Goal: Task Accomplishment & Management: Manage account settings

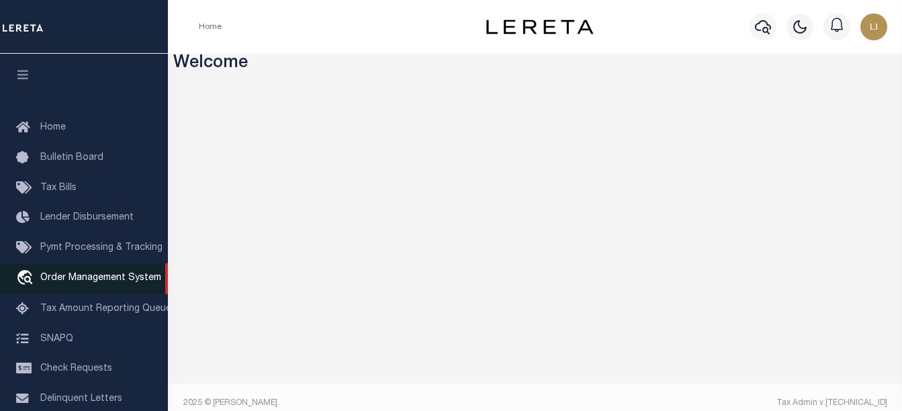
click at [71, 283] on span "Order Management System" at bounding box center [100, 277] width 121 height 9
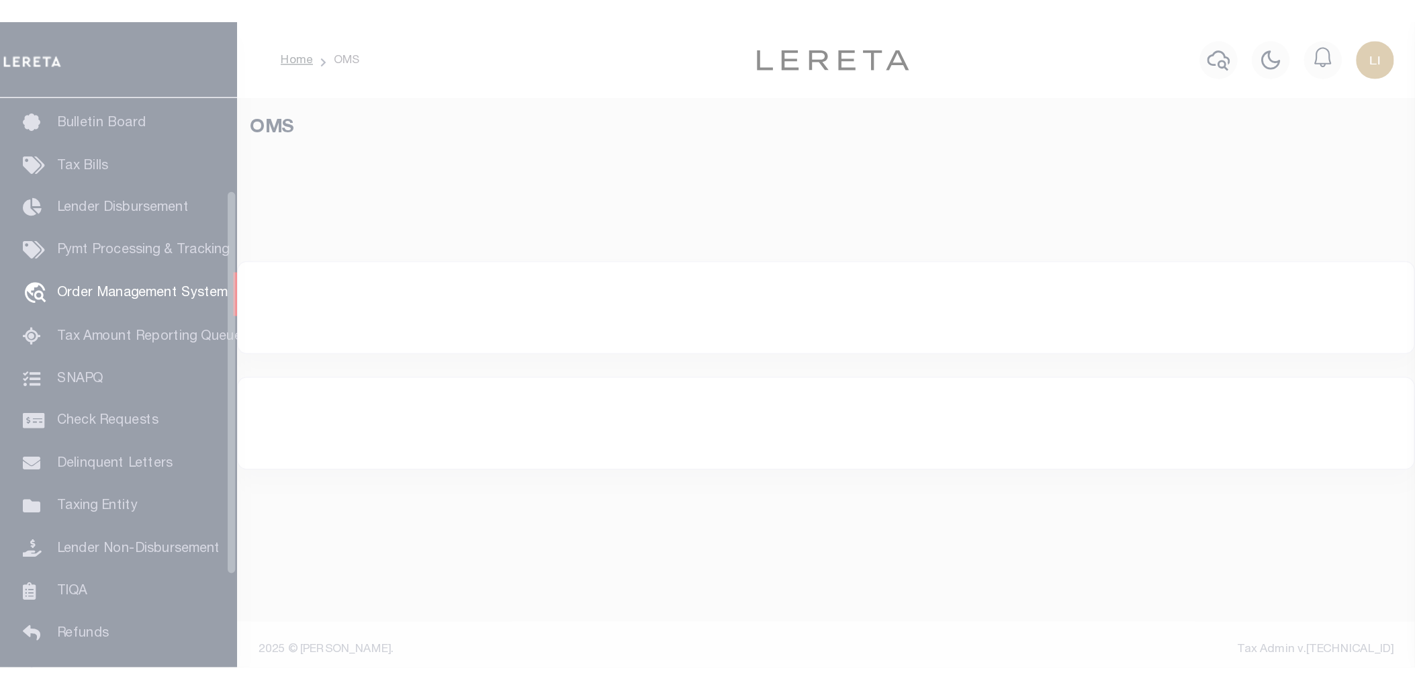
scroll to position [96, 0]
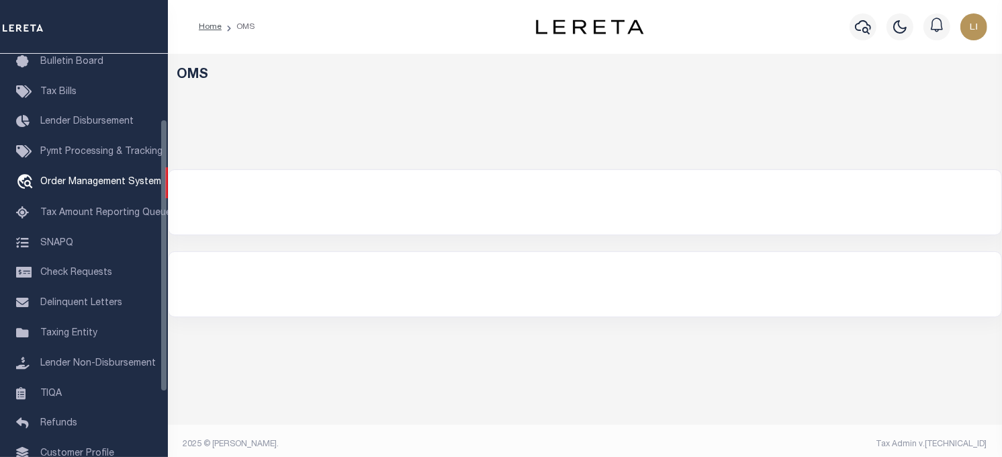
select select "200"
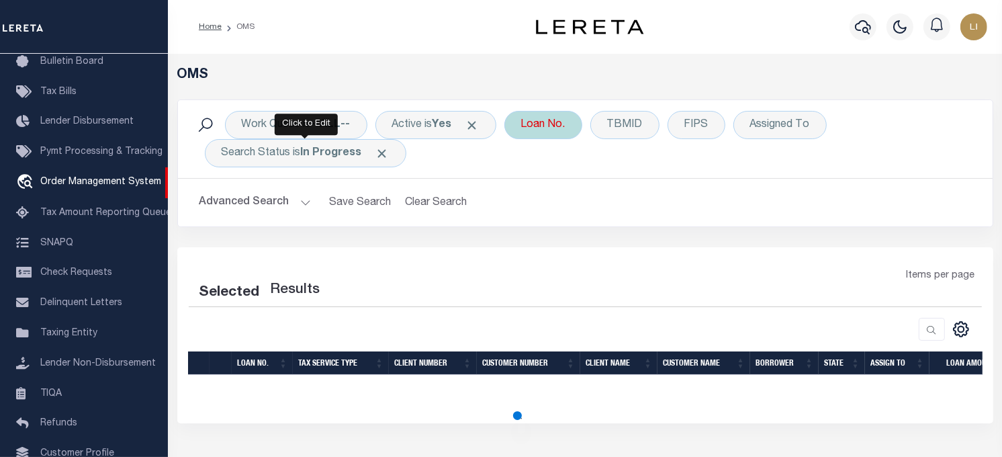
click at [552, 124] on div "Loan No." at bounding box center [543, 125] width 78 height 28
select select "200"
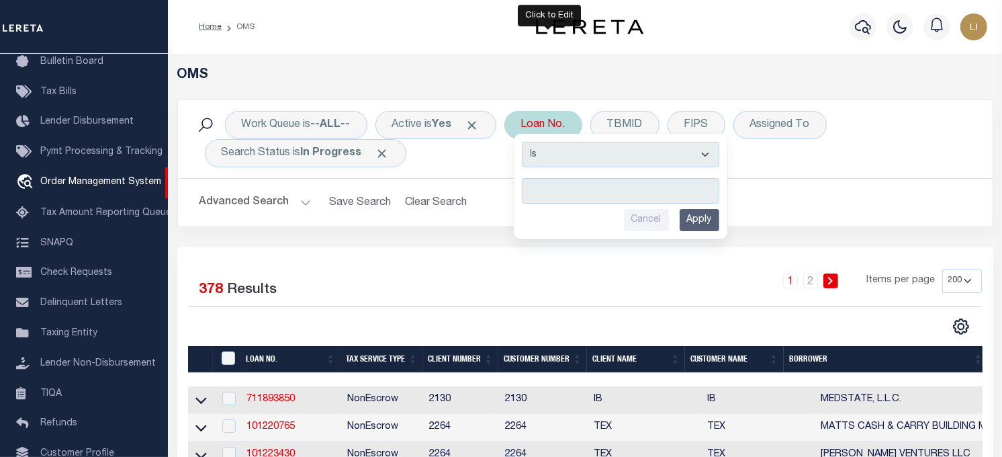
click at [565, 197] on input "text" at bounding box center [620, 191] width 197 height 26
type input "llew"
click at [565, 157] on select "Is Contains" at bounding box center [620, 155] width 197 height 26
select select "c"
click at [527, 142] on select "Is Contains" at bounding box center [620, 155] width 197 height 26
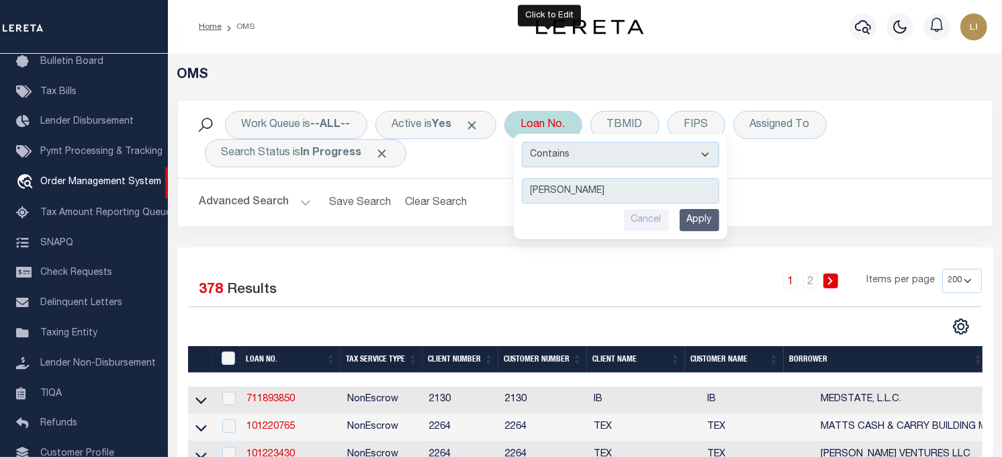
click at [708, 220] on input "Apply" at bounding box center [700, 220] width 40 height 22
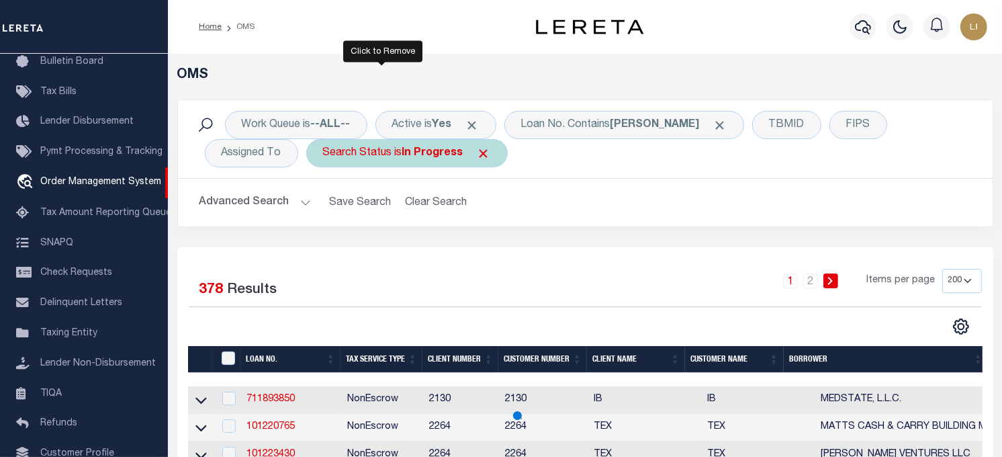
click at [477, 155] on span "Click to Remove" at bounding box center [484, 153] width 14 height 14
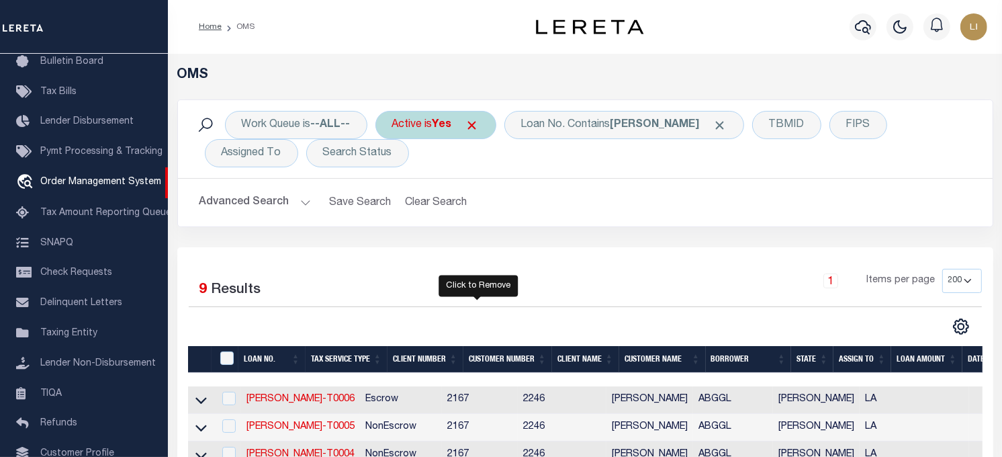
click at [475, 126] on span "Click to Remove" at bounding box center [472, 125] width 14 height 14
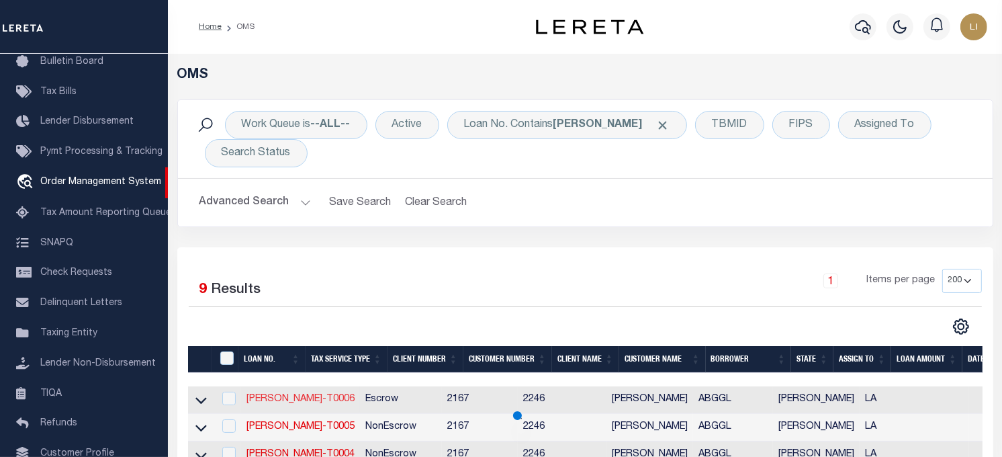
click at [275, 397] on link "LLEW-T0006" at bounding box center [300, 398] width 108 height 9
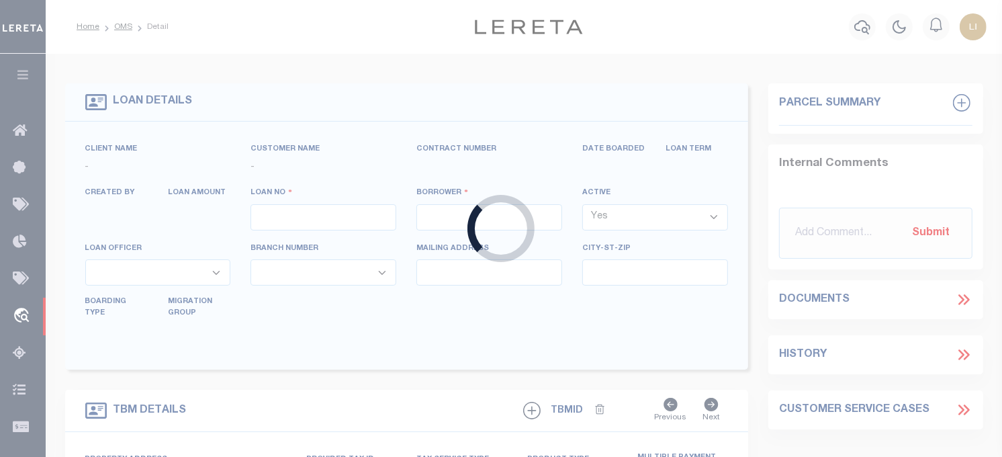
type input "LLEW-T0006"
type input "MICHAEL SCOTT"
select select
type input "136 E RAILROAD AVE"
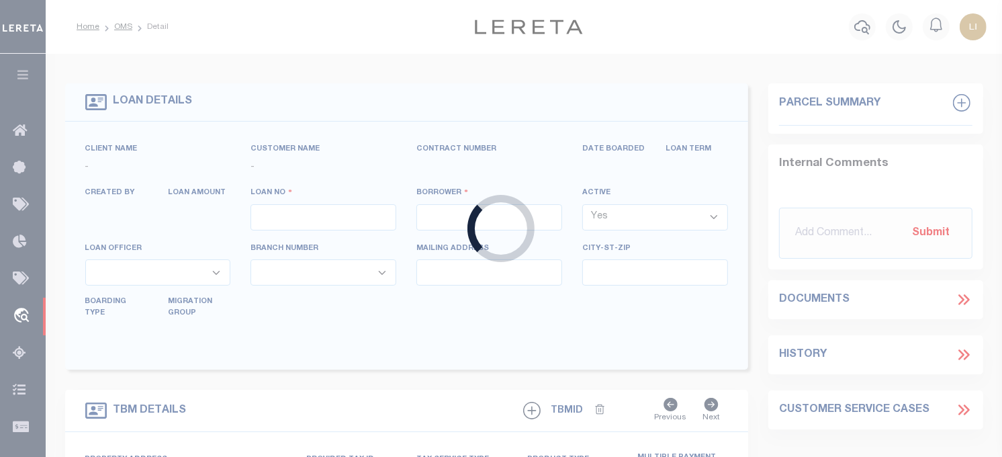
type input "INDEPENDENCE LA 70443-2708"
type input "08/16/2025"
select select "10"
select select "Escrow"
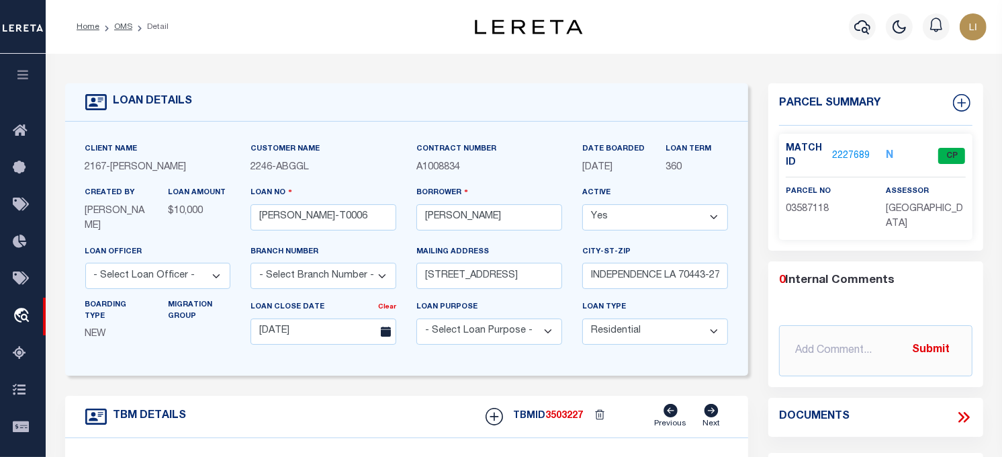
type input "136 E RAILROAD AVE"
select select
type input "INDEPENDENCE LA 70443-2708"
type input "LA"
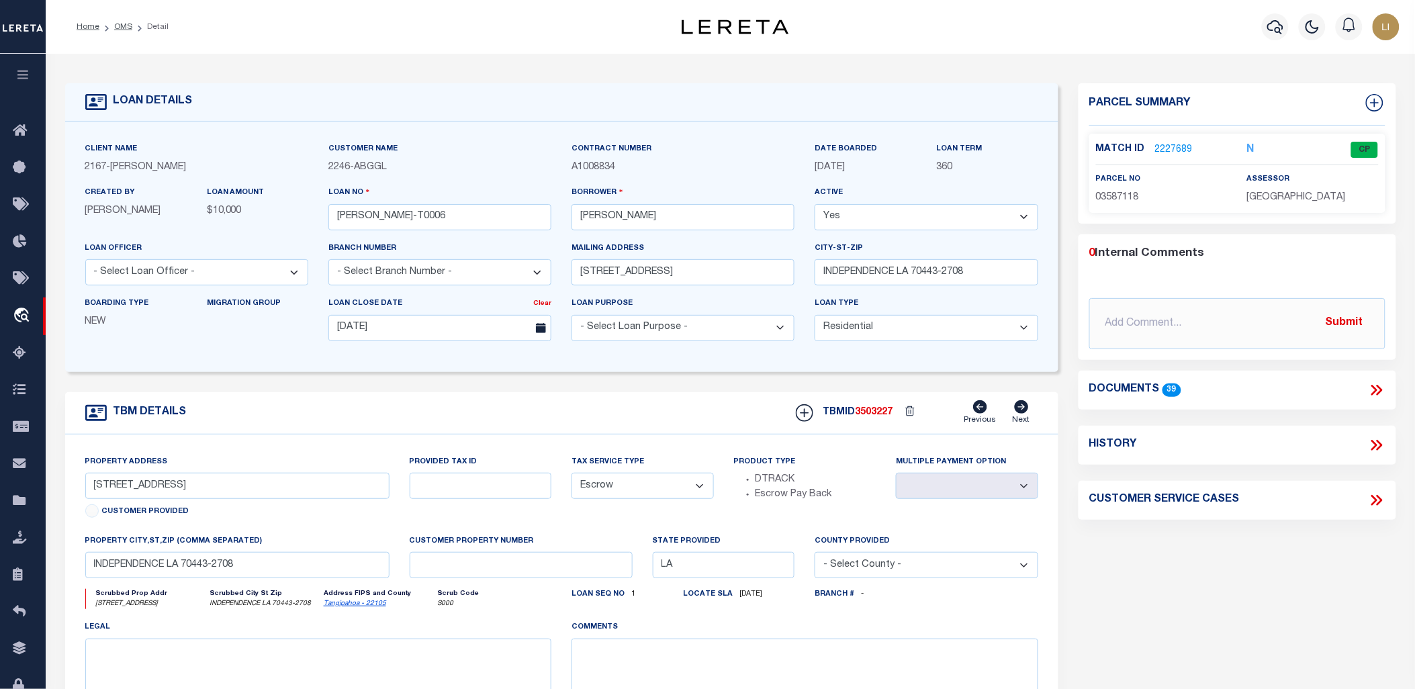
click at [1001, 388] on icon at bounding box center [1376, 389] width 17 height 17
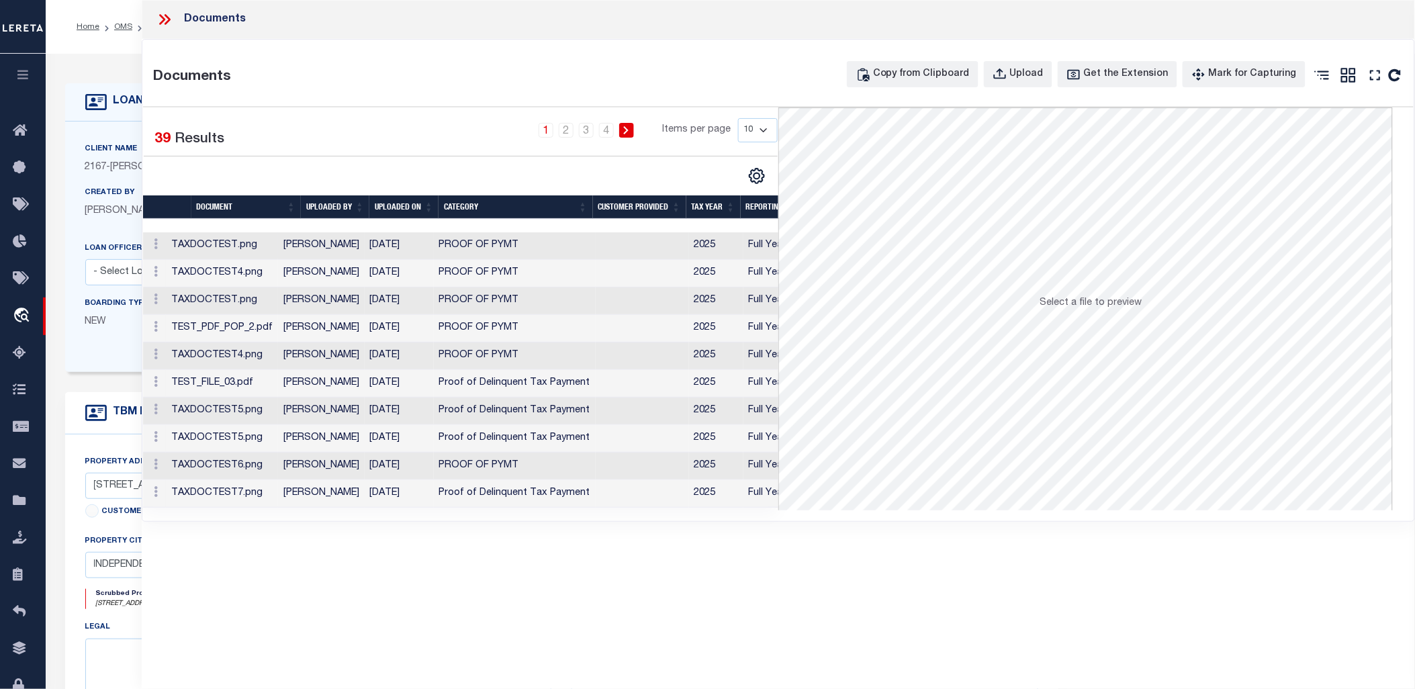
click at [314, 236] on td "Lisa Lewin" at bounding box center [321, 246] width 87 height 28
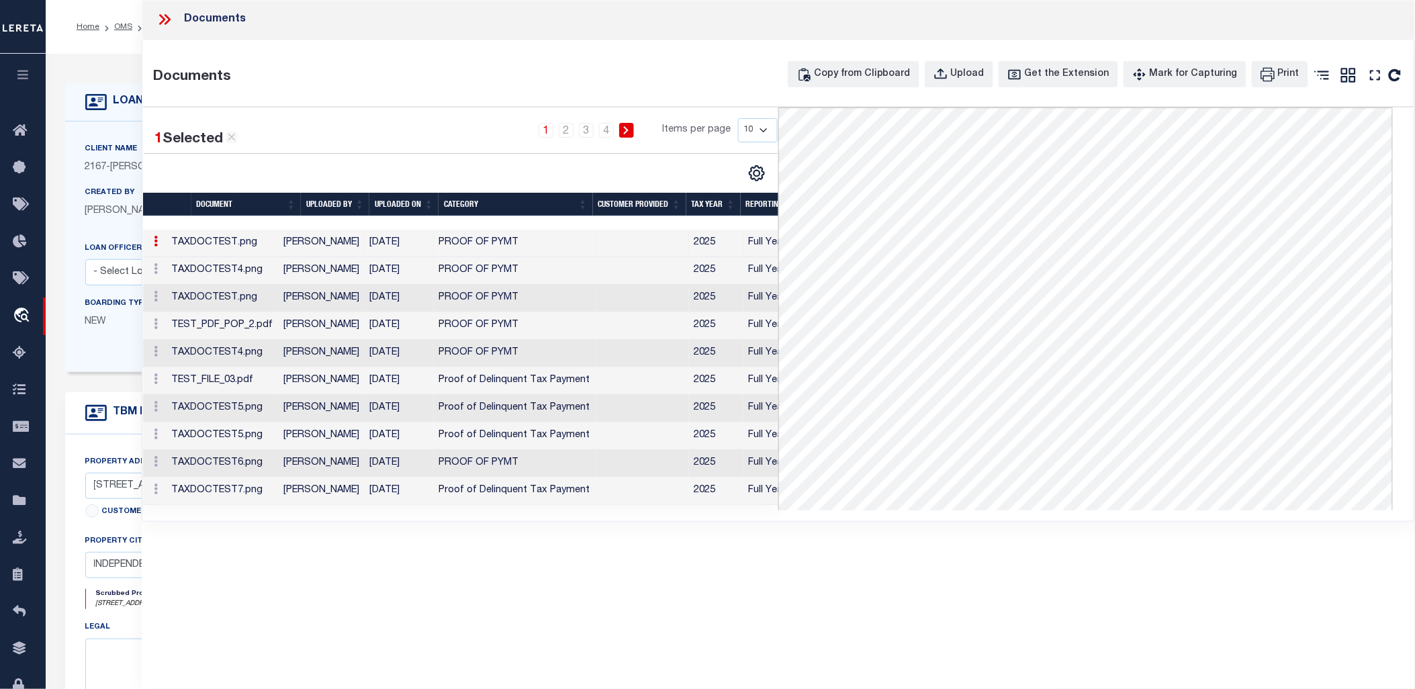
click at [305, 271] on td "[PERSON_NAME]" at bounding box center [321, 271] width 87 height 28
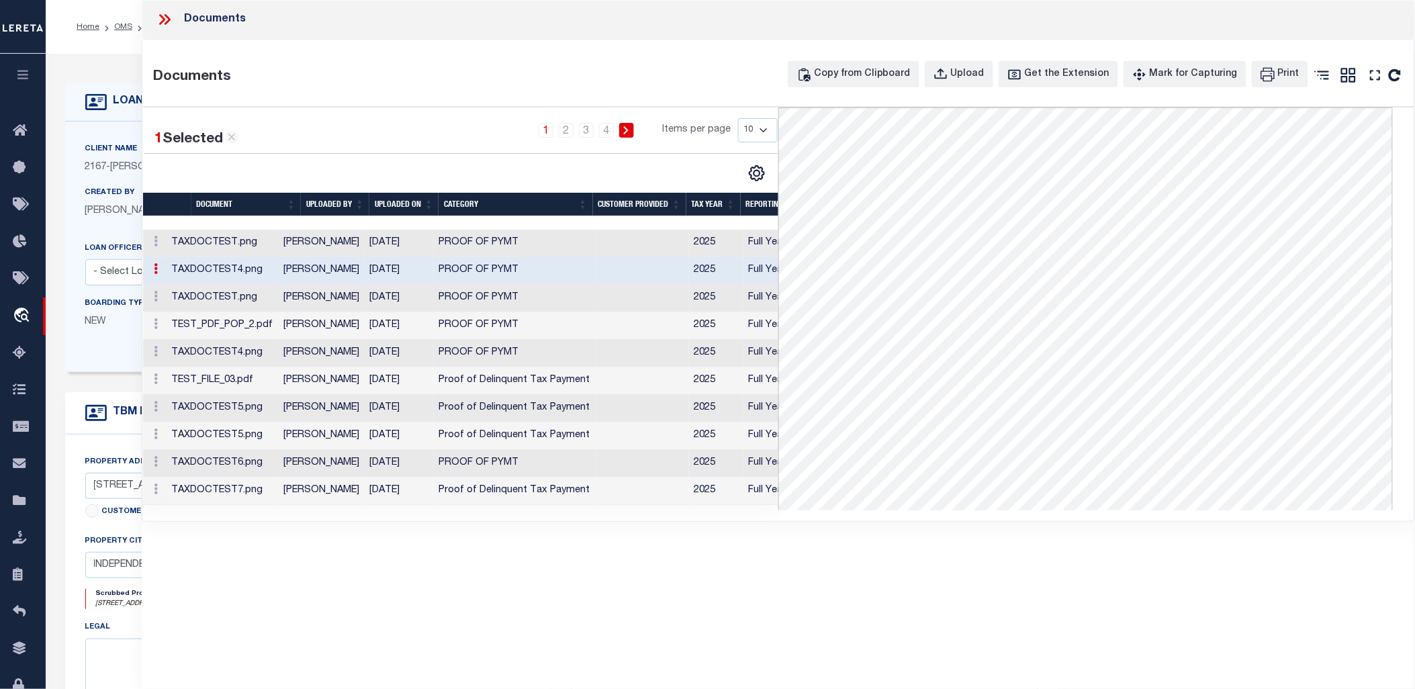
click at [305, 296] on td "[PERSON_NAME]" at bounding box center [321, 299] width 87 height 28
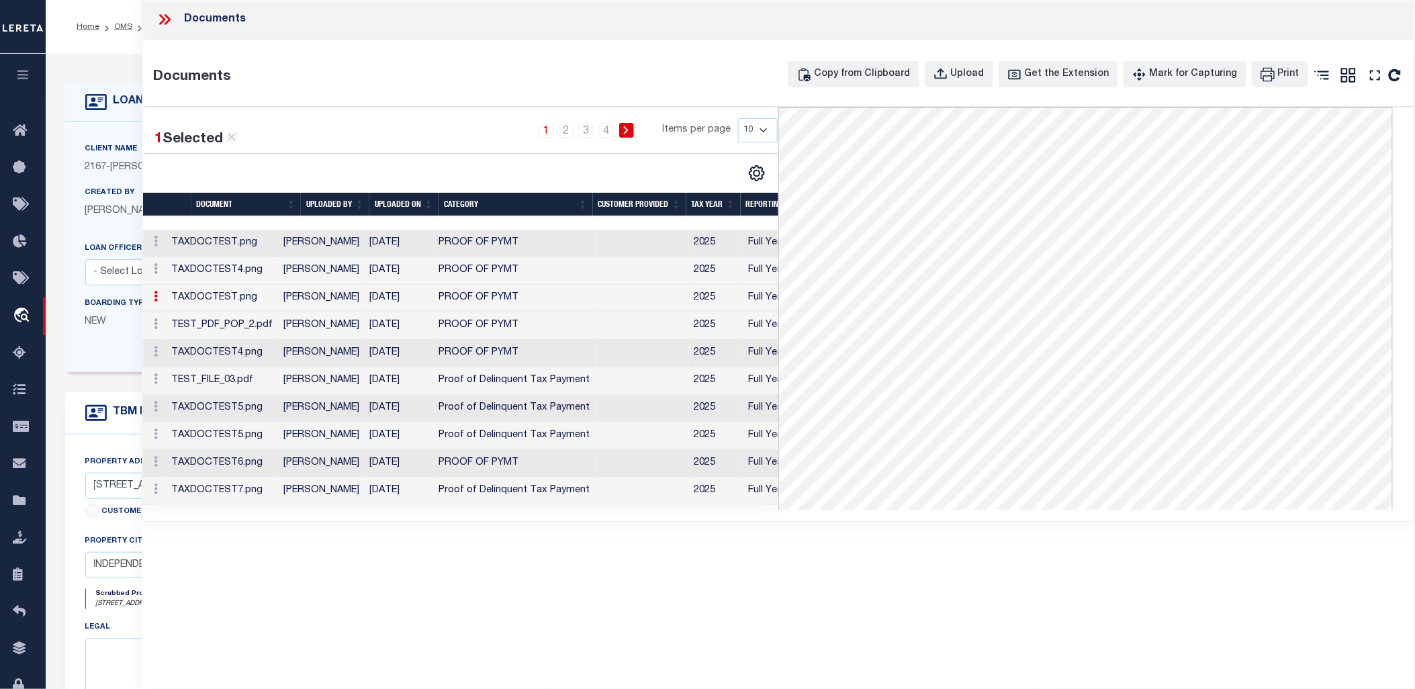
click at [306, 326] on td "[PERSON_NAME]" at bounding box center [321, 326] width 87 height 28
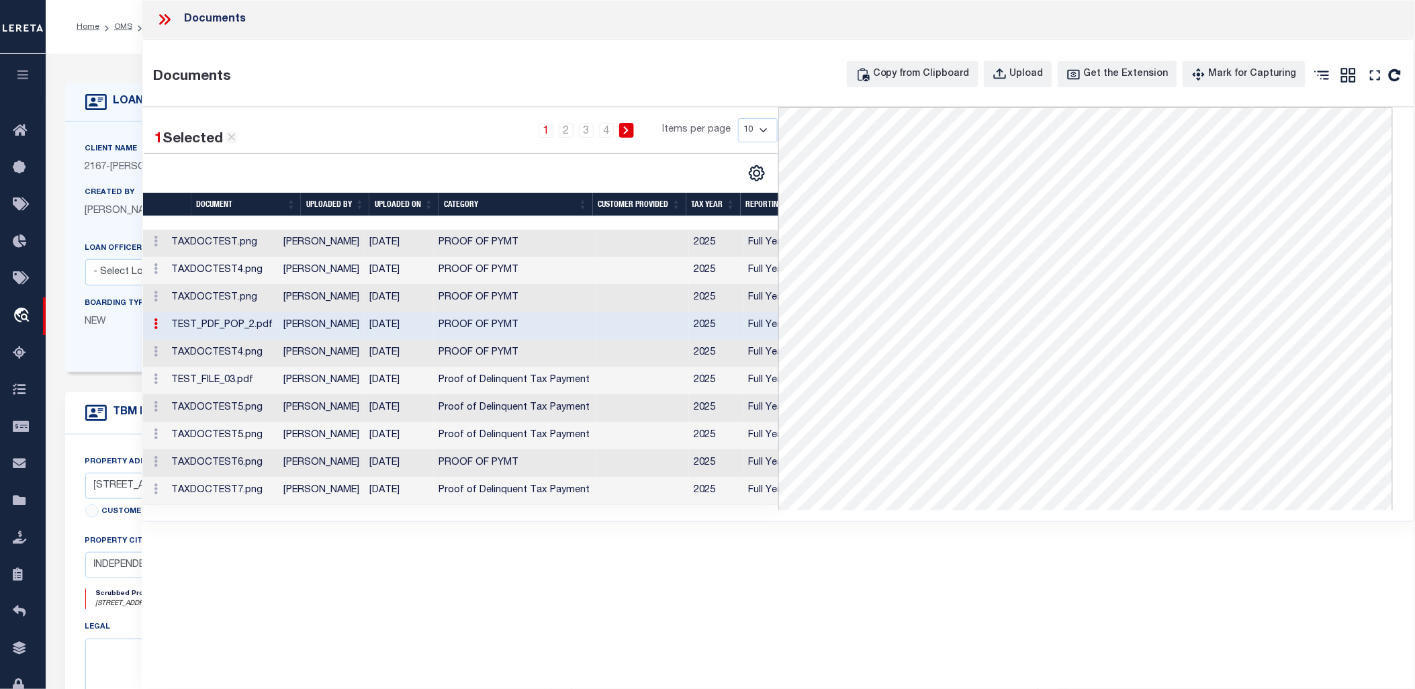
click at [304, 355] on td "[PERSON_NAME]" at bounding box center [321, 354] width 87 height 28
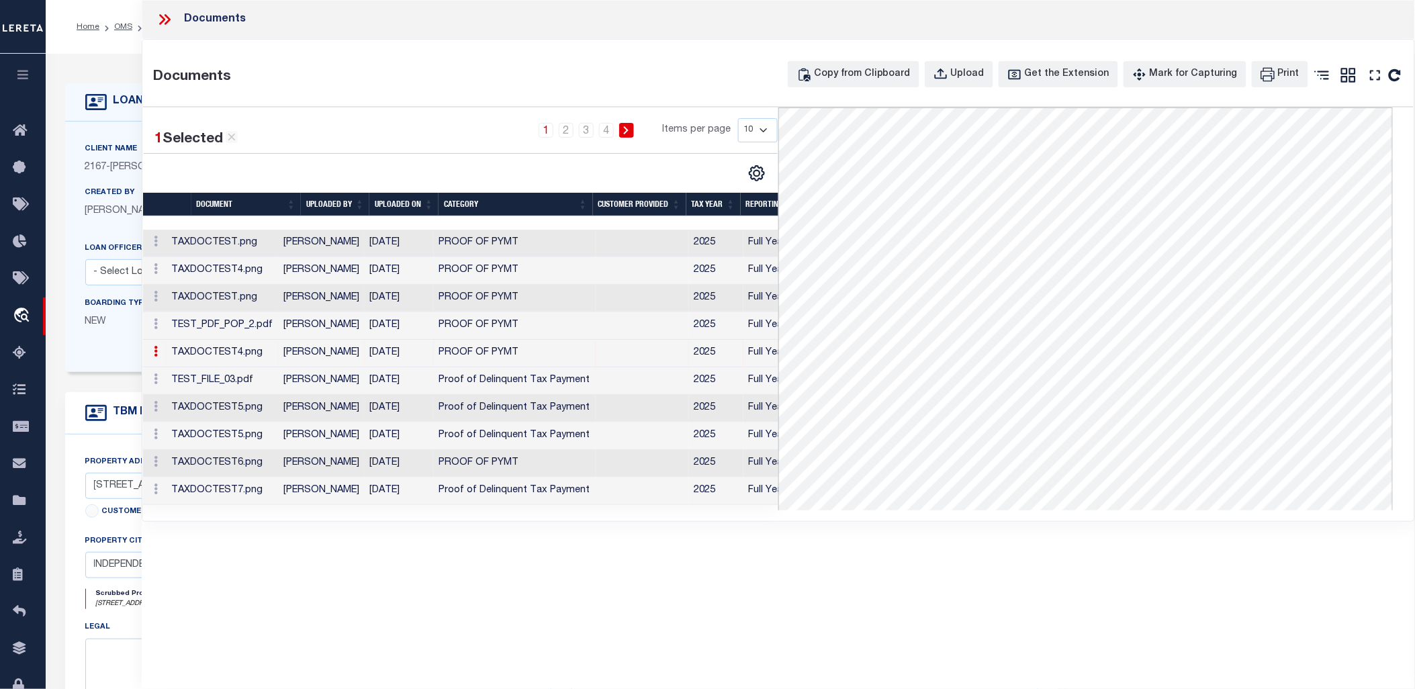
click at [304, 377] on td "[PERSON_NAME]" at bounding box center [321, 381] width 87 height 28
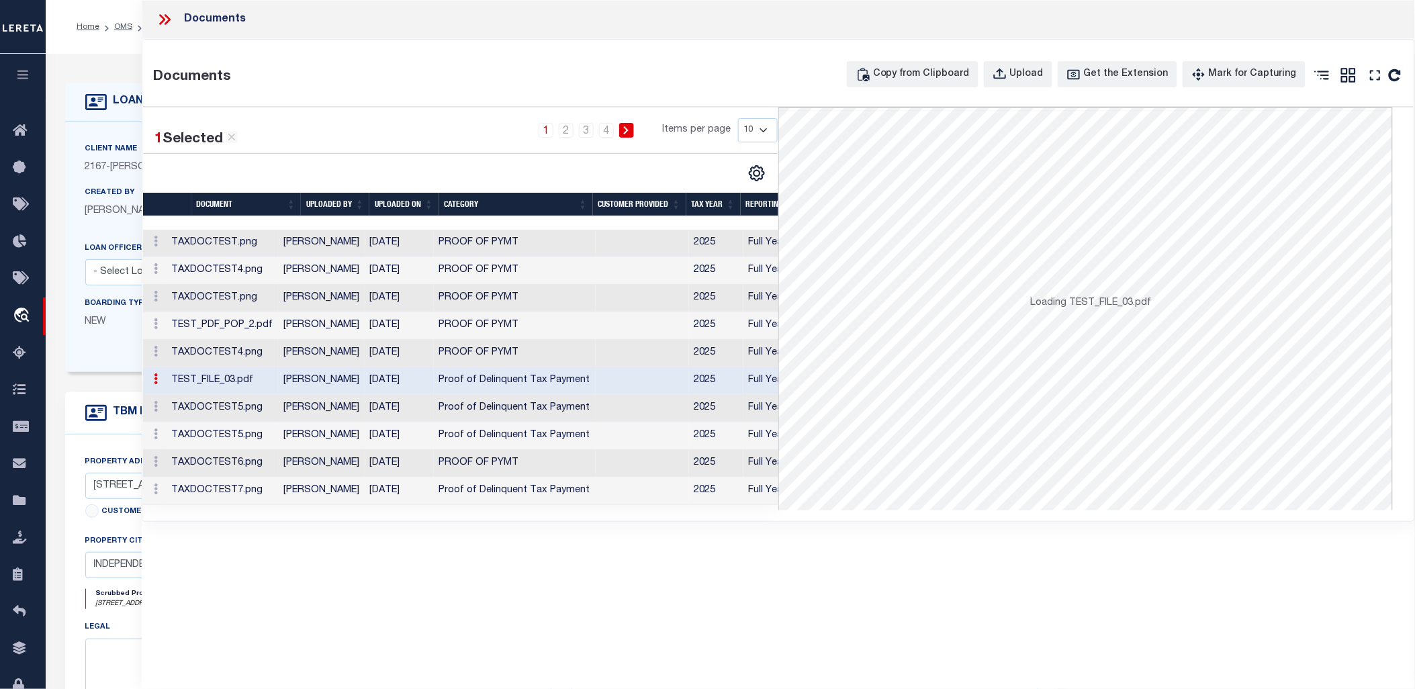
click at [317, 414] on td "[PERSON_NAME]" at bounding box center [321, 409] width 87 height 28
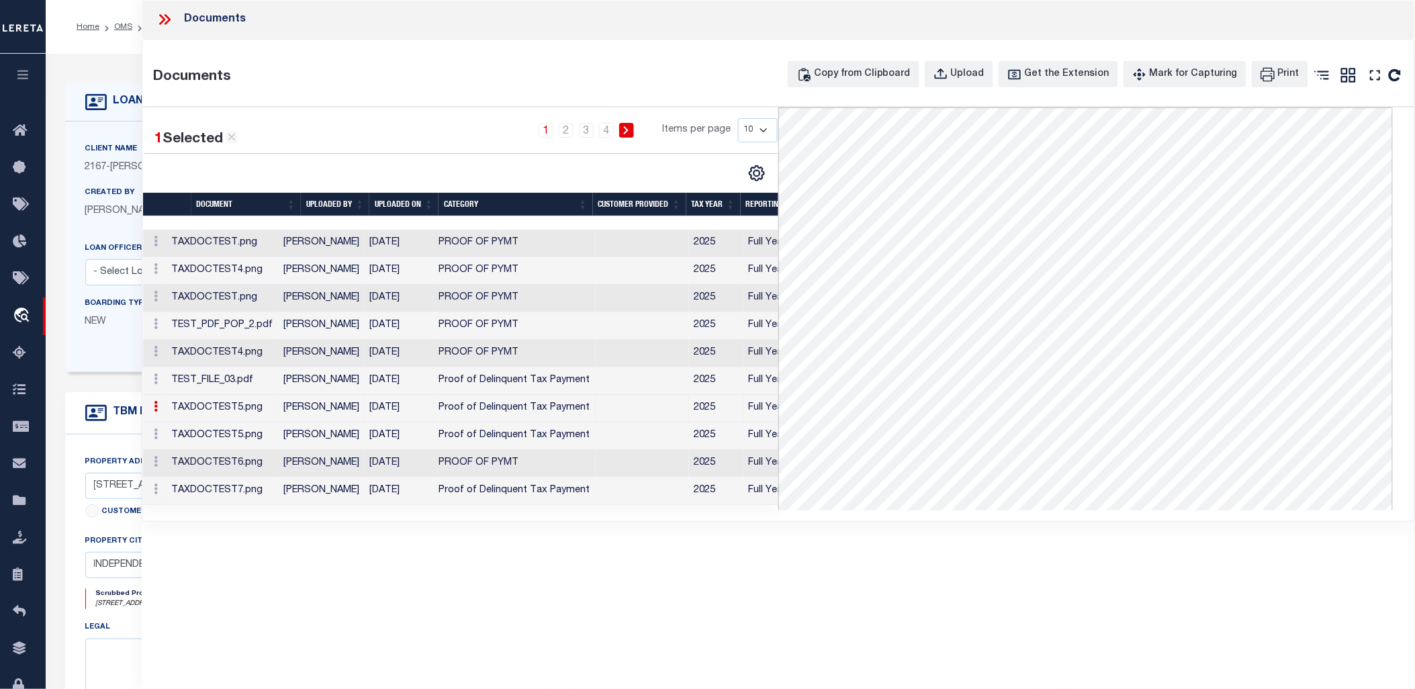
click at [320, 432] on td "[PERSON_NAME]" at bounding box center [321, 436] width 87 height 28
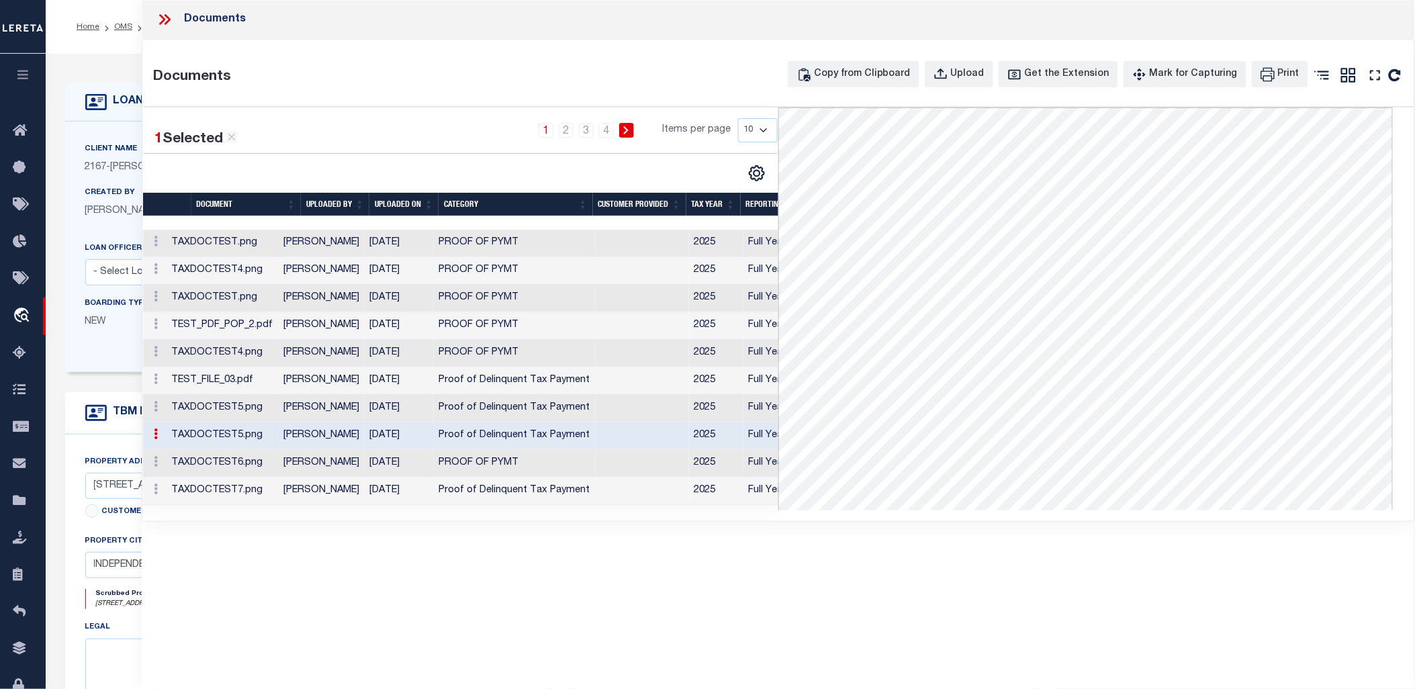
click at [747, 135] on select "10 25 50 100" at bounding box center [758, 130] width 40 height 24
select select "100"
click at [738, 118] on select "10 25 50 100" at bounding box center [758, 130] width 40 height 24
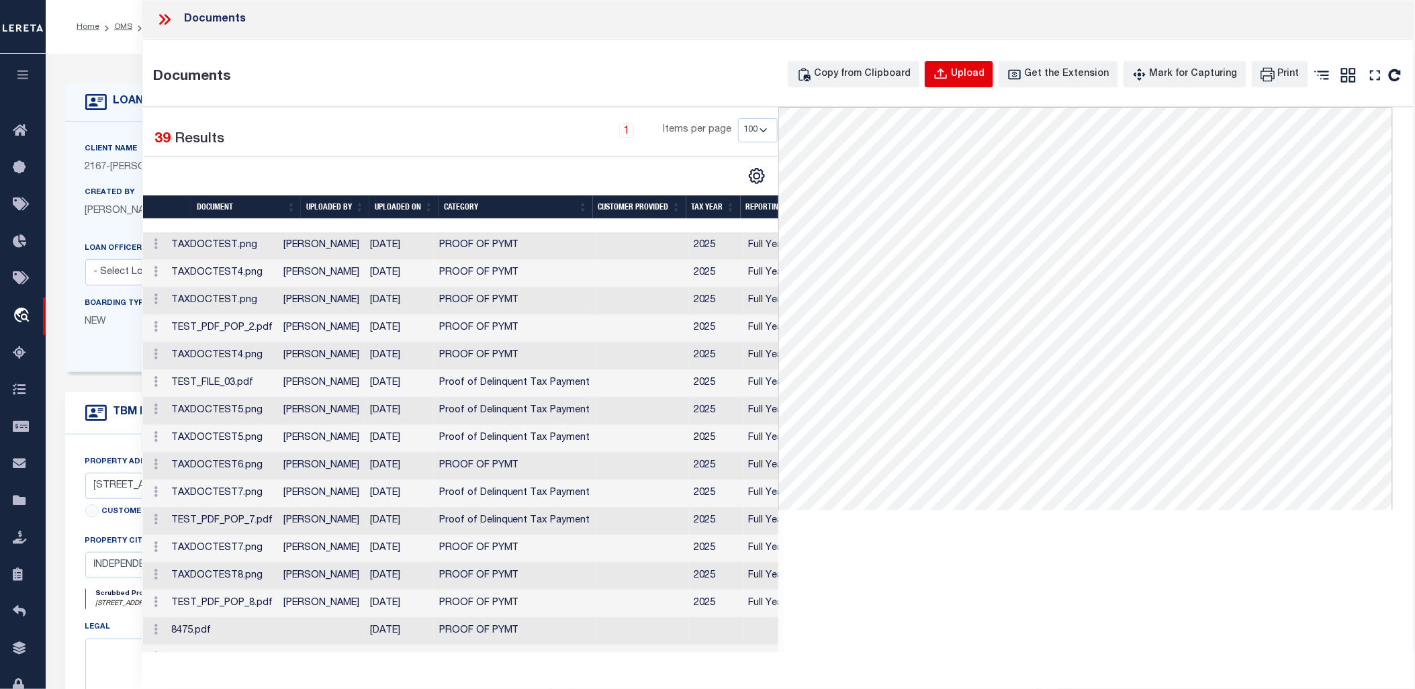
click at [978, 83] on button "Upload" at bounding box center [959, 74] width 69 height 26
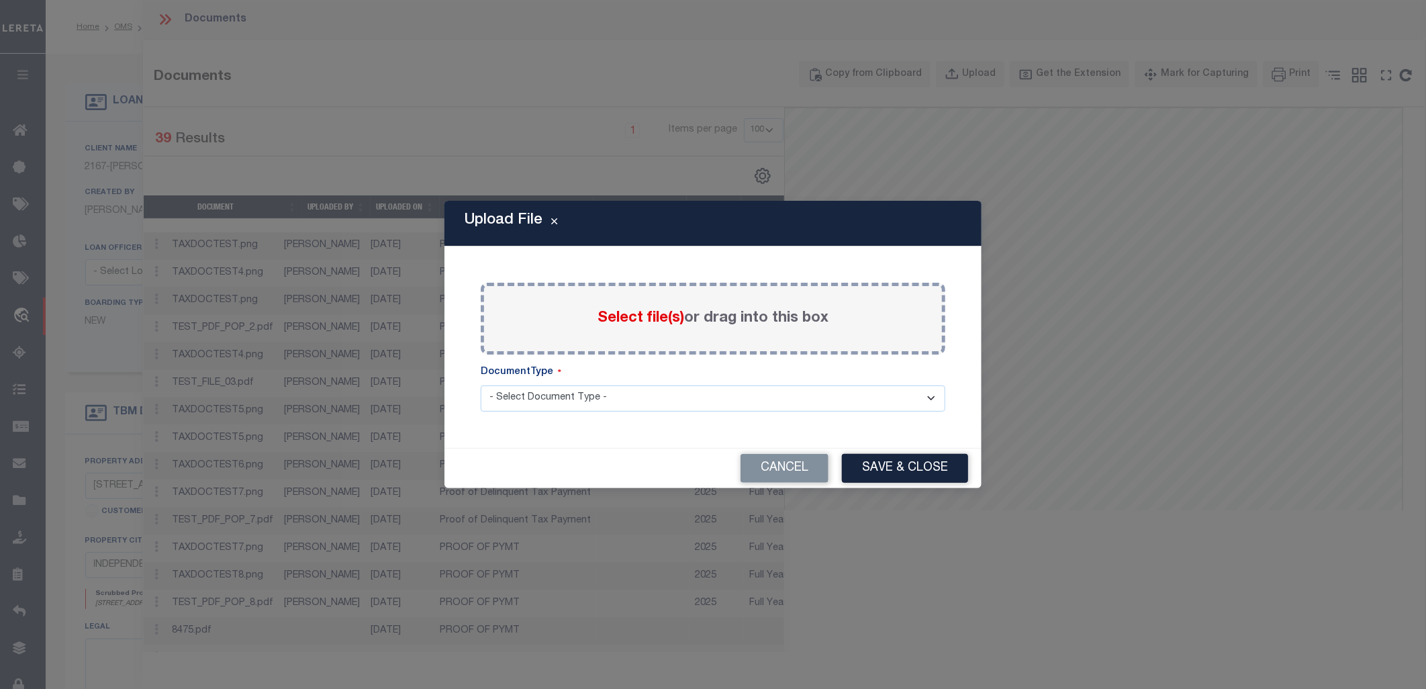
click at [647, 312] on span "Select file(s)" at bounding box center [641, 318] width 87 height 15
click at [0, 0] on input "Select file(s) or drag into this box" at bounding box center [0, 0] width 0 height 0
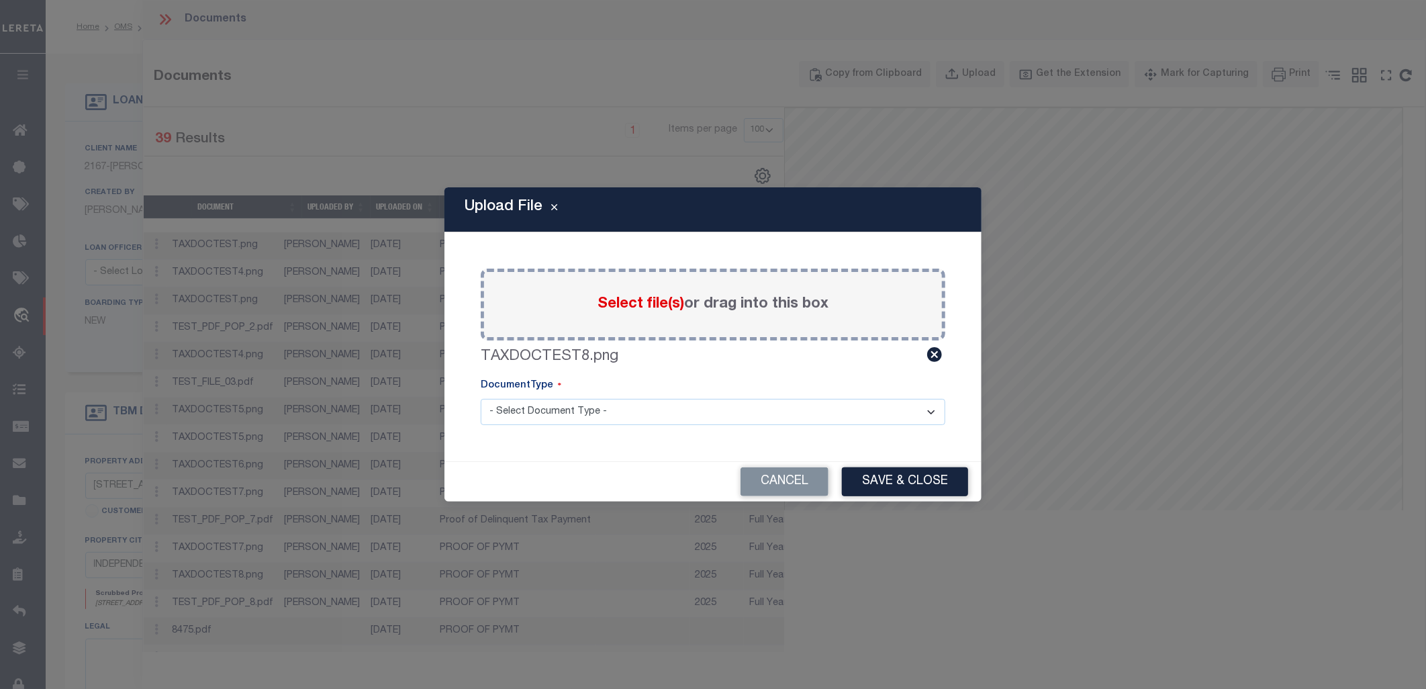
click at [606, 401] on select "- Select Document Type - Tax Service Documents" at bounding box center [713, 412] width 465 height 26
select select "TAX"
click at [481, 399] on select "- Select Document Type - Tax Service Documents" at bounding box center [713, 412] width 465 height 26
click at [882, 456] on button "Save & Close" at bounding box center [905, 481] width 126 height 29
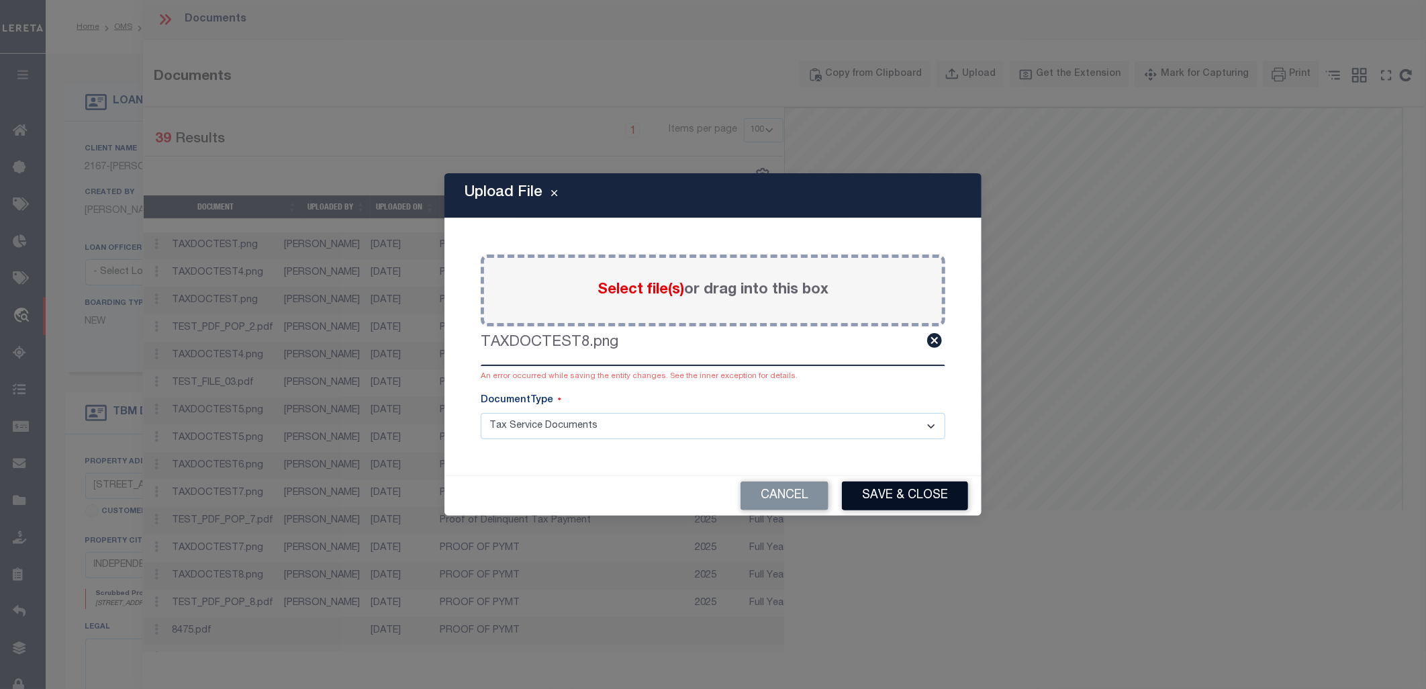
click at [943, 456] on button "Save & Close" at bounding box center [905, 496] width 126 height 29
click at [797, 456] on button "Cancel" at bounding box center [785, 496] width 88 height 29
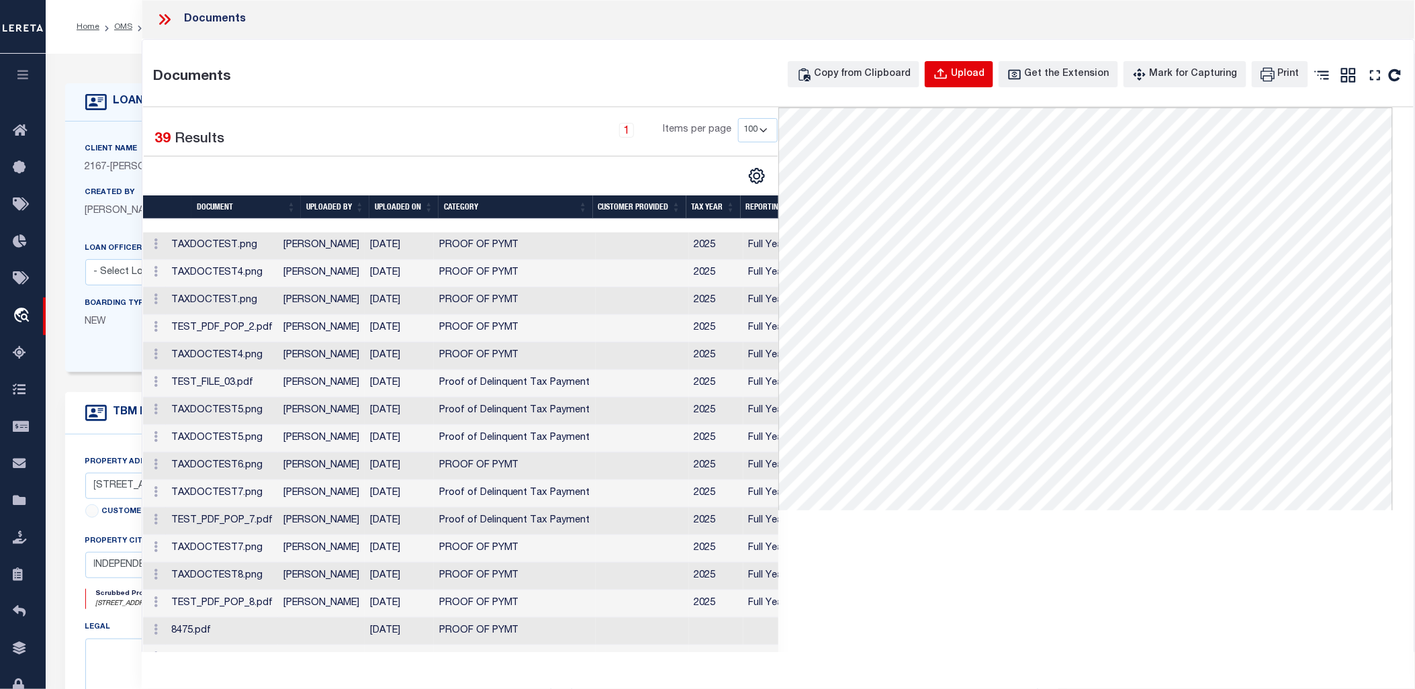
click at [971, 78] on div "Upload" at bounding box center [968, 74] width 34 height 15
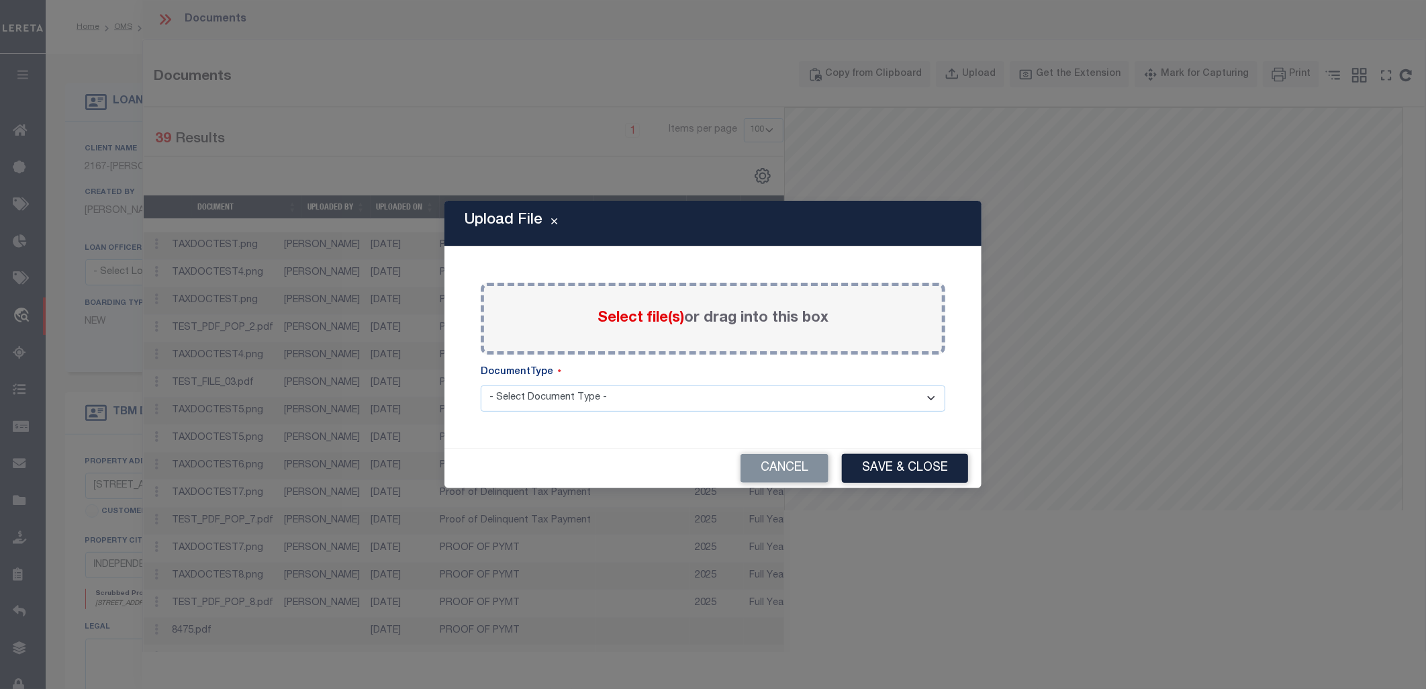
click at [688, 398] on select "- Select Document Type - Tax Service Documents" at bounding box center [713, 398] width 465 height 26
select select "TAX"
click at [481, 385] on select "- Select Document Type - Tax Service Documents" at bounding box center [713, 398] width 465 height 26
click at [637, 298] on div "Select file(s) or drag into this box" at bounding box center [713, 319] width 465 height 72
click at [647, 318] on span "Select file(s)" at bounding box center [641, 318] width 87 height 15
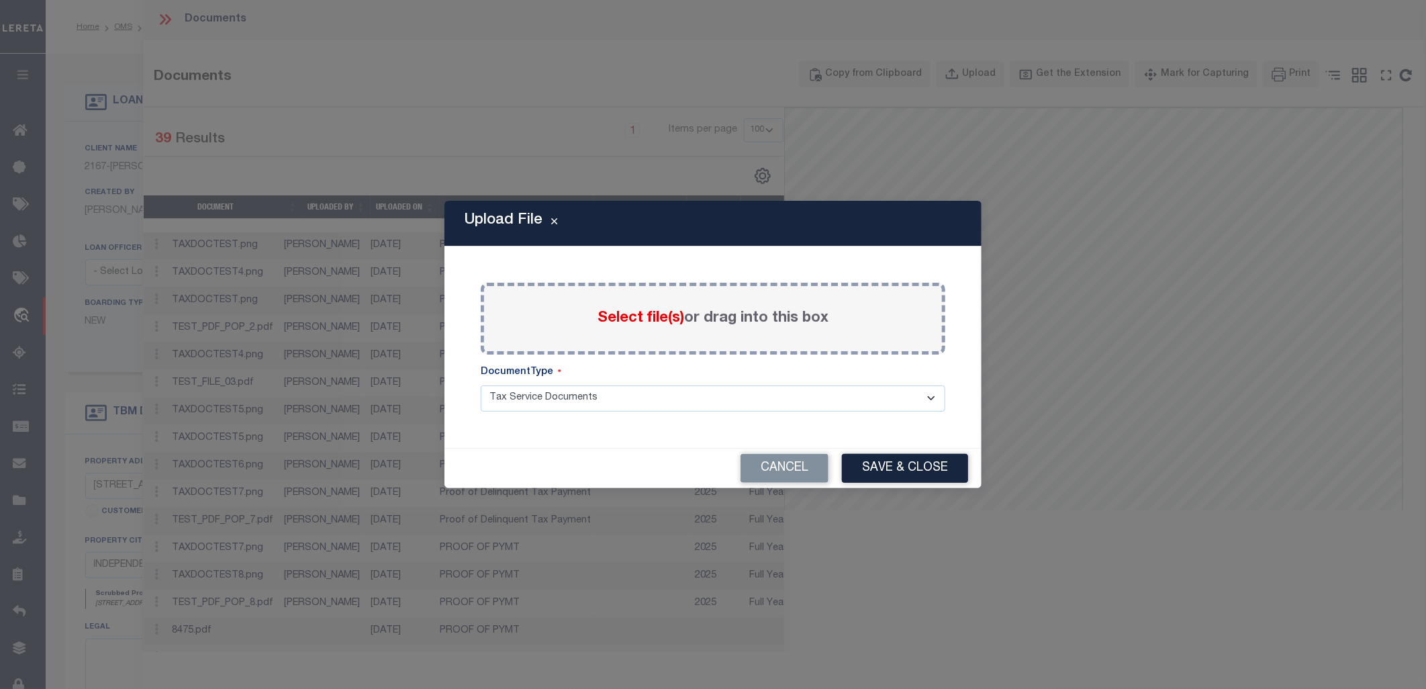
click at [0, 0] on input "Select file(s) or drag into this box" at bounding box center [0, 0] width 0 height 0
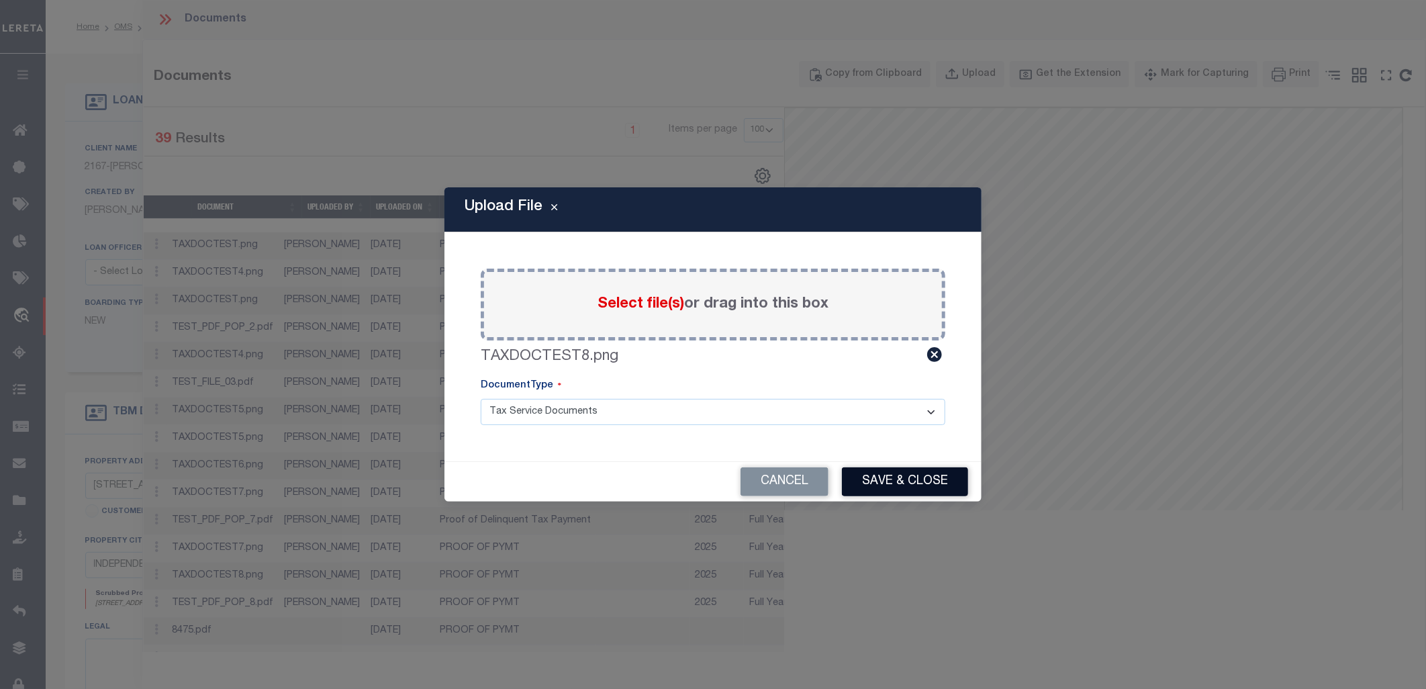
click at [911, 456] on button "Save & Close" at bounding box center [905, 481] width 126 height 29
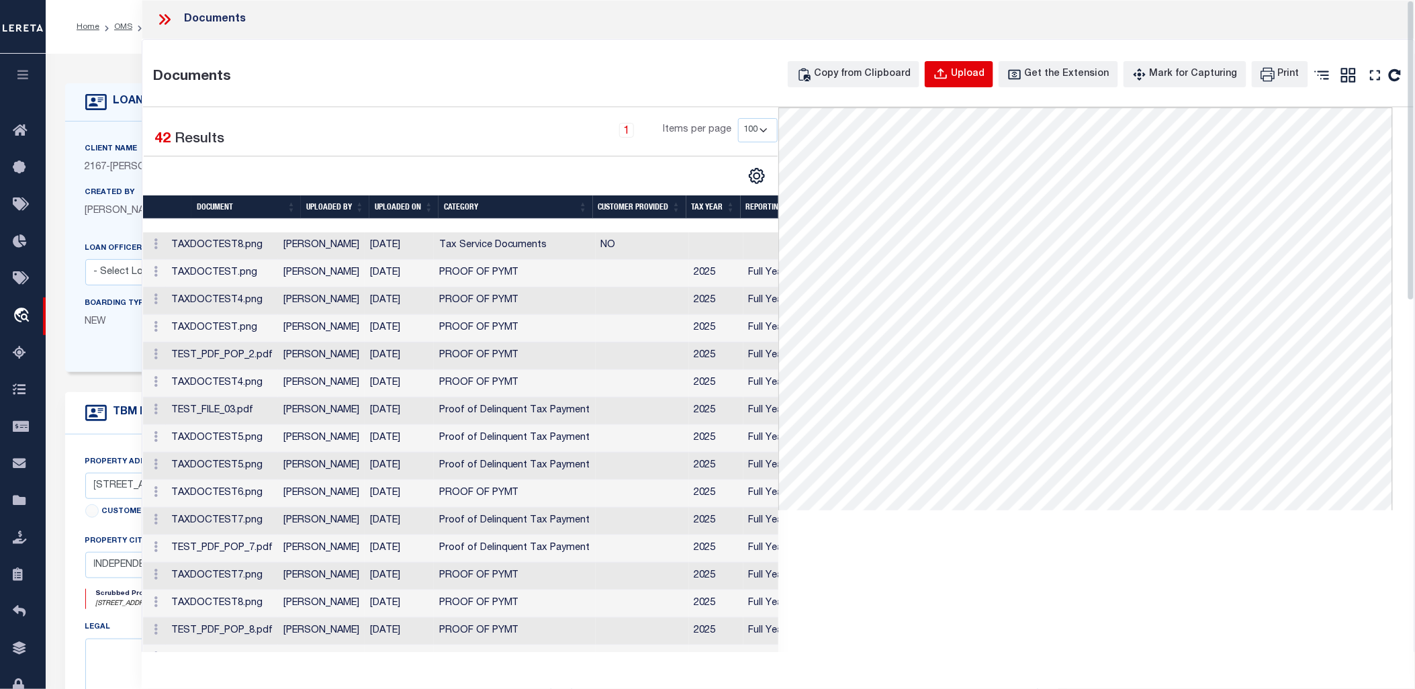
click at [972, 77] on div "Upload" at bounding box center [968, 74] width 34 height 15
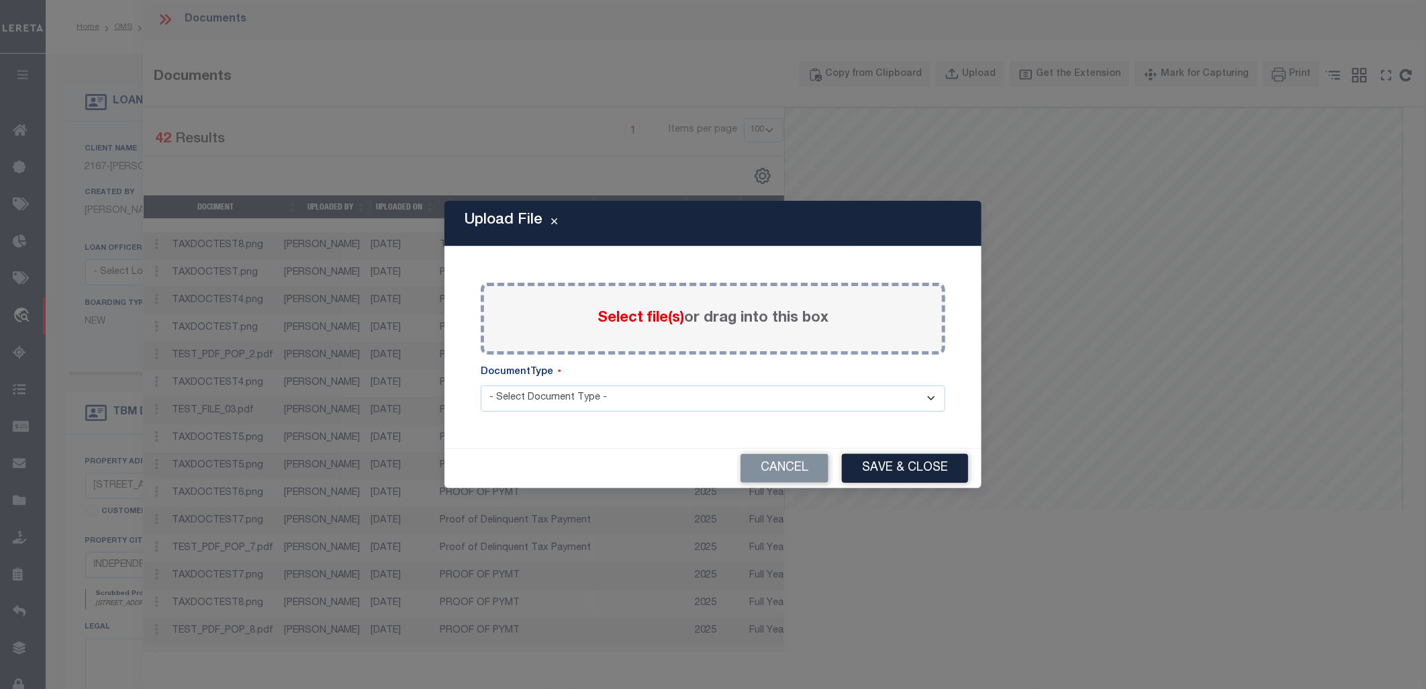
click at [650, 312] on span "Select file(s)" at bounding box center [641, 318] width 87 height 15
click at [0, 0] on input "Select file(s) or drag into this box" at bounding box center [0, 0] width 0 height 0
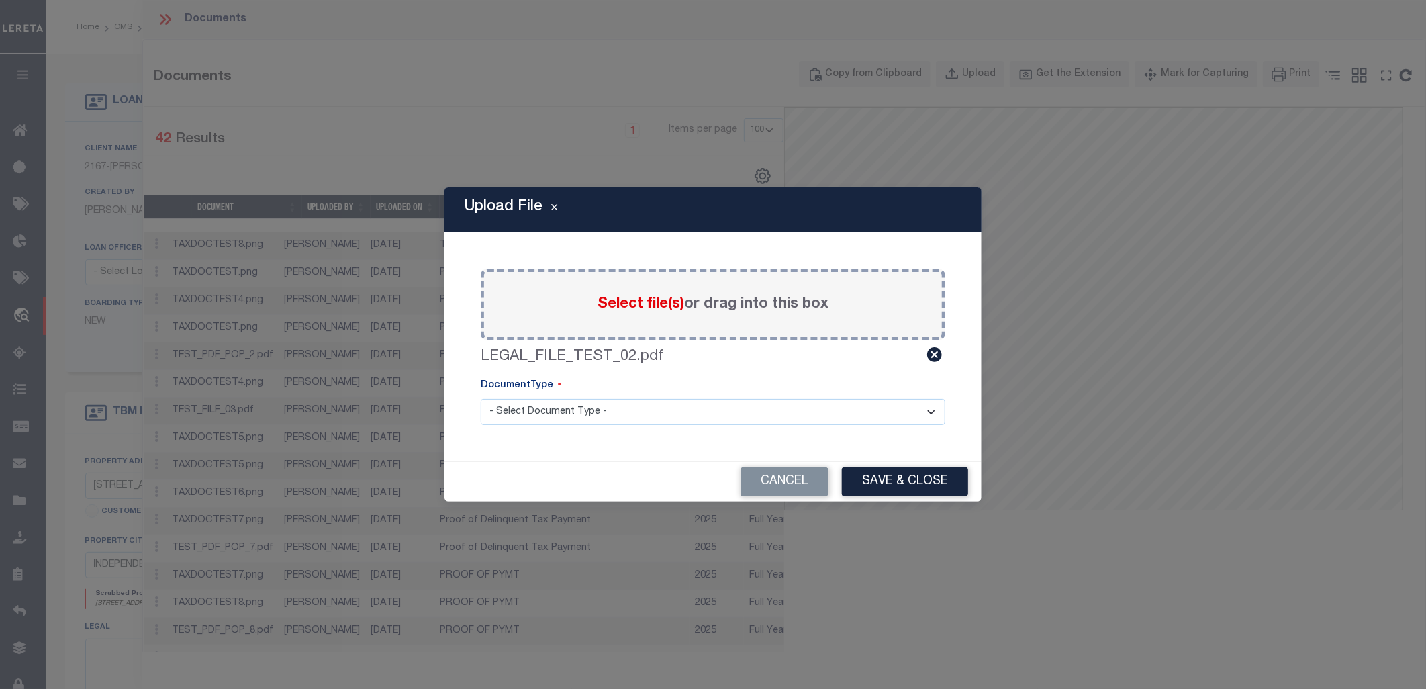
click at [663, 385] on div "DocumentType" at bounding box center [713, 389] width 465 height 20
drag, startPoint x: 665, startPoint y: 400, endPoint x: 665, endPoint y: 408, distance: 8.1
click at [665, 400] on select "- Select Document Type - Tax Service Documents" at bounding box center [713, 412] width 465 height 26
select select "TAX"
click at [481, 399] on select "- Select Document Type - Tax Service Documents" at bounding box center [713, 412] width 465 height 26
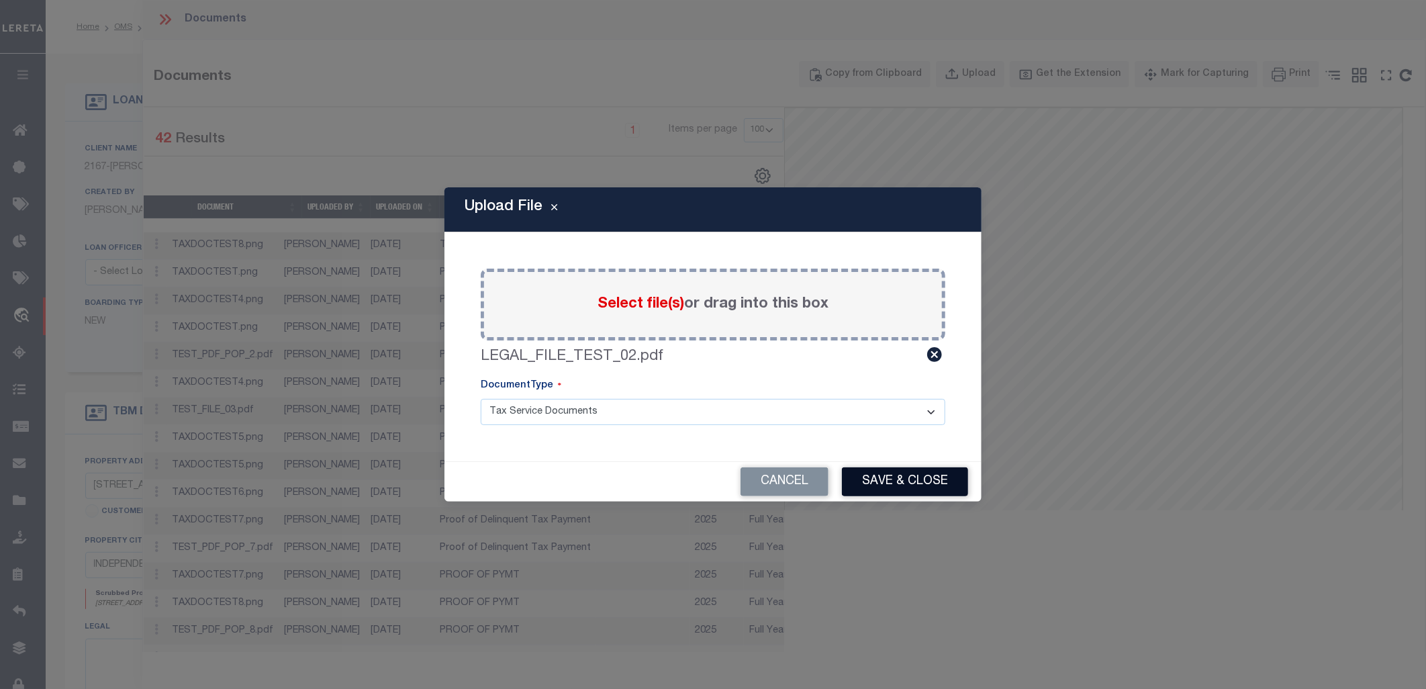
click at [921, 456] on button "Save & Close" at bounding box center [905, 481] width 126 height 29
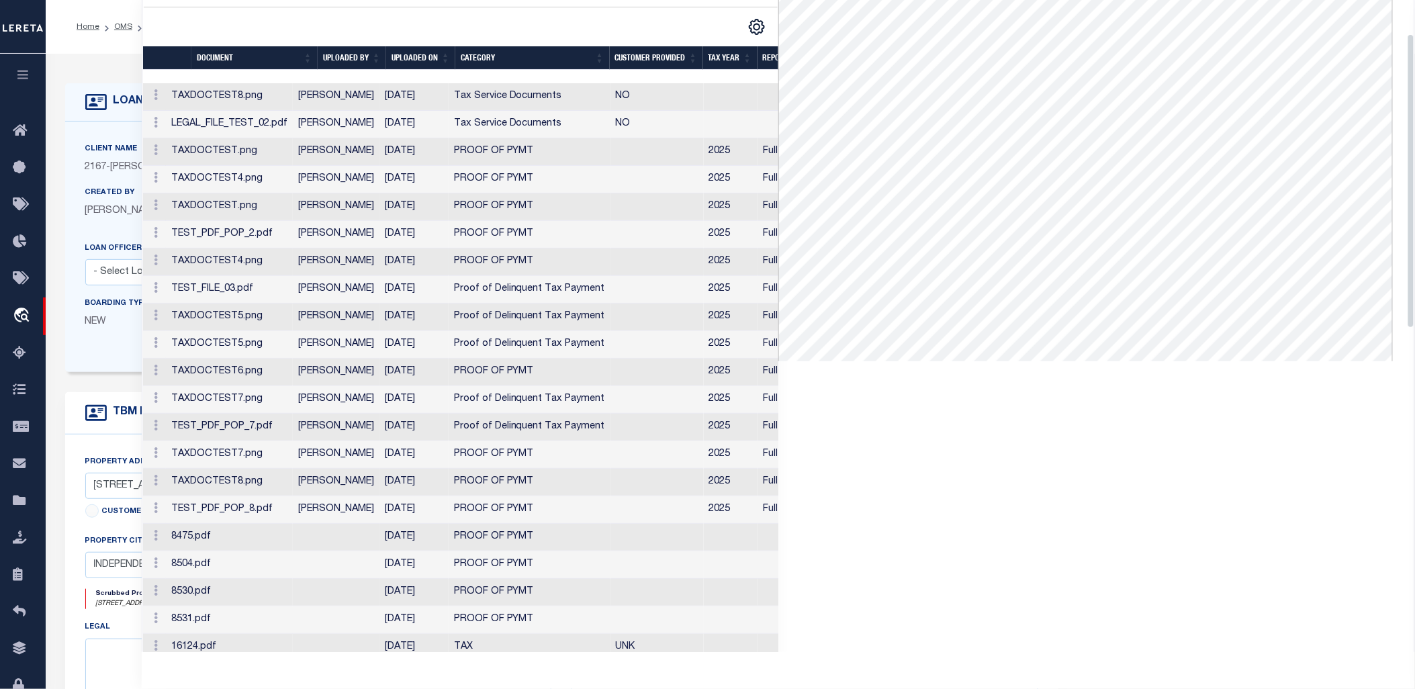
scroll to position [75, 0]
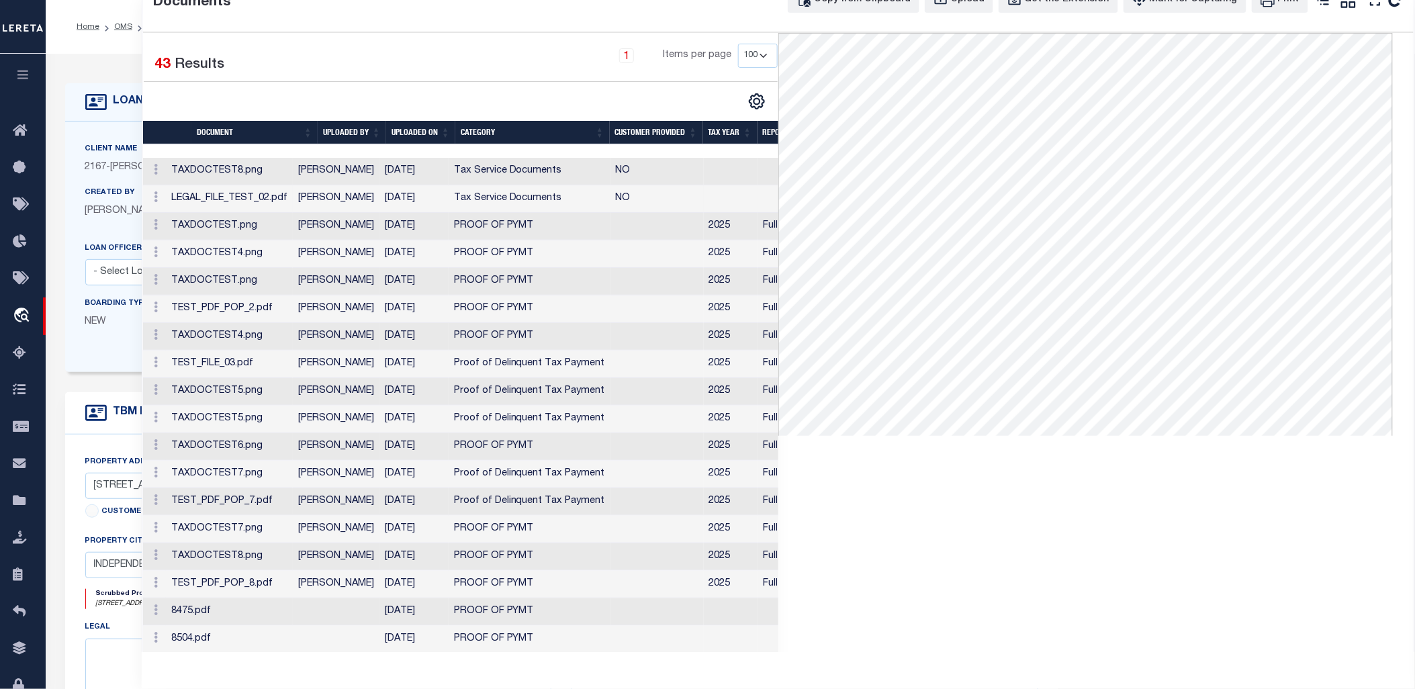
click at [293, 203] on td "LEGAL_FILE_TEST_02.pdf" at bounding box center [229, 199] width 127 height 28
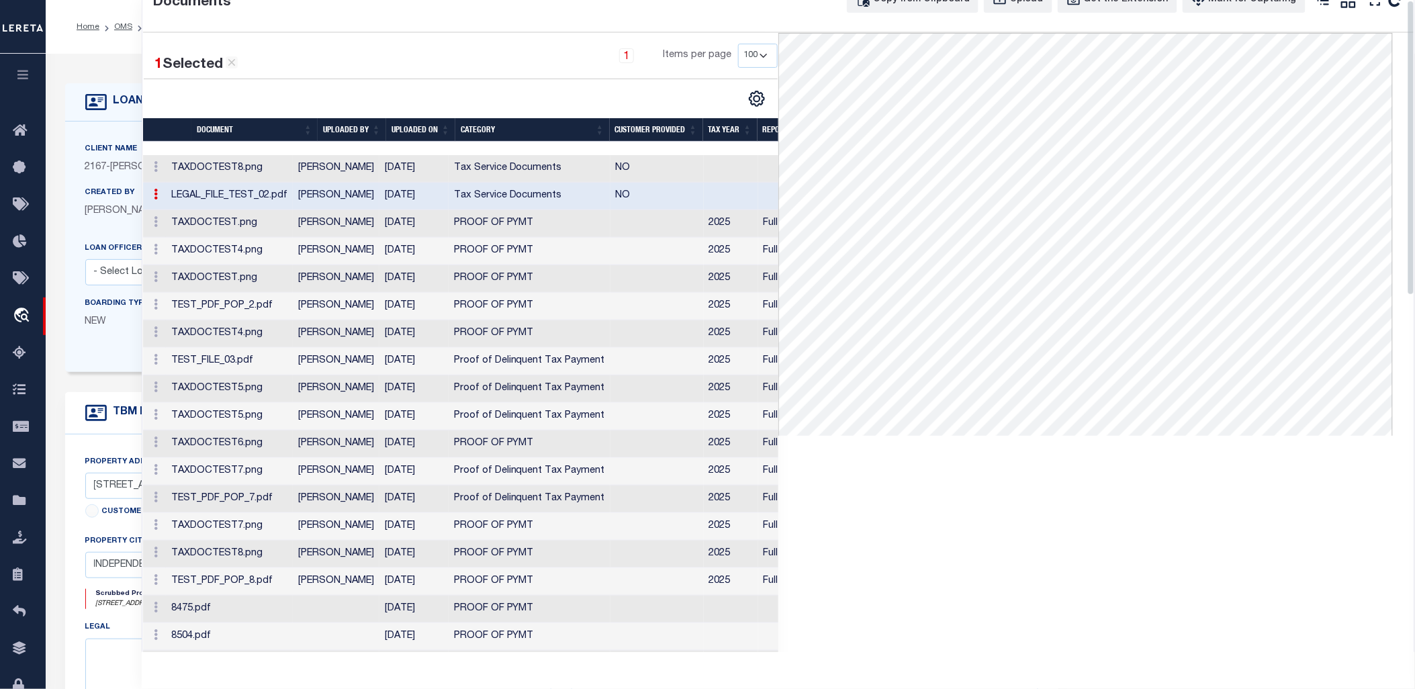
scroll to position [0, 0]
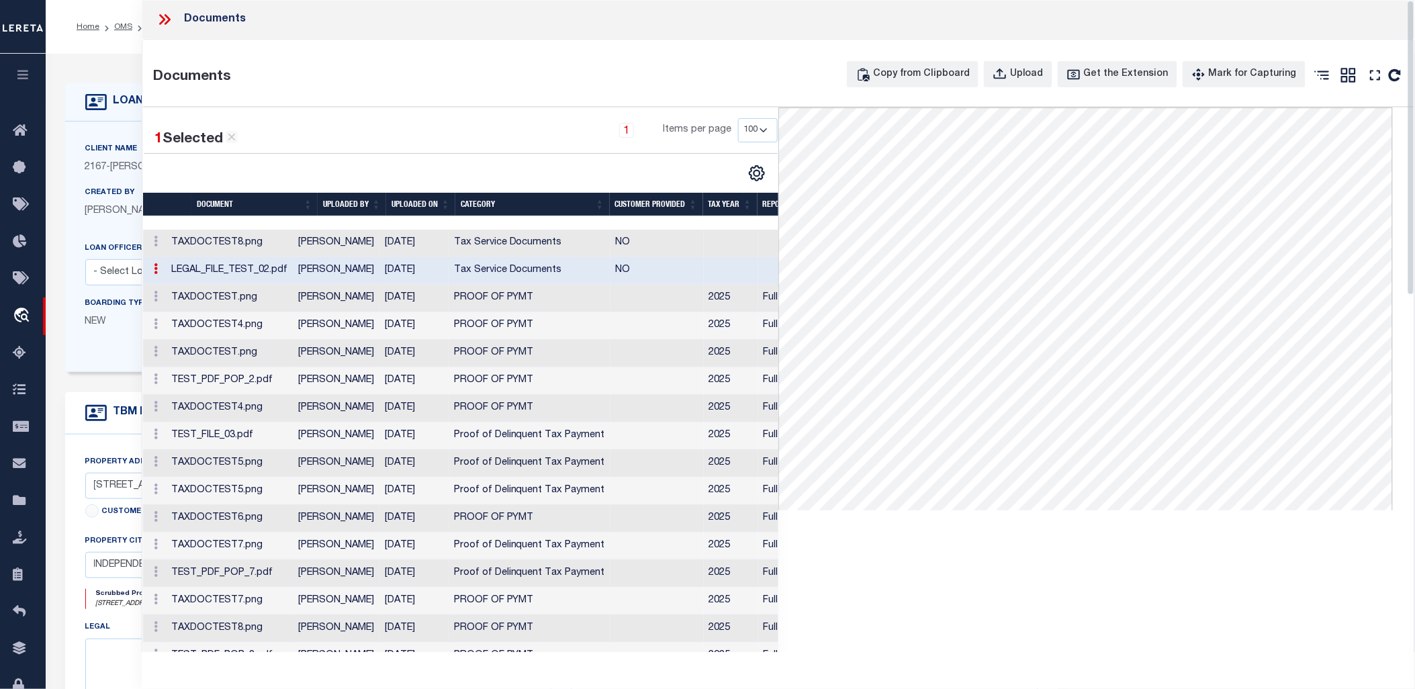
click at [156, 18] on icon at bounding box center [164, 19] width 17 height 17
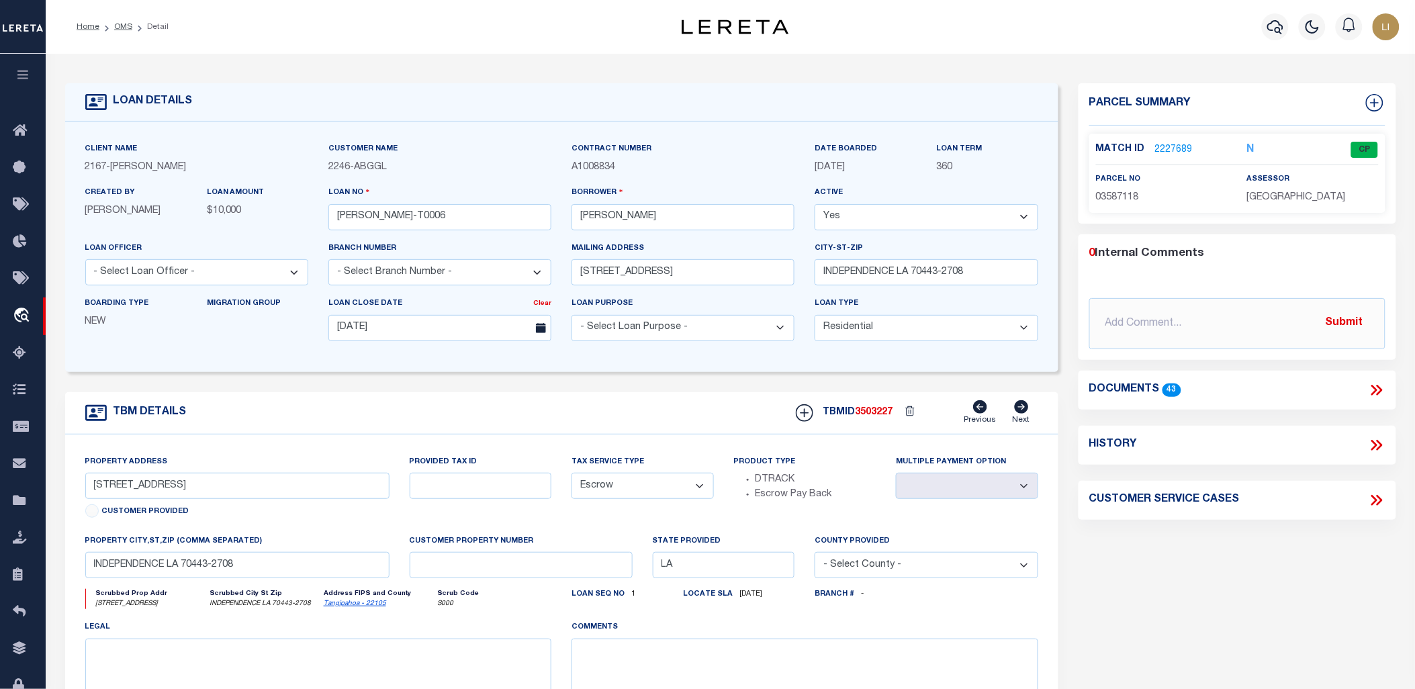
click at [1001, 145] on link "2227689" at bounding box center [1174, 150] width 38 height 14
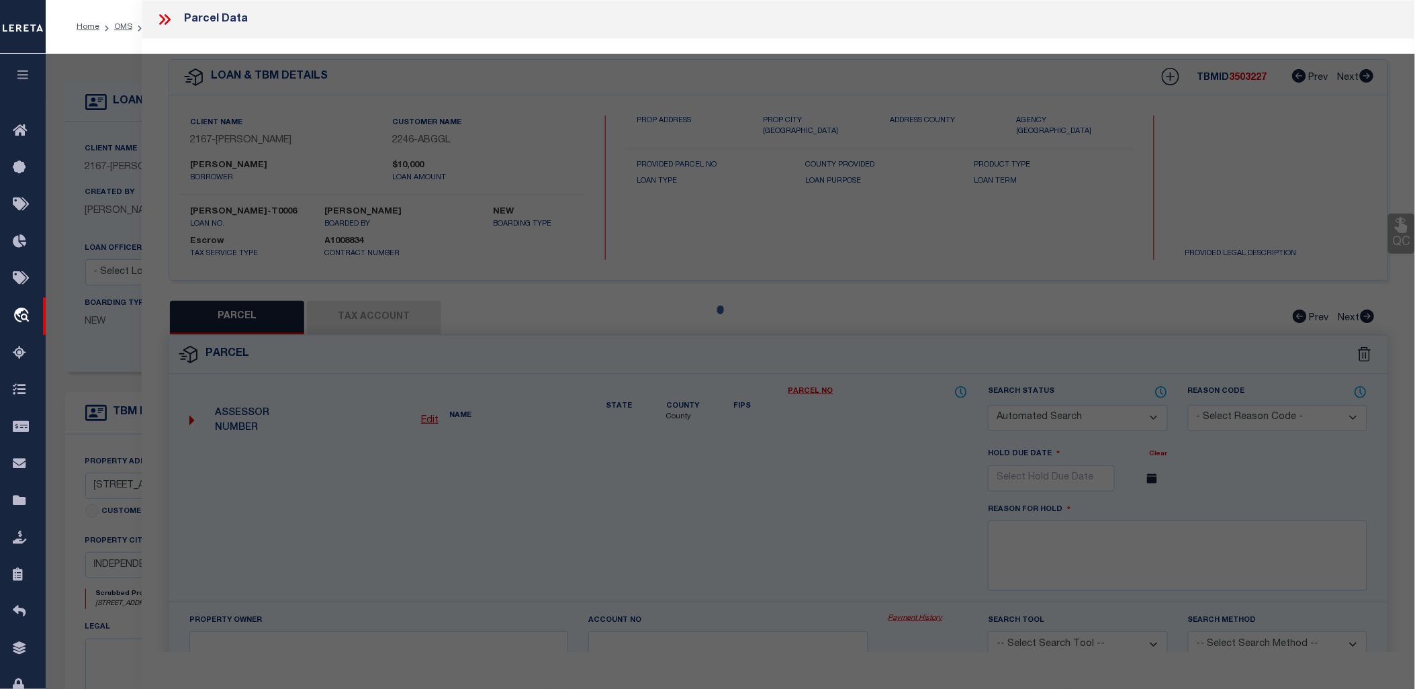
checkbox input "false"
select select "CP"
type input "GULF ISLAND SHRIMP & SEAFOOD II LLC"
select select "ATL"
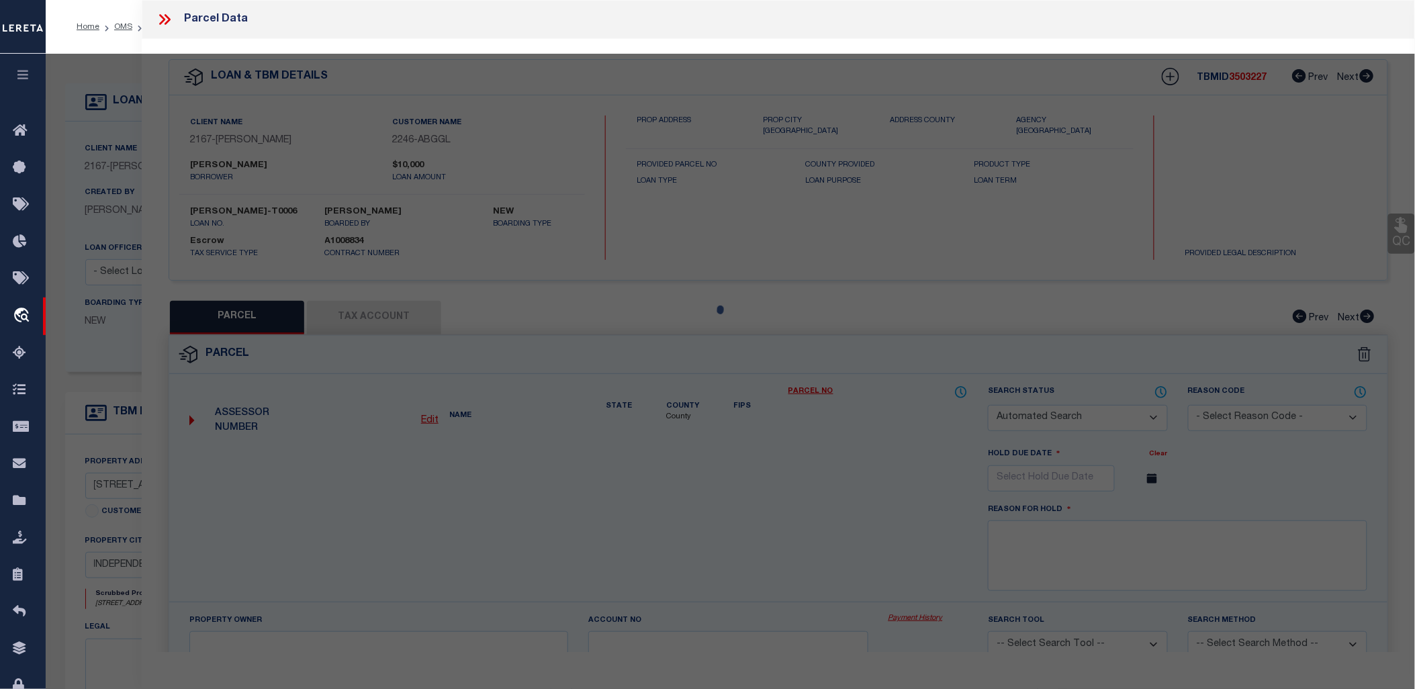
select select "ADD"
type input "136 E RAILROAD AVE"
type input "INDEPENDENCE, LA 70443"
type textarea "5.57A TOTAL 1.50A IN SQ 31 INDY B430 P676 XXXXXXXXXXXXXXXXXXXXXXXXXXXXXXXXX 4.0…"
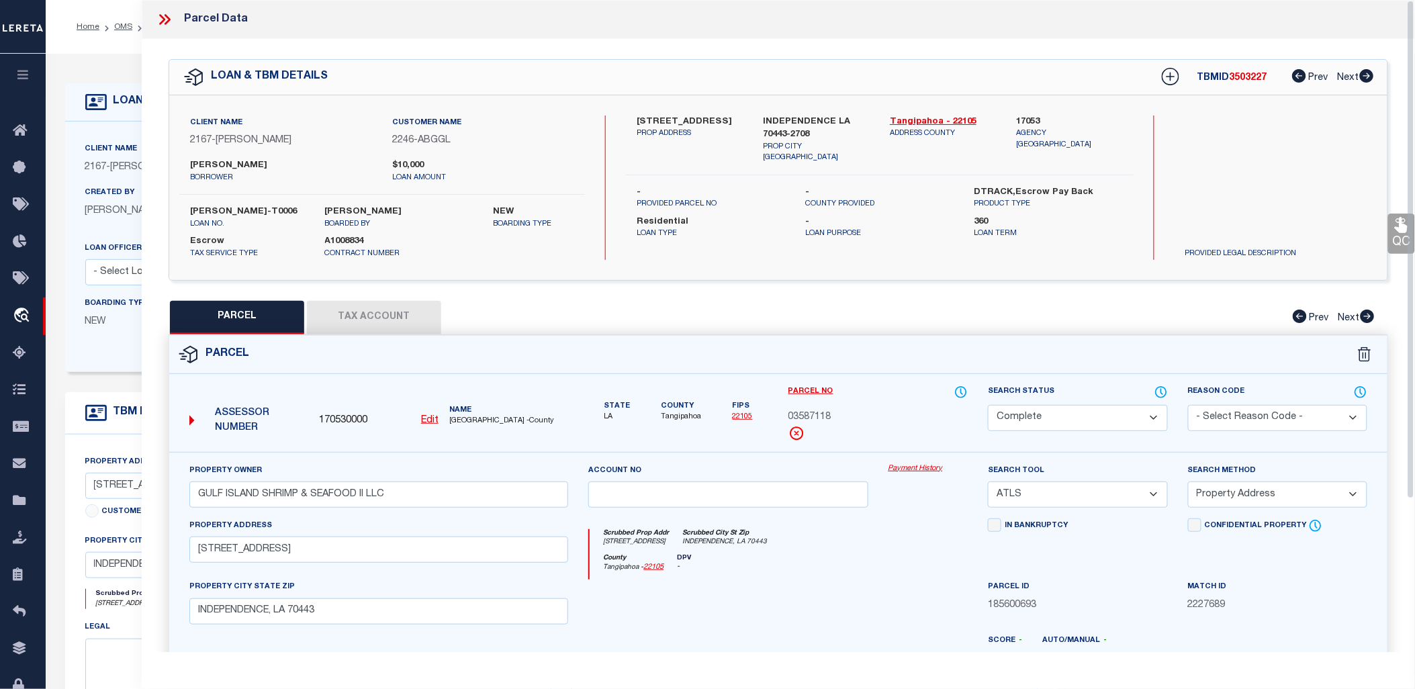
click at [371, 326] on button "Tax Account" at bounding box center [374, 318] width 134 height 34
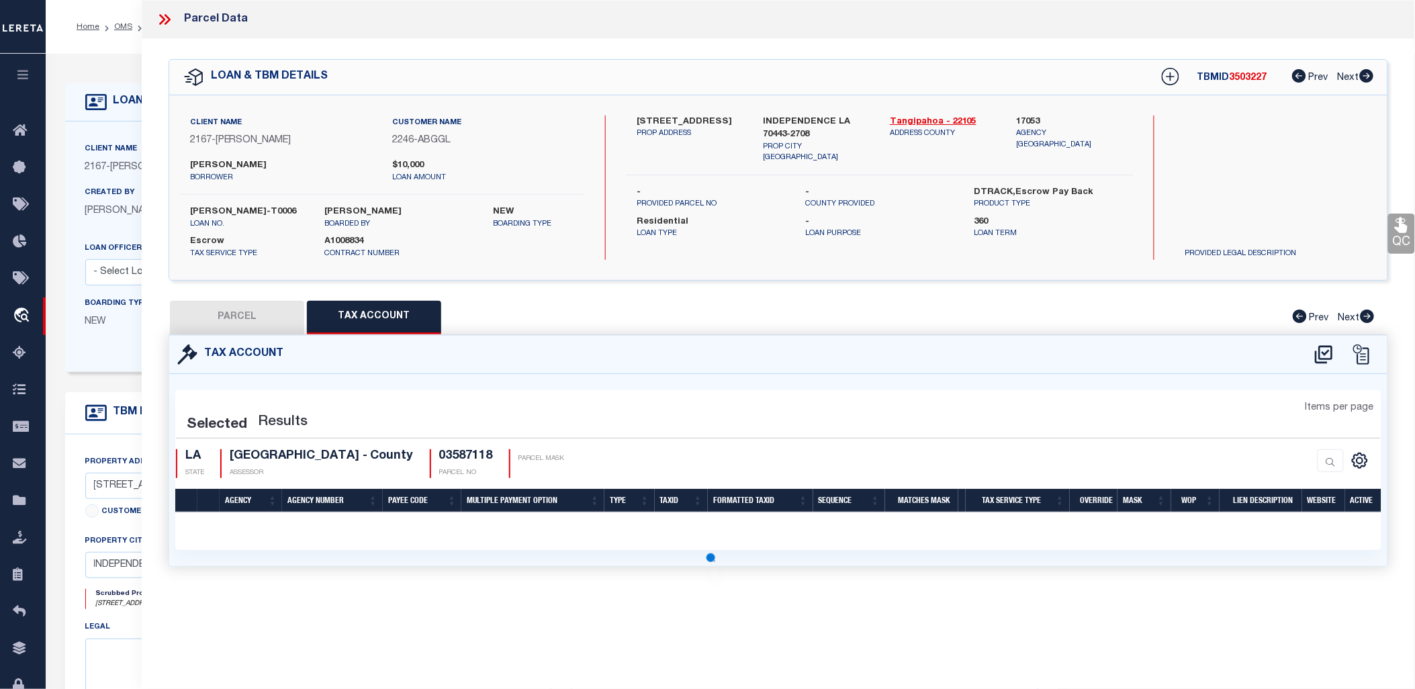
select select "100"
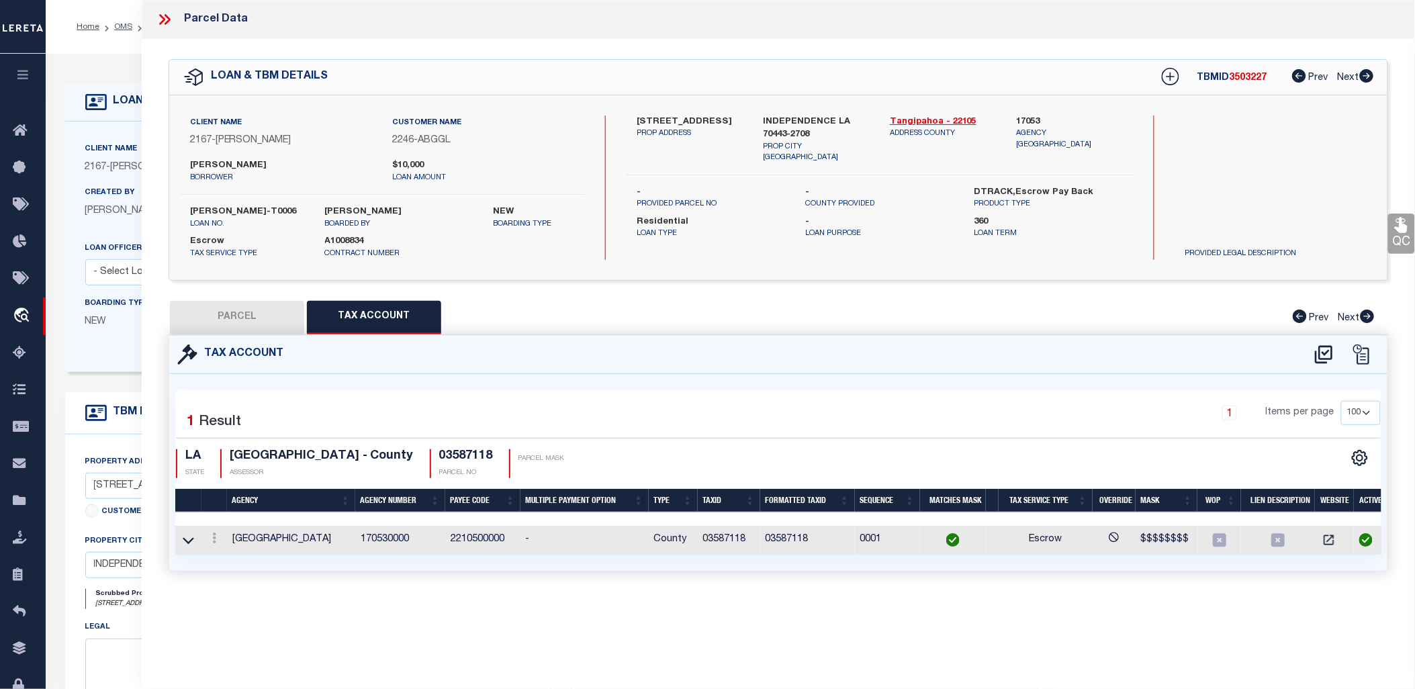
click at [238, 321] on button "PARCEL" at bounding box center [237, 318] width 134 height 34
select select "AS"
select select
checkbox input "false"
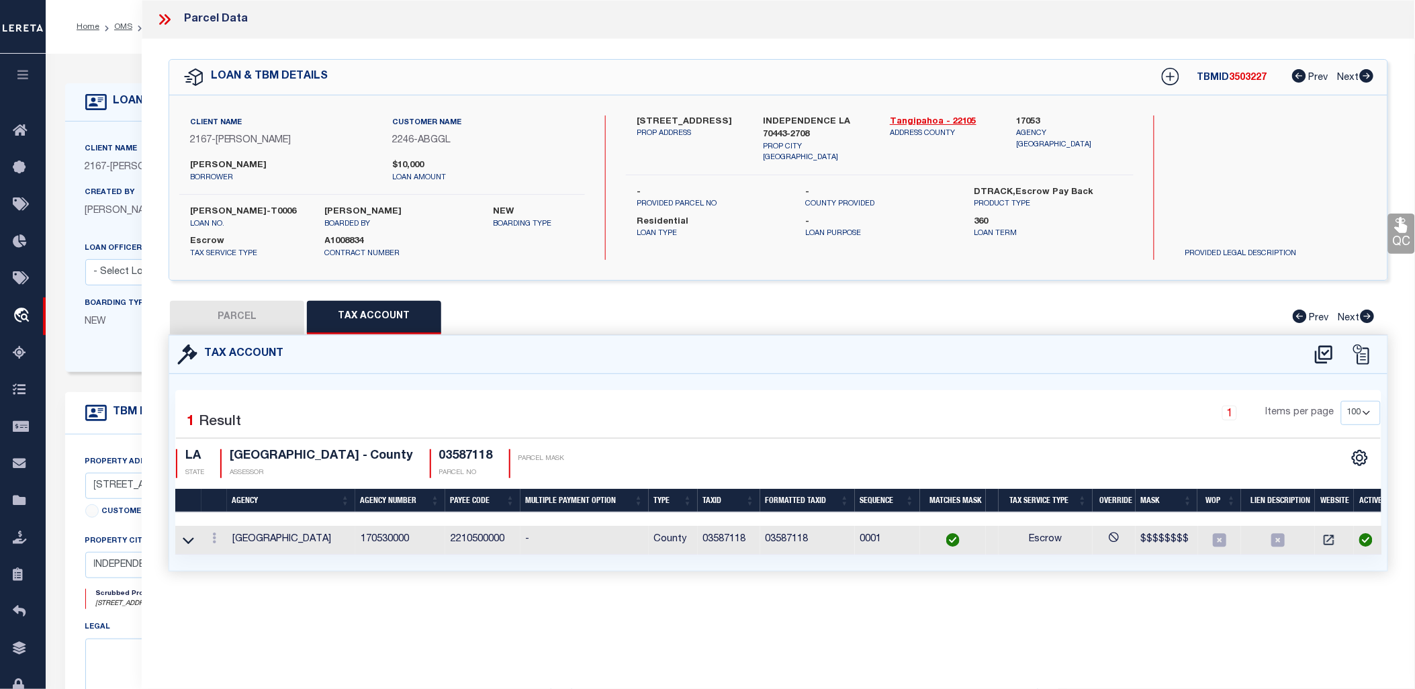
checkbox input "false"
select select "CP"
type input "GULF ISLAND SHRIMP & SEAFOOD II LLC"
select select "ATL"
select select "ADD"
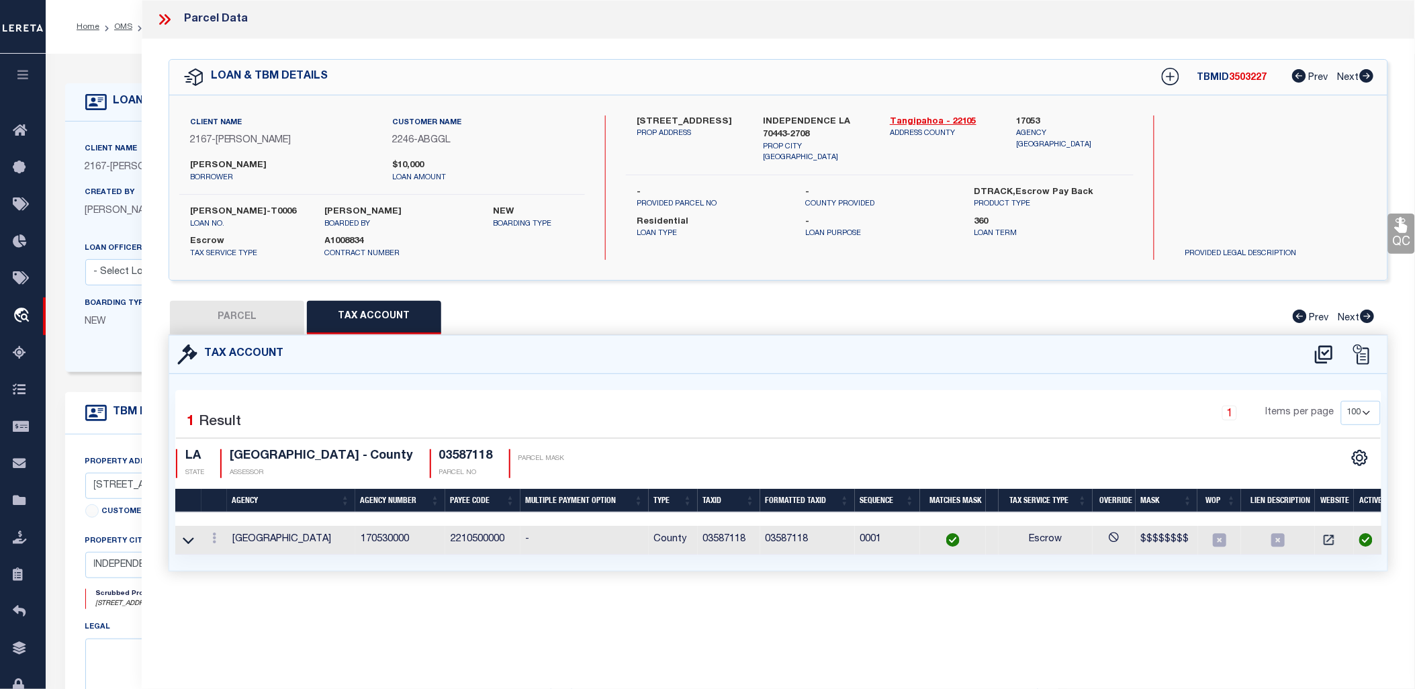
type input "136 E RAILROAD AVE"
type input "INDEPENDENCE, LA 70443"
type textarea "5.57A TOTAL 1.50A IN SQ 31 INDY B430 P676 XXXXXXXXXXXXXXXXXXXXXXXXXXXXXXXXX 4.0…"
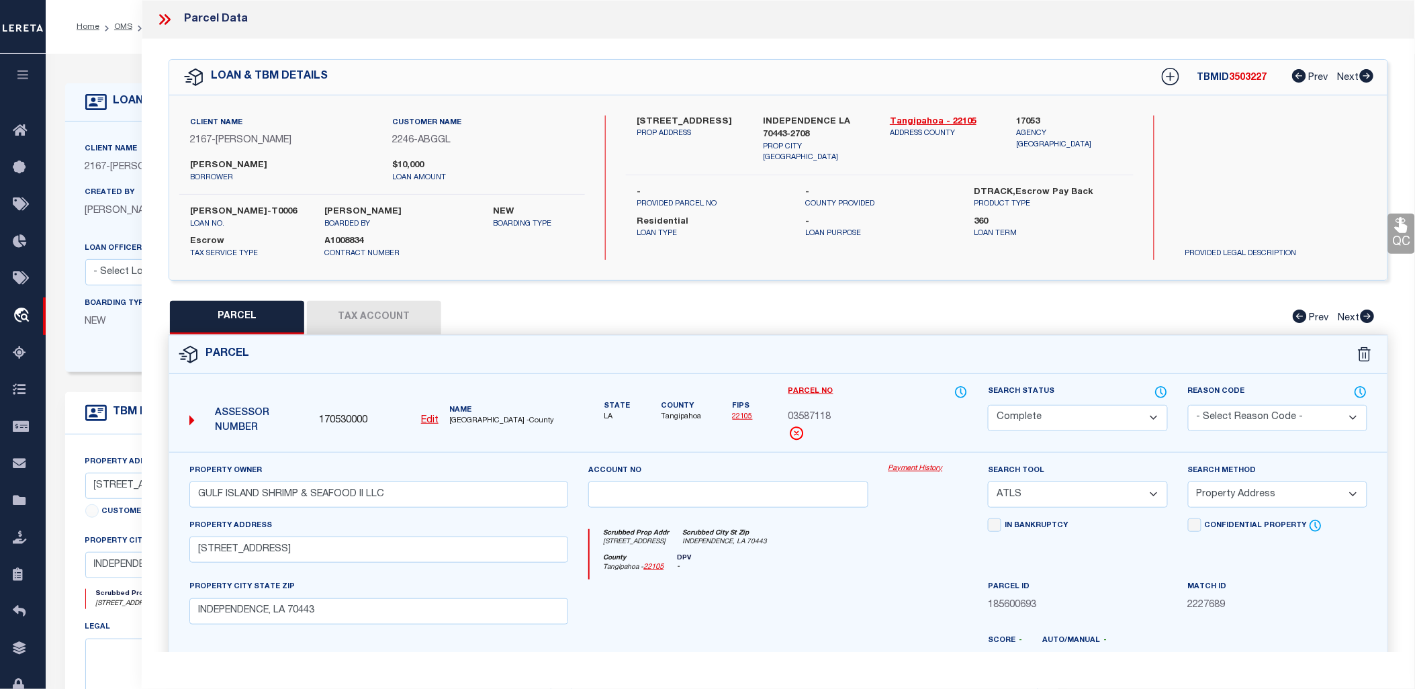
click at [919, 456] on link "Payment History" at bounding box center [929, 468] width 80 height 11
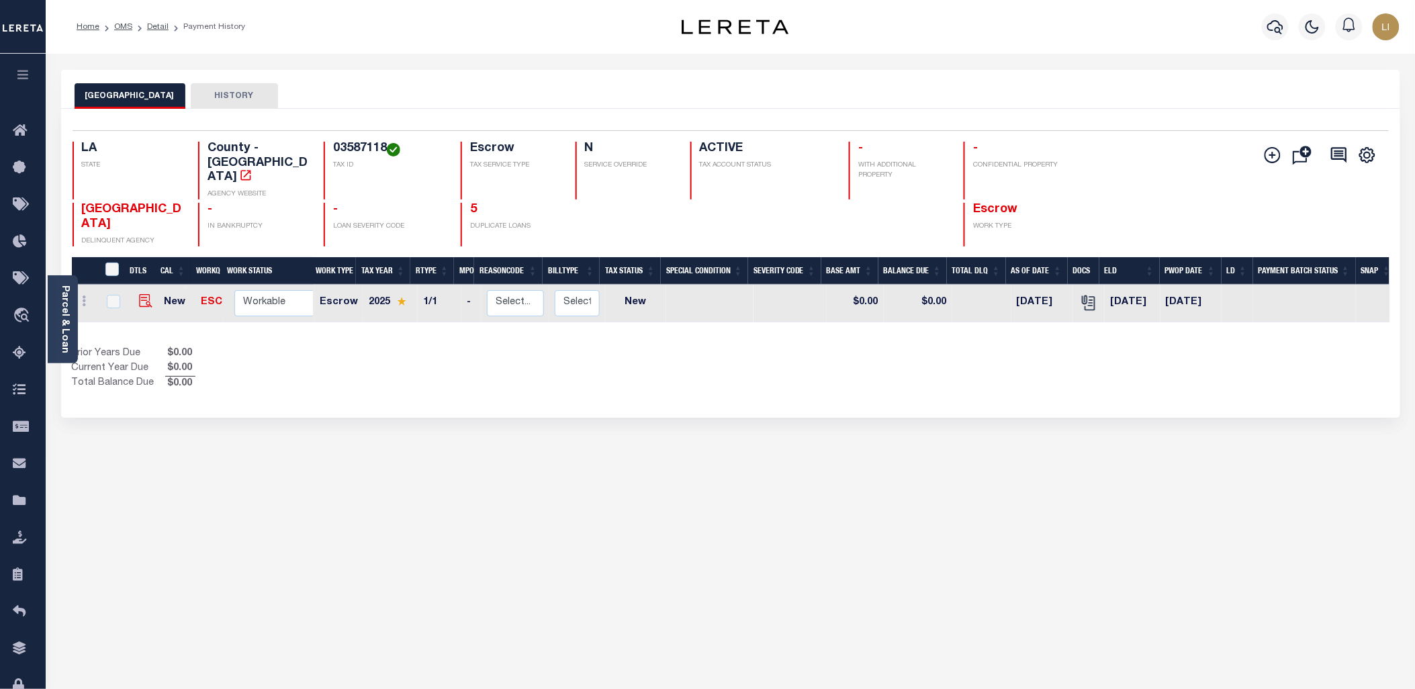
click at [143, 276] on body "Home OMS Detail Payment History Profile" at bounding box center [707, 414] width 1415 height 828
click at [143, 294] on img "" at bounding box center [145, 300] width 13 height 13
checkbox input "true"
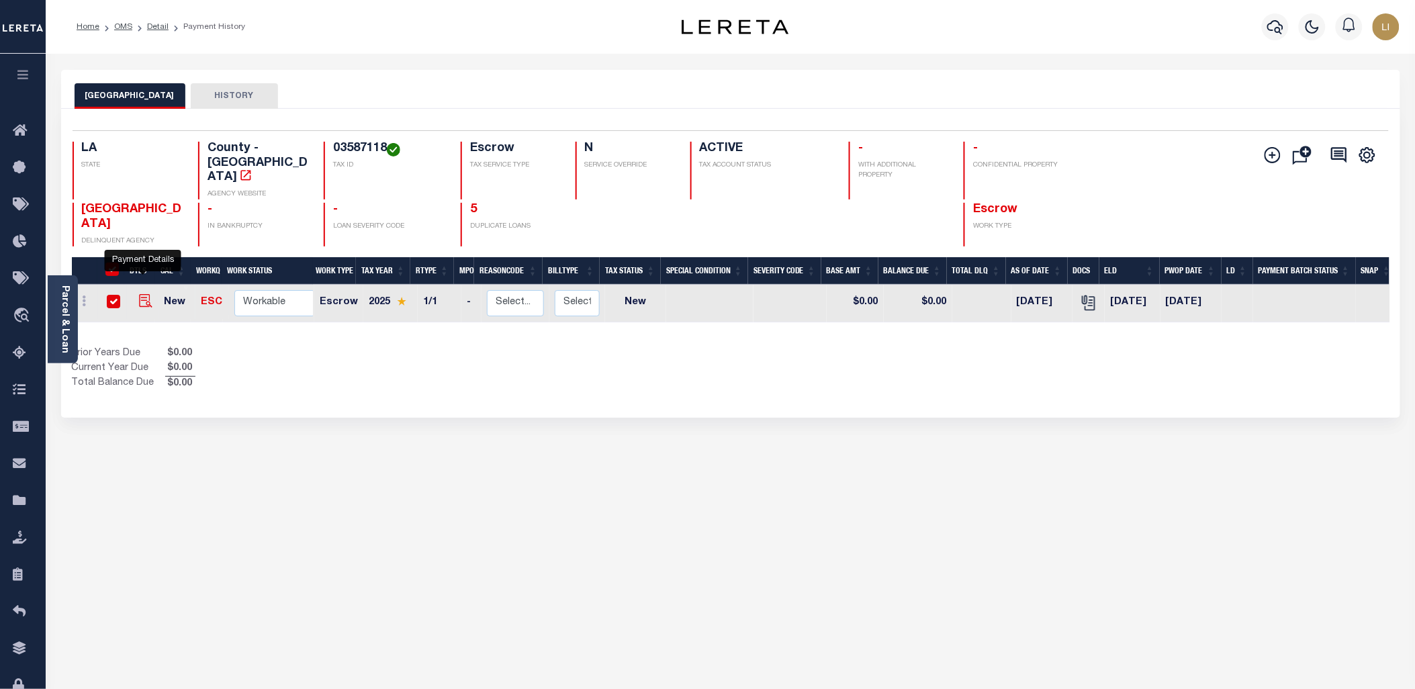
checkbox input "true"
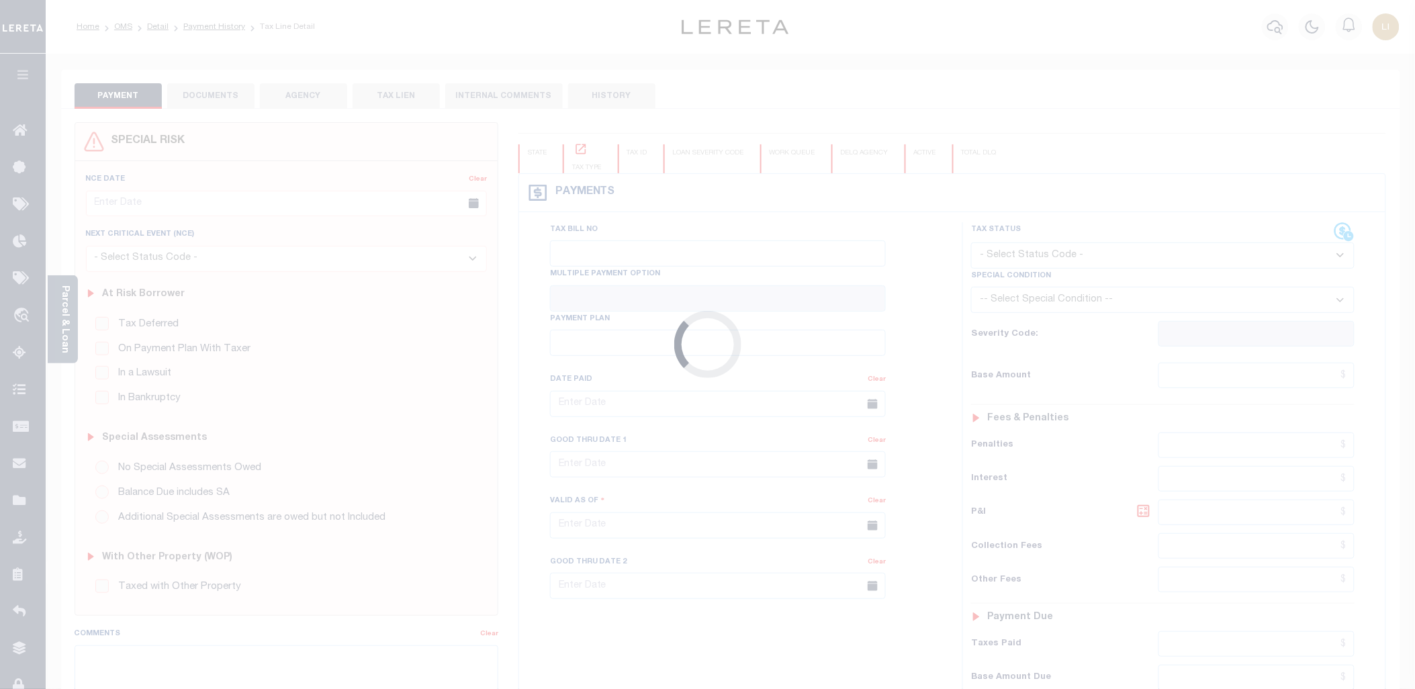
type input "07/25/2025"
select select "NW2"
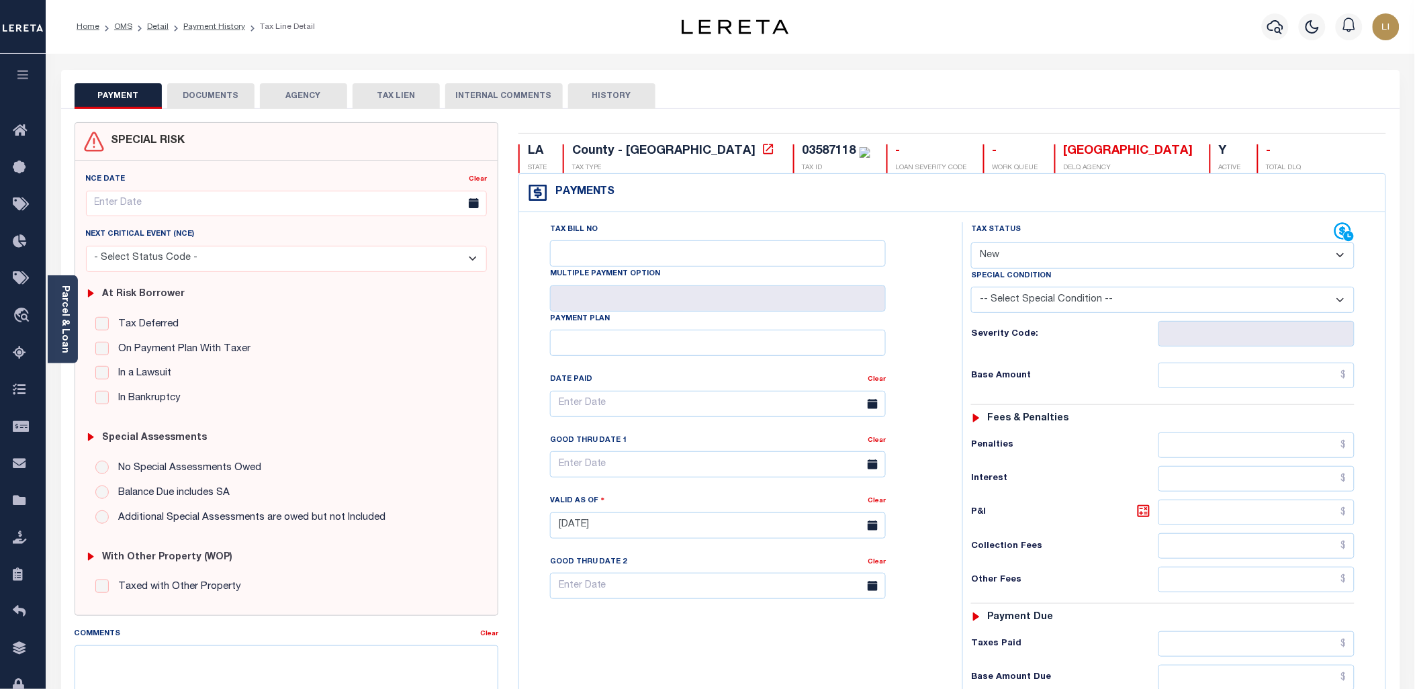
click at [212, 97] on button "DOCUMENTS" at bounding box center [210, 96] width 87 height 26
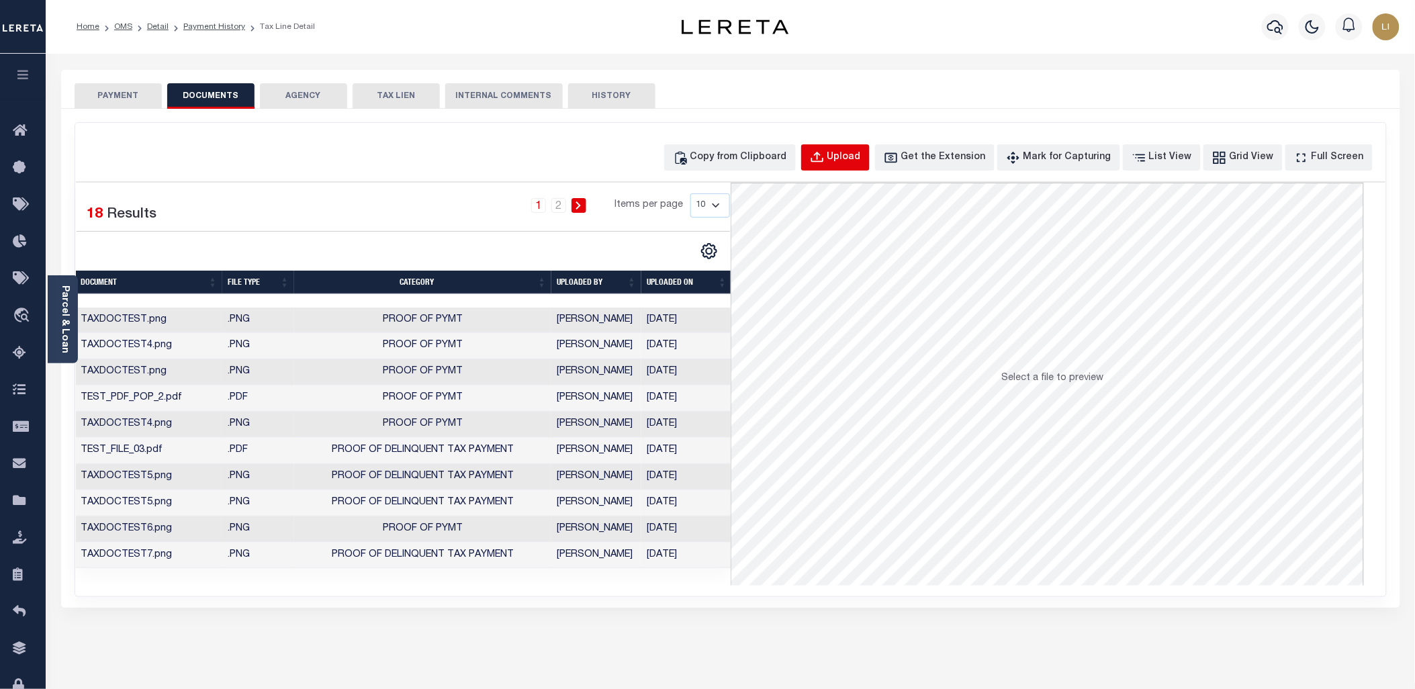
click at [856, 156] on div "Upload" at bounding box center [844, 157] width 34 height 15
select select "POP"
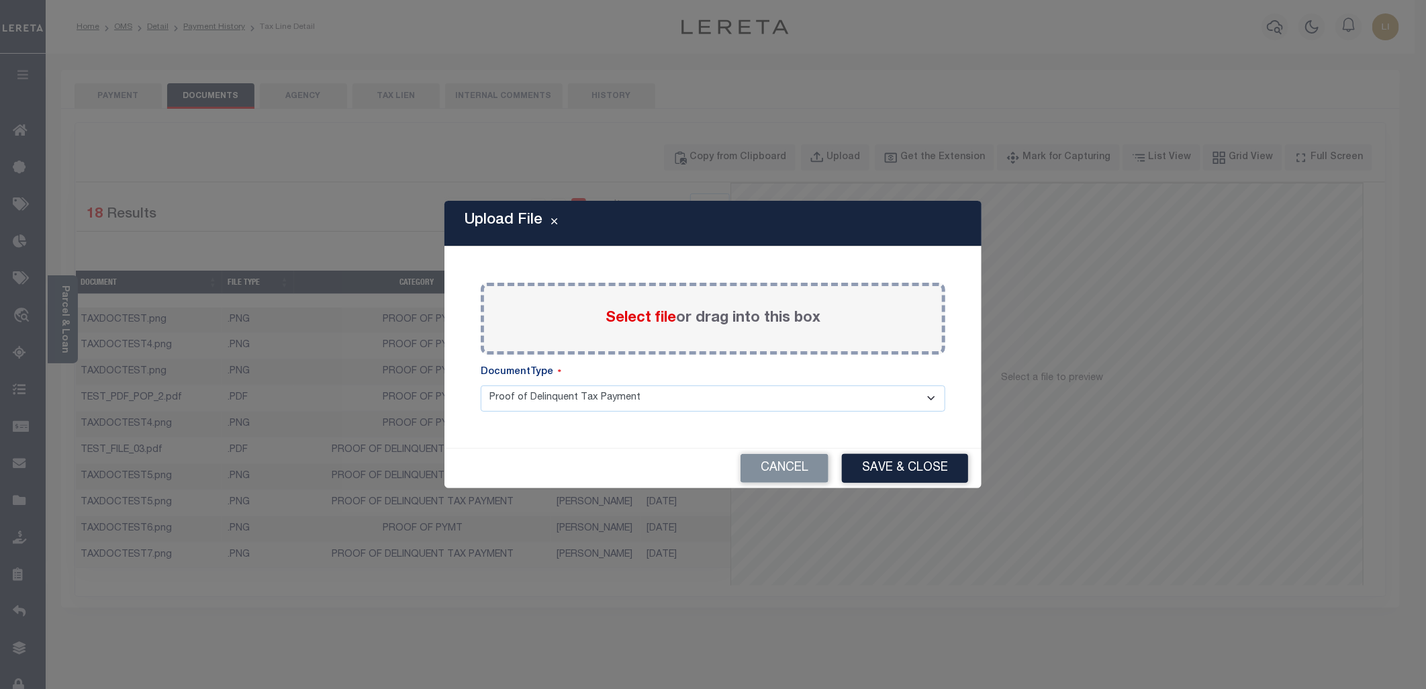
click at [645, 318] on span "Select file" at bounding box center [641, 318] width 71 height 15
click at [0, 0] on input "Select file or drag into this box" at bounding box center [0, 0] width 0 height 0
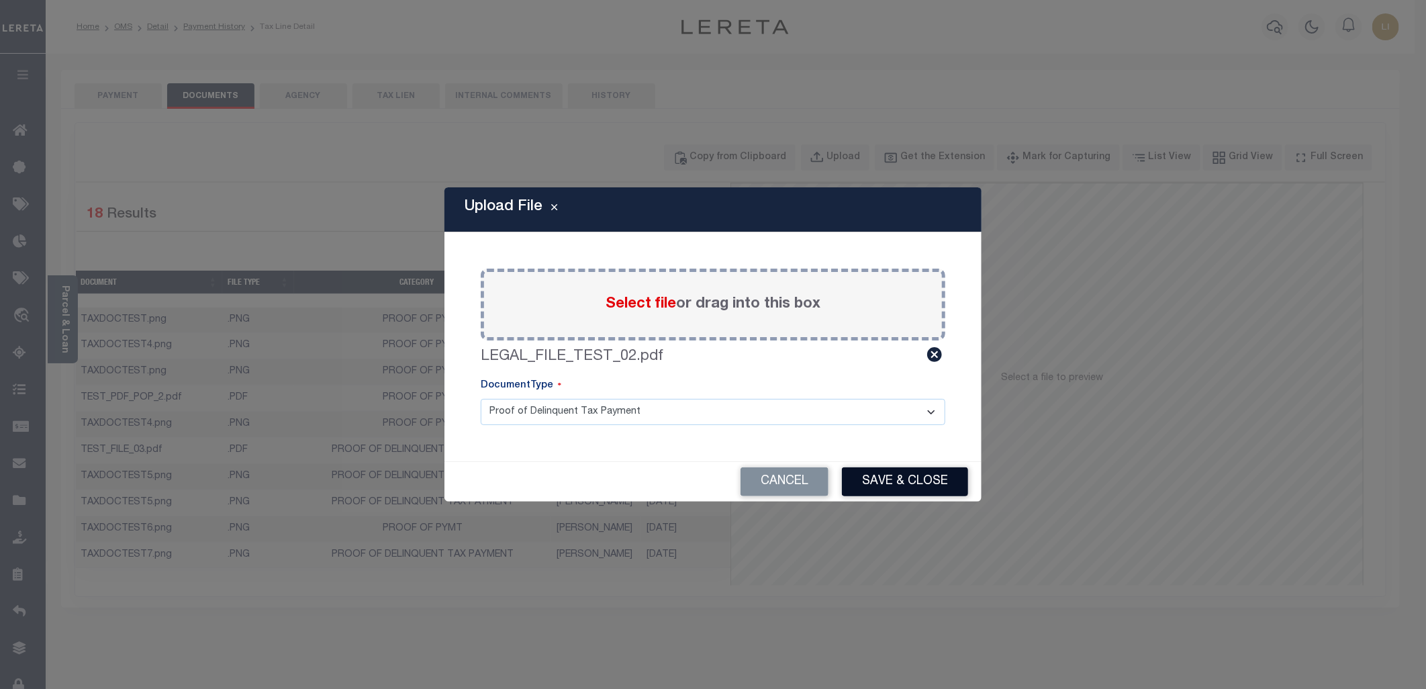
click at [913, 480] on button "Save & Close" at bounding box center [905, 481] width 126 height 29
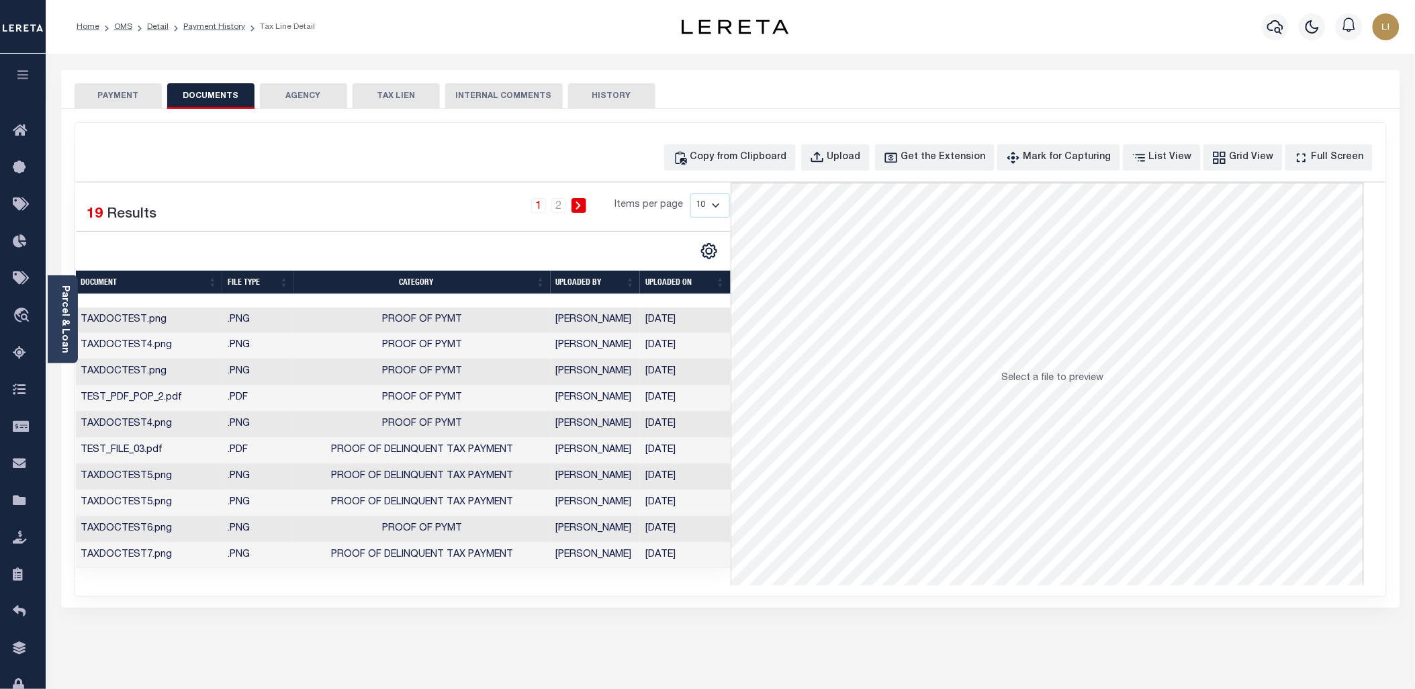
click at [580, 203] on icon at bounding box center [578, 205] width 5 height 8
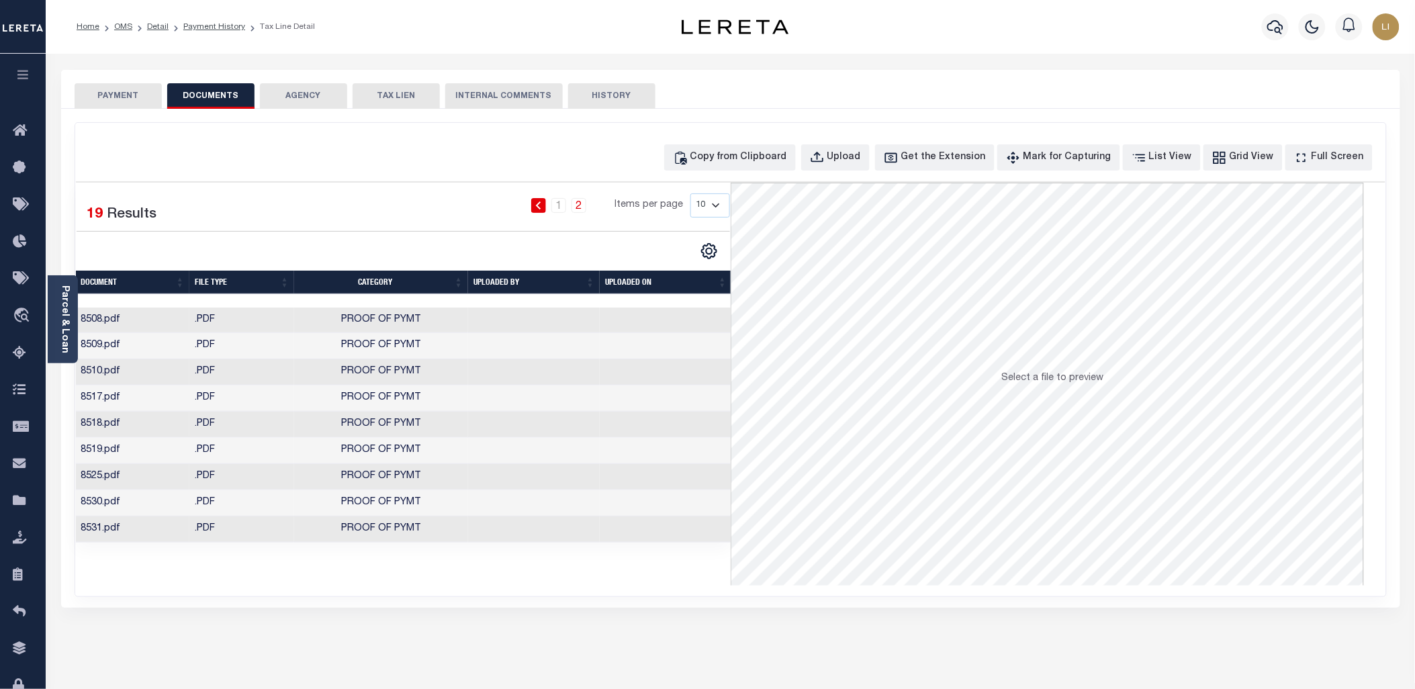
click at [545, 203] on link at bounding box center [538, 205] width 15 height 15
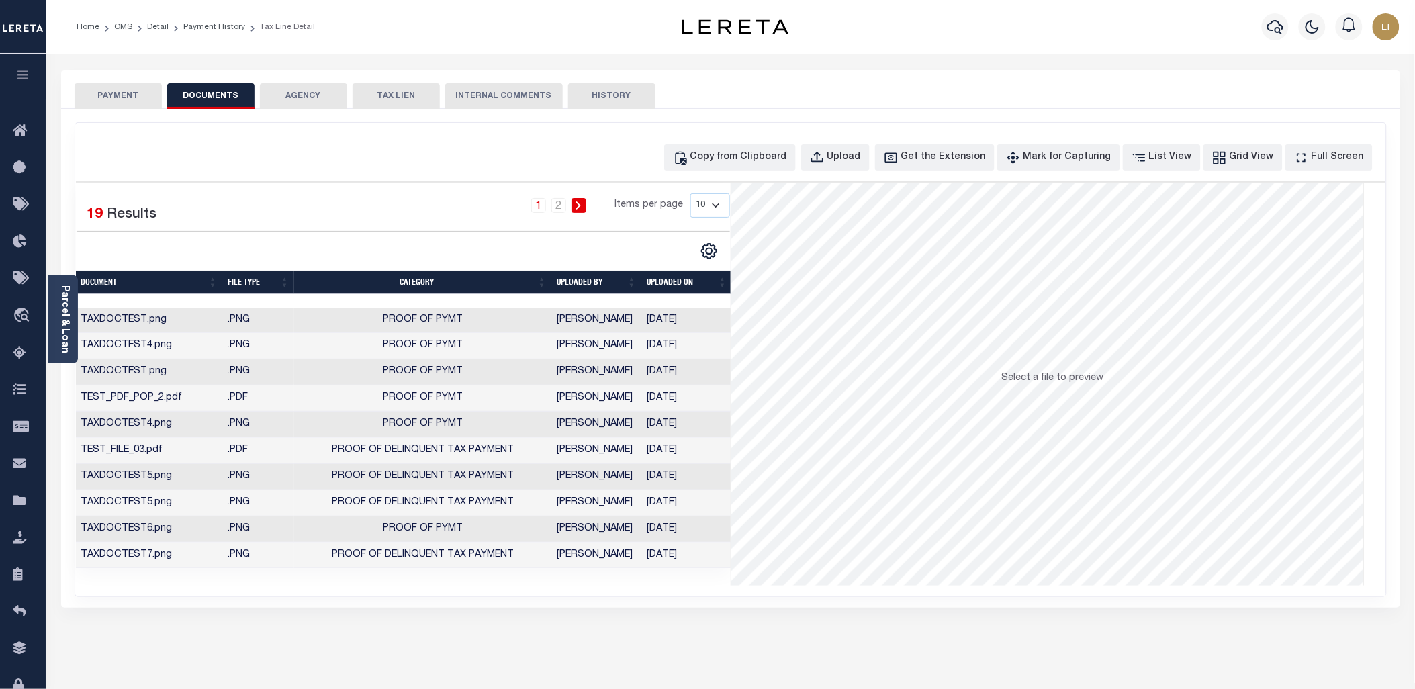
click at [290, 83] on button "AGENCY" at bounding box center [303, 96] width 87 height 26
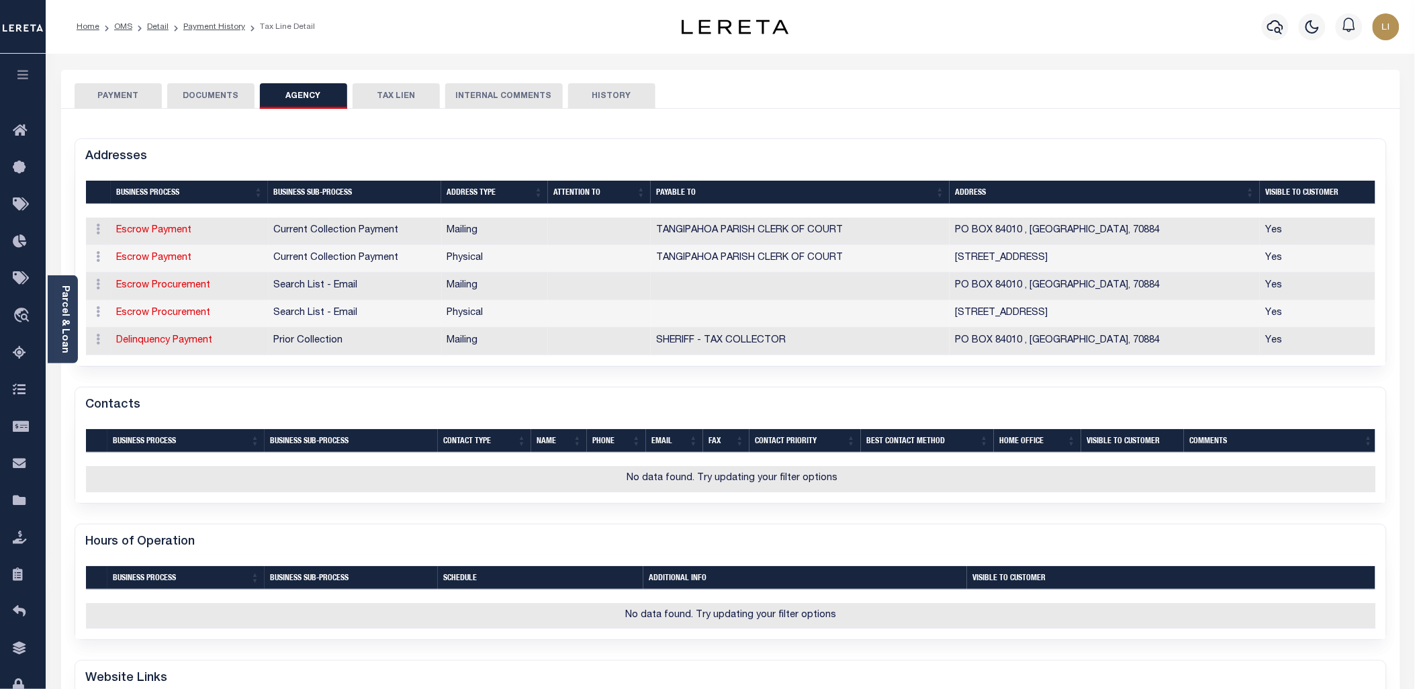
click at [192, 95] on button "DOCUMENTS" at bounding box center [210, 96] width 87 height 26
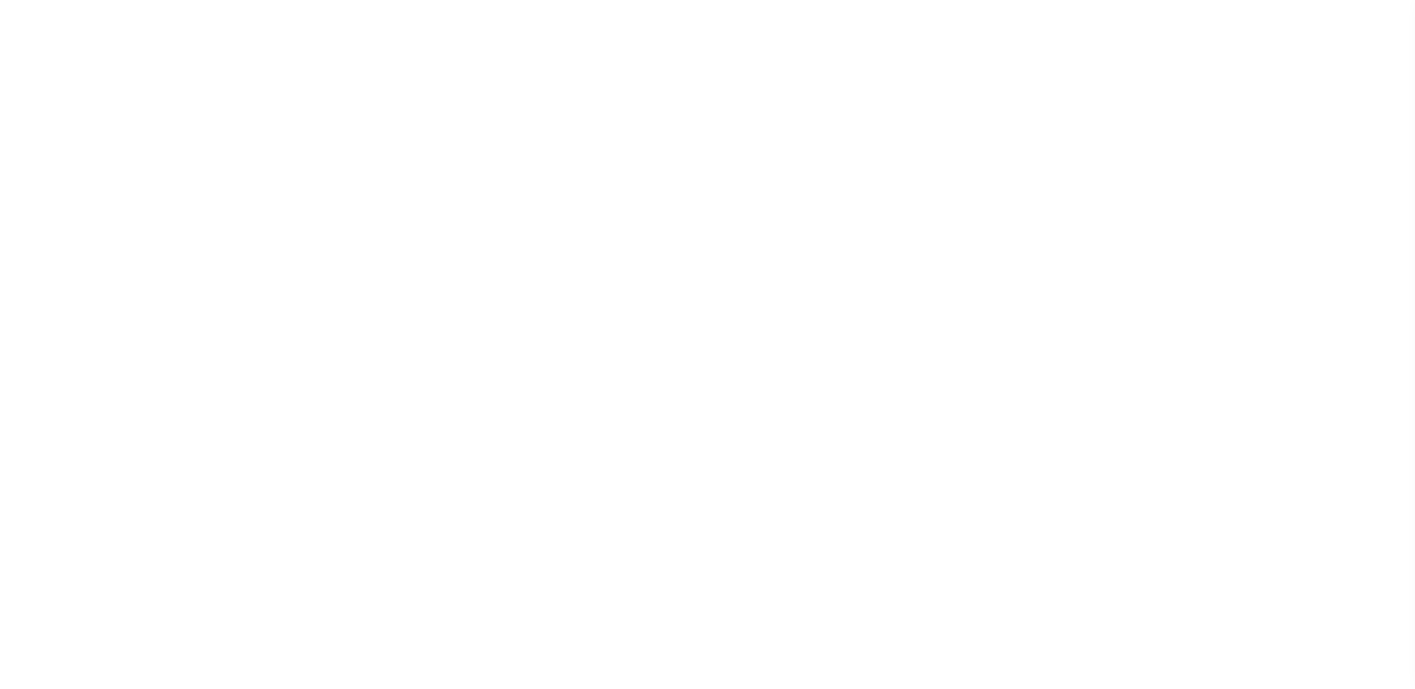
select select "NW2"
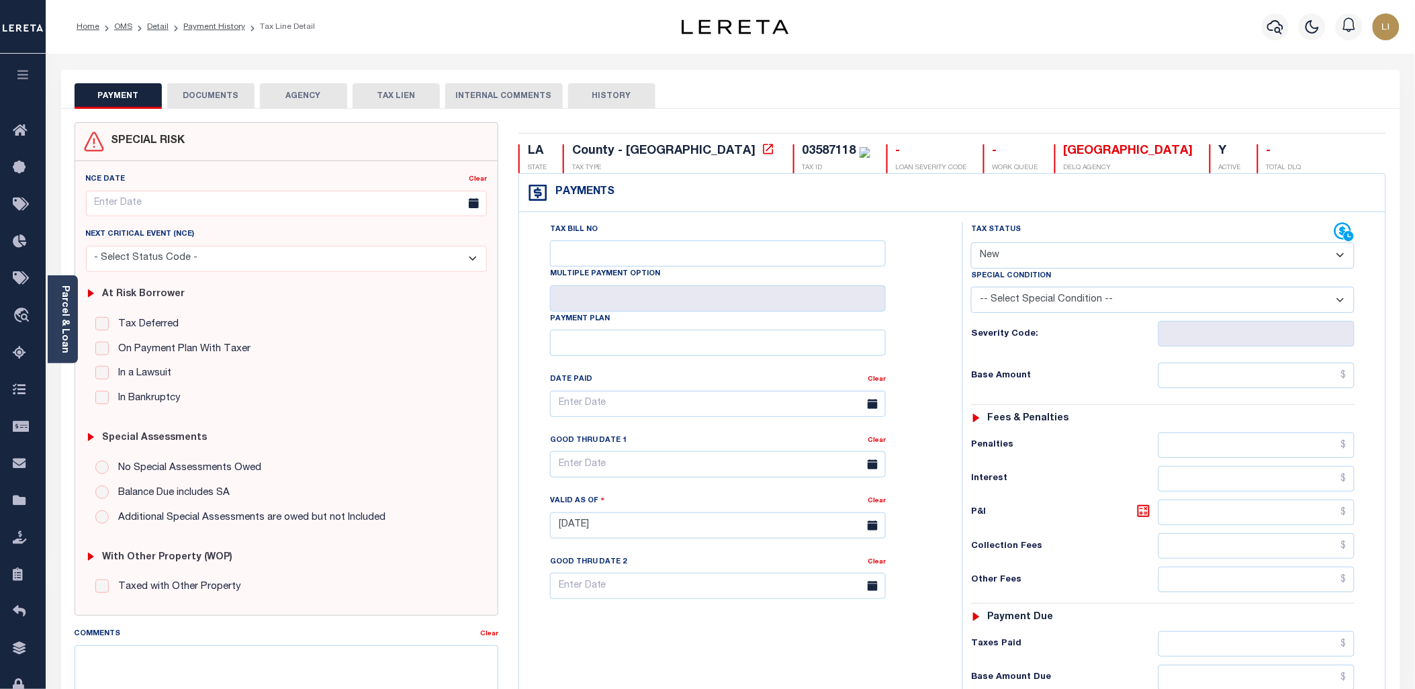
click at [231, 96] on button "DOCUMENTS" at bounding box center [210, 96] width 87 height 26
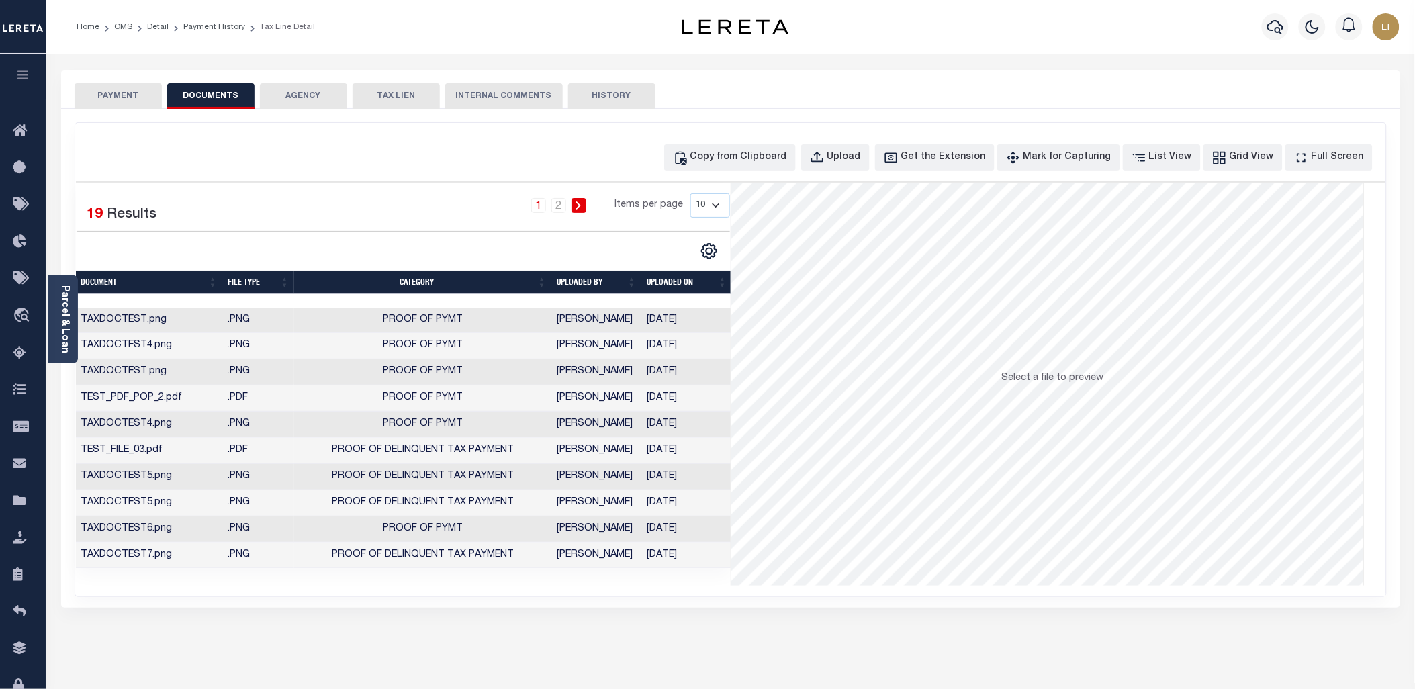
click at [580, 199] on link at bounding box center [579, 205] width 15 height 15
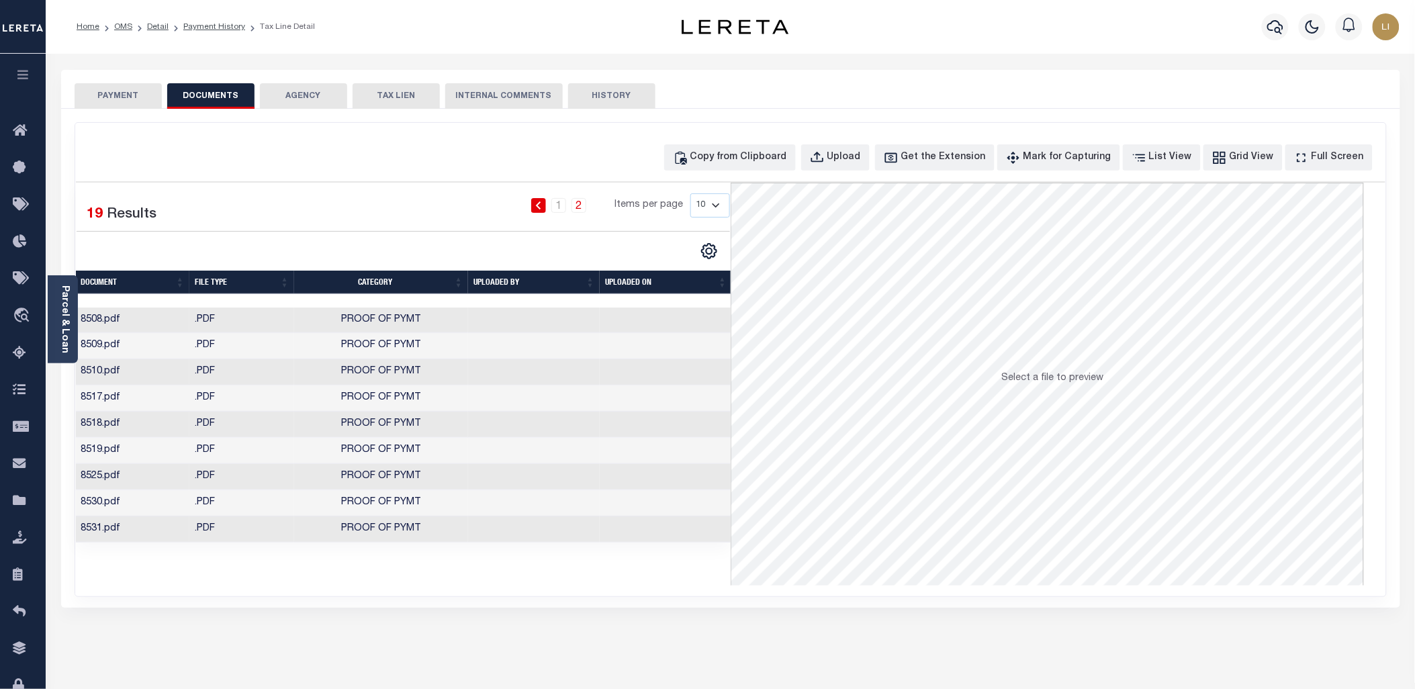
click at [700, 207] on select "10 25 50 100" at bounding box center [710, 205] width 40 height 24
select select "100"
click at [690, 193] on select "10 25 50 100" at bounding box center [710, 205] width 40 height 24
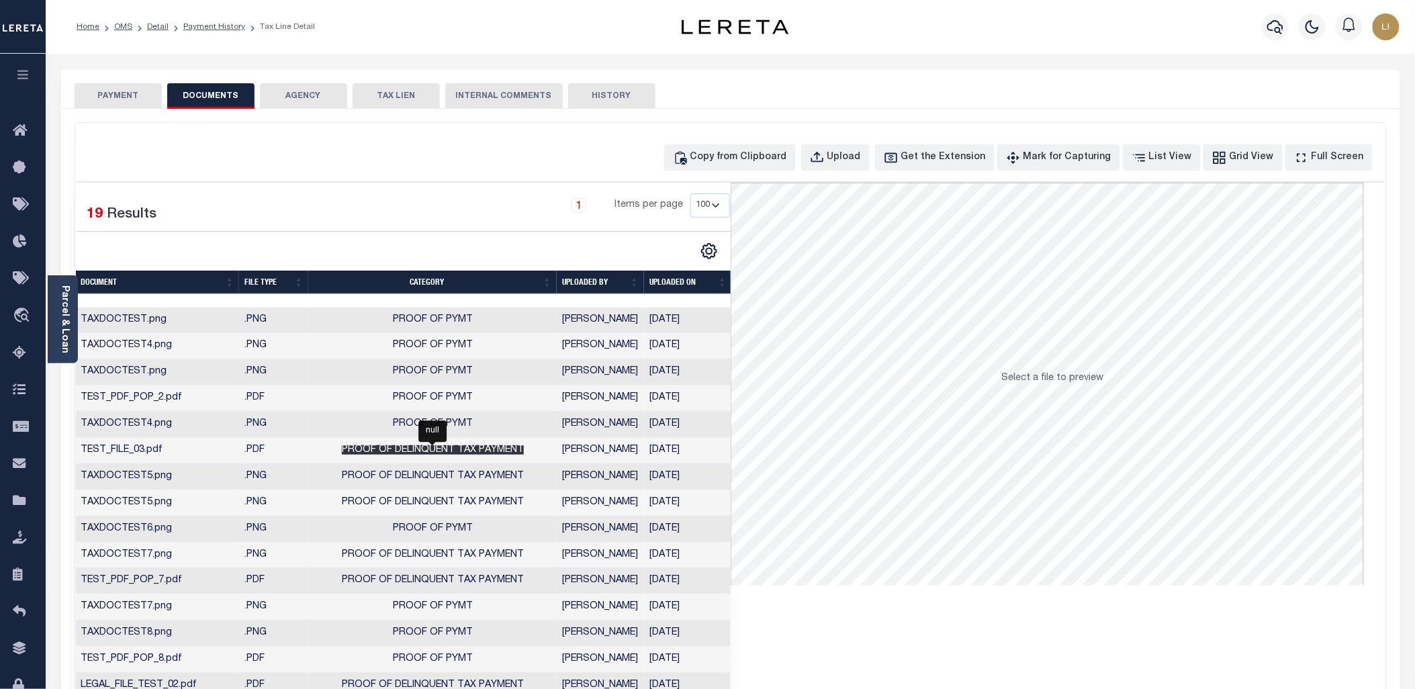
scroll to position [149, 0]
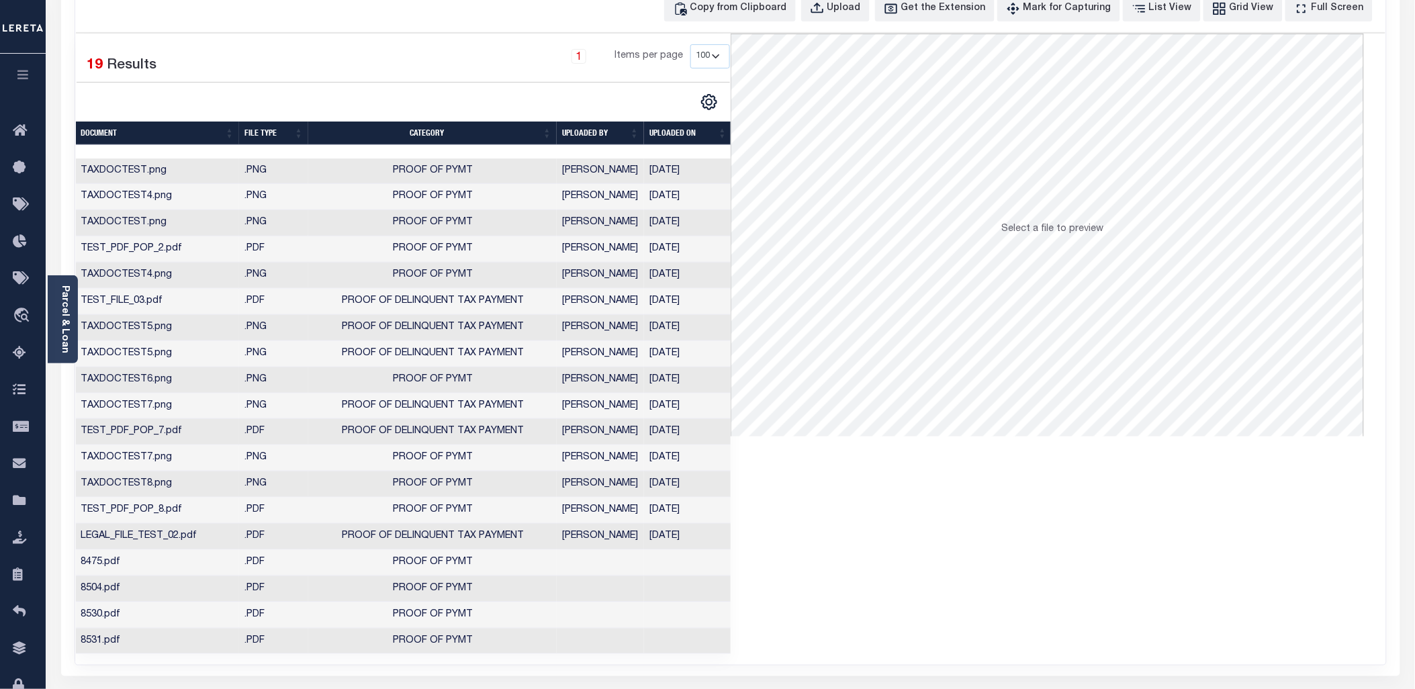
click at [296, 539] on td ".PDF" at bounding box center [273, 537] width 69 height 26
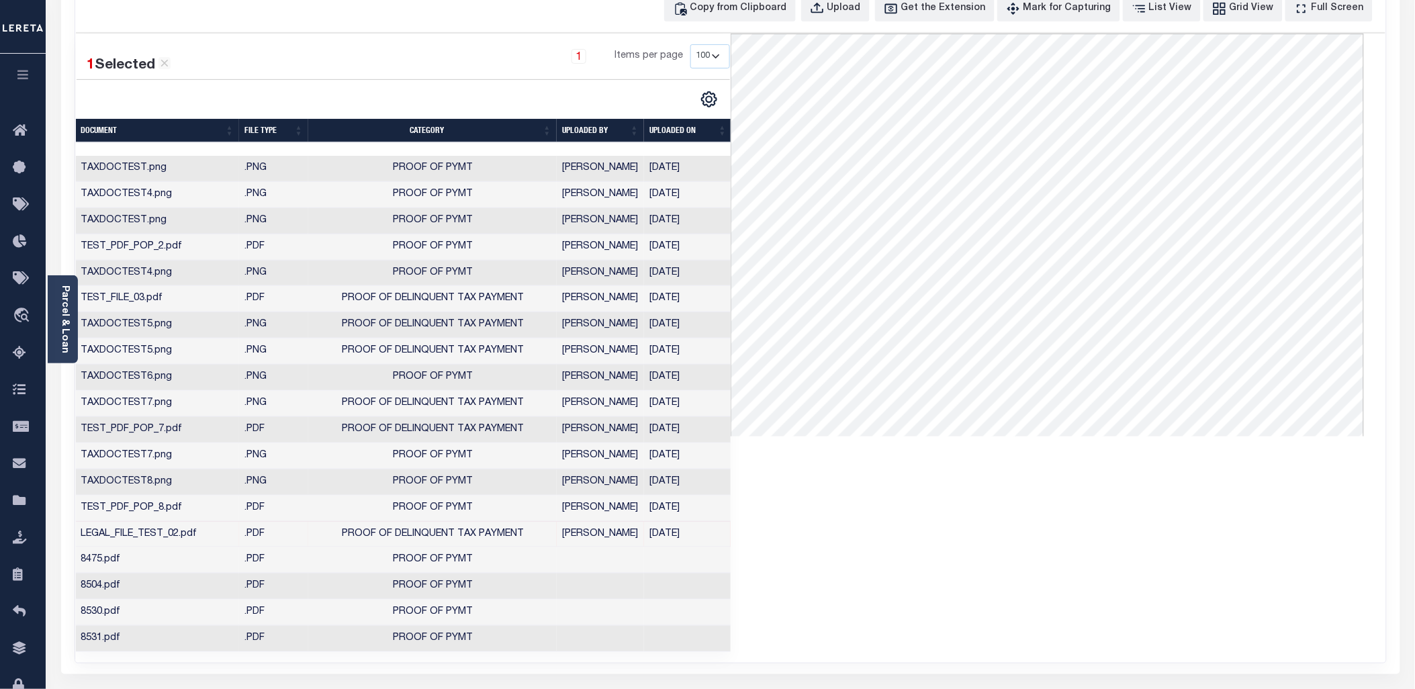
scroll to position [0, 0]
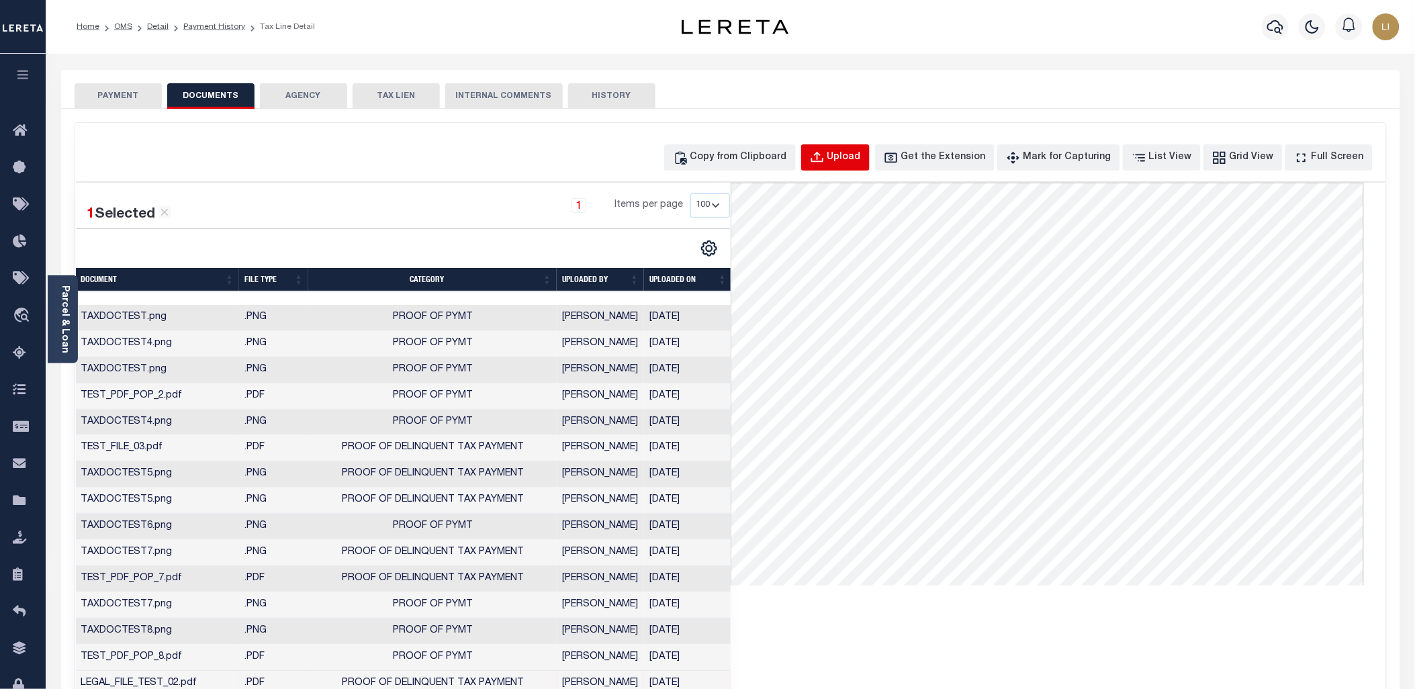
click at [861, 158] on div "Upload" at bounding box center [844, 157] width 34 height 15
select select "POP"
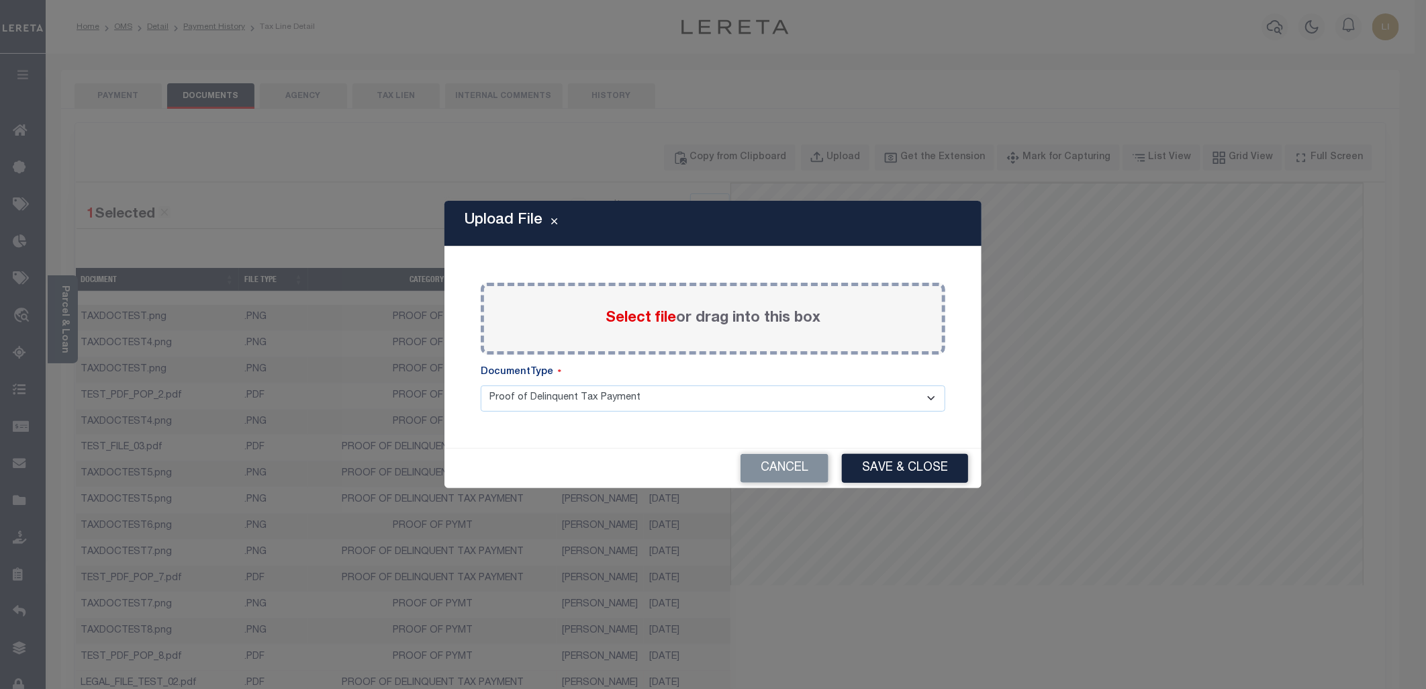
click at [655, 321] on span "Select file" at bounding box center [641, 318] width 71 height 15
click at [0, 0] on input "Select file or drag into this box" at bounding box center [0, 0] width 0 height 0
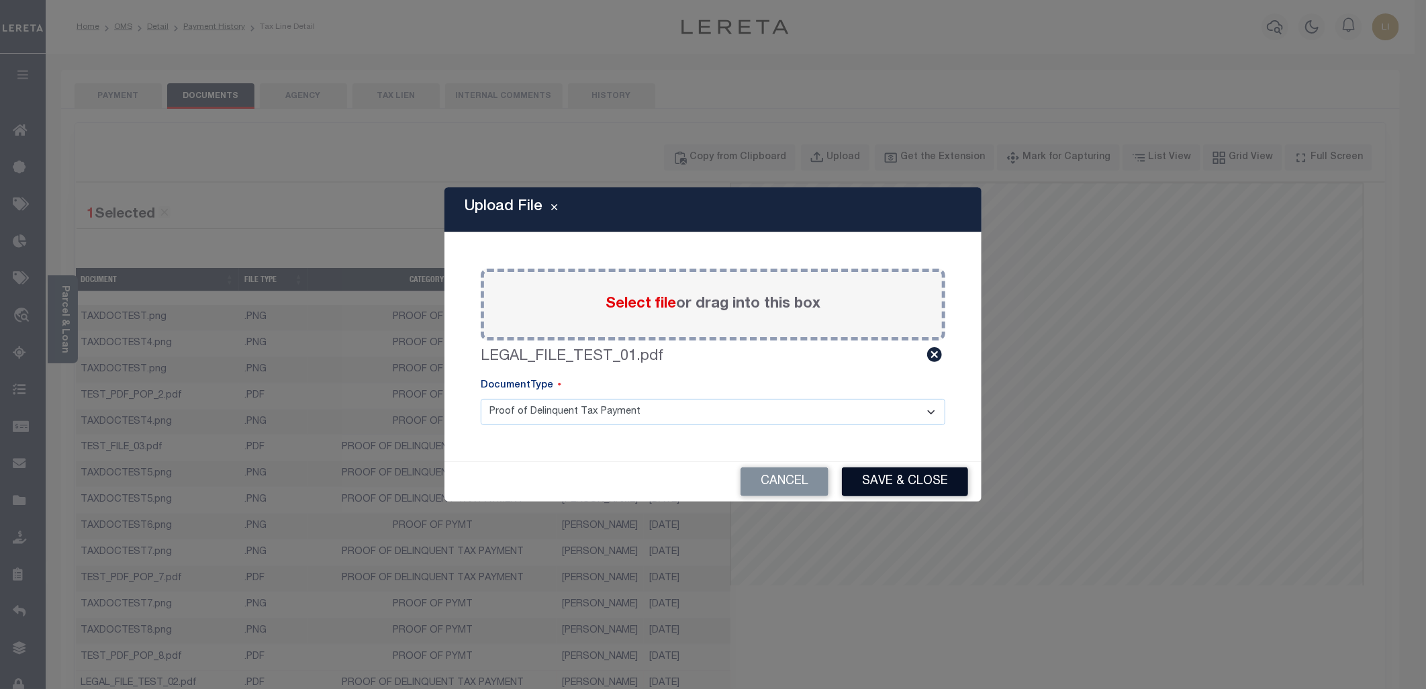
click at [928, 488] on button "Save & Close" at bounding box center [905, 481] width 126 height 29
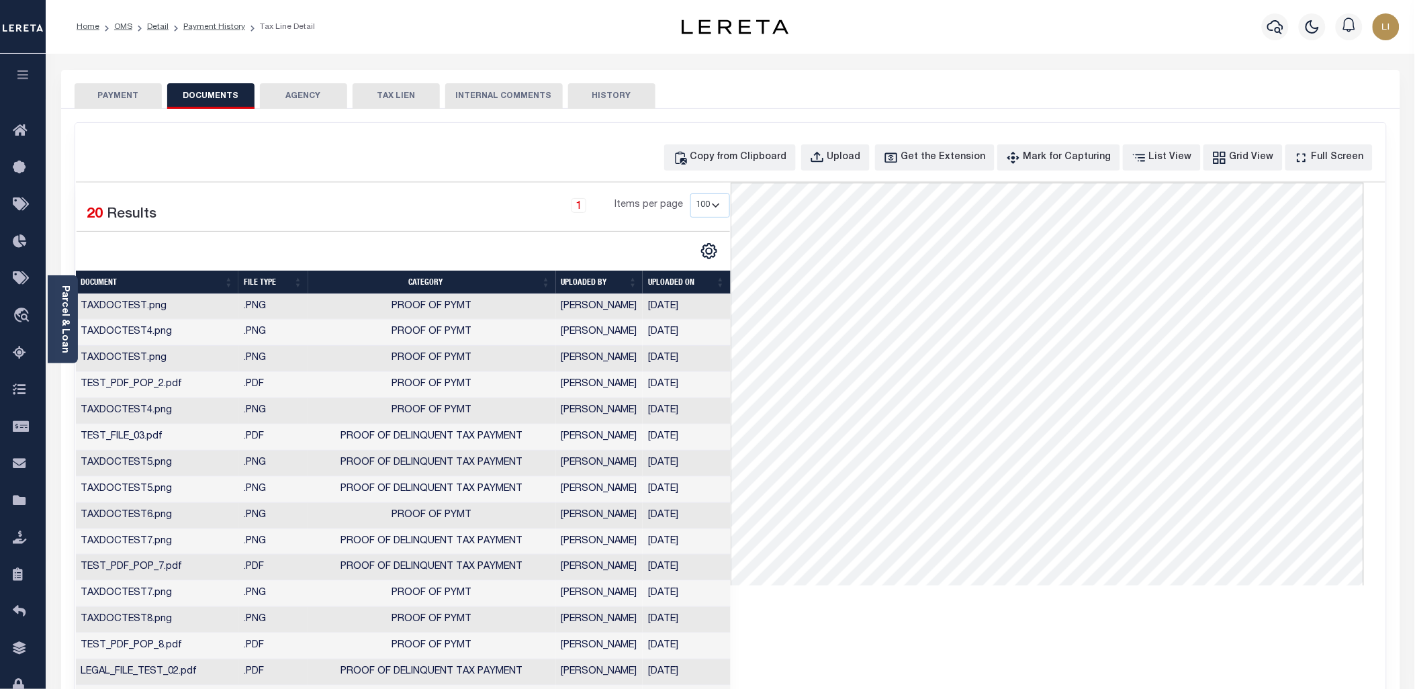
scroll to position [149, 0]
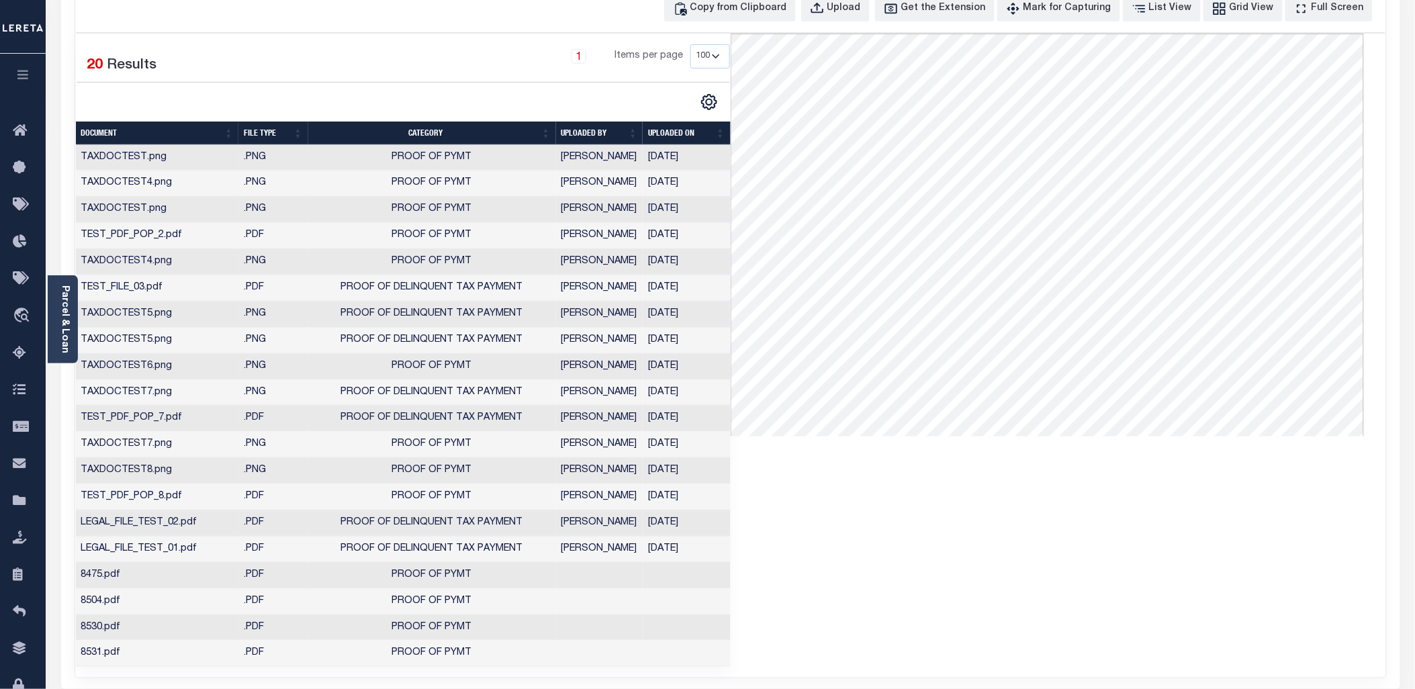
click at [229, 547] on td "LEGAL_FILE_TEST_01.pdf" at bounding box center [157, 550] width 163 height 26
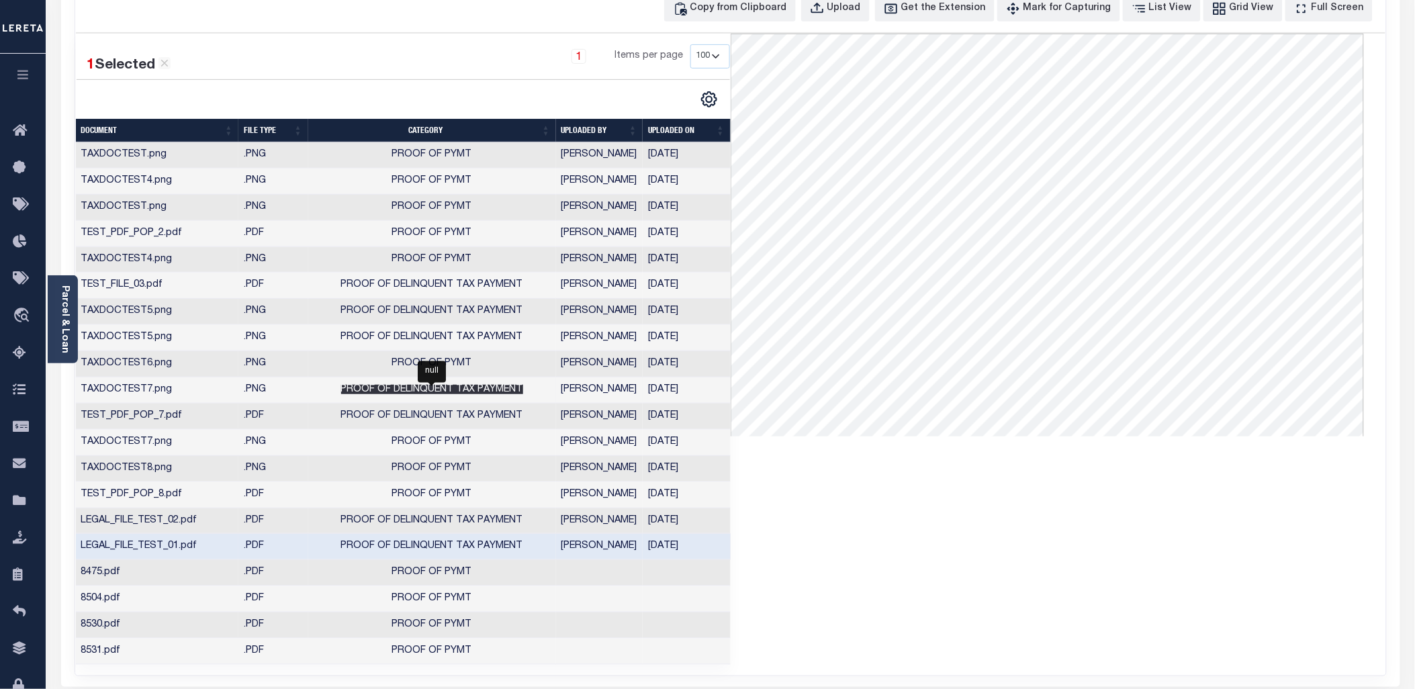
scroll to position [0, 0]
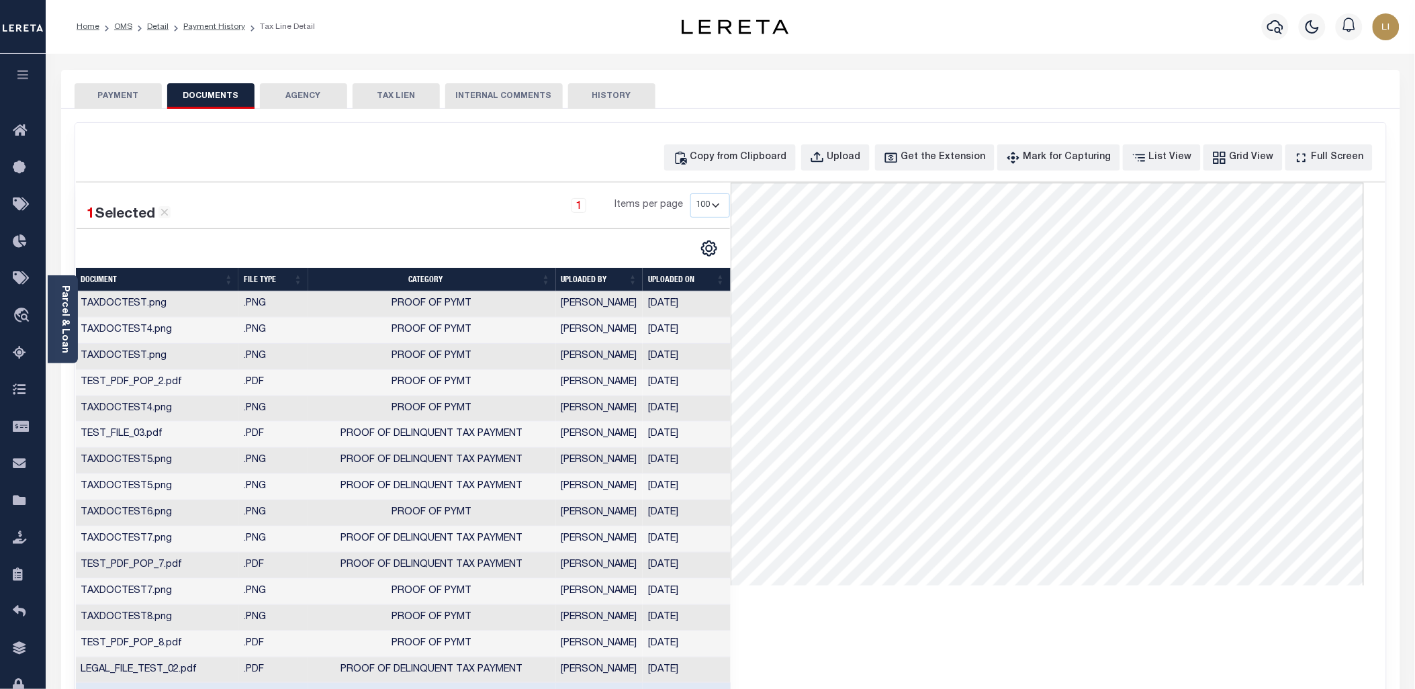
click at [110, 92] on button "PAYMENT" at bounding box center [118, 96] width 87 height 26
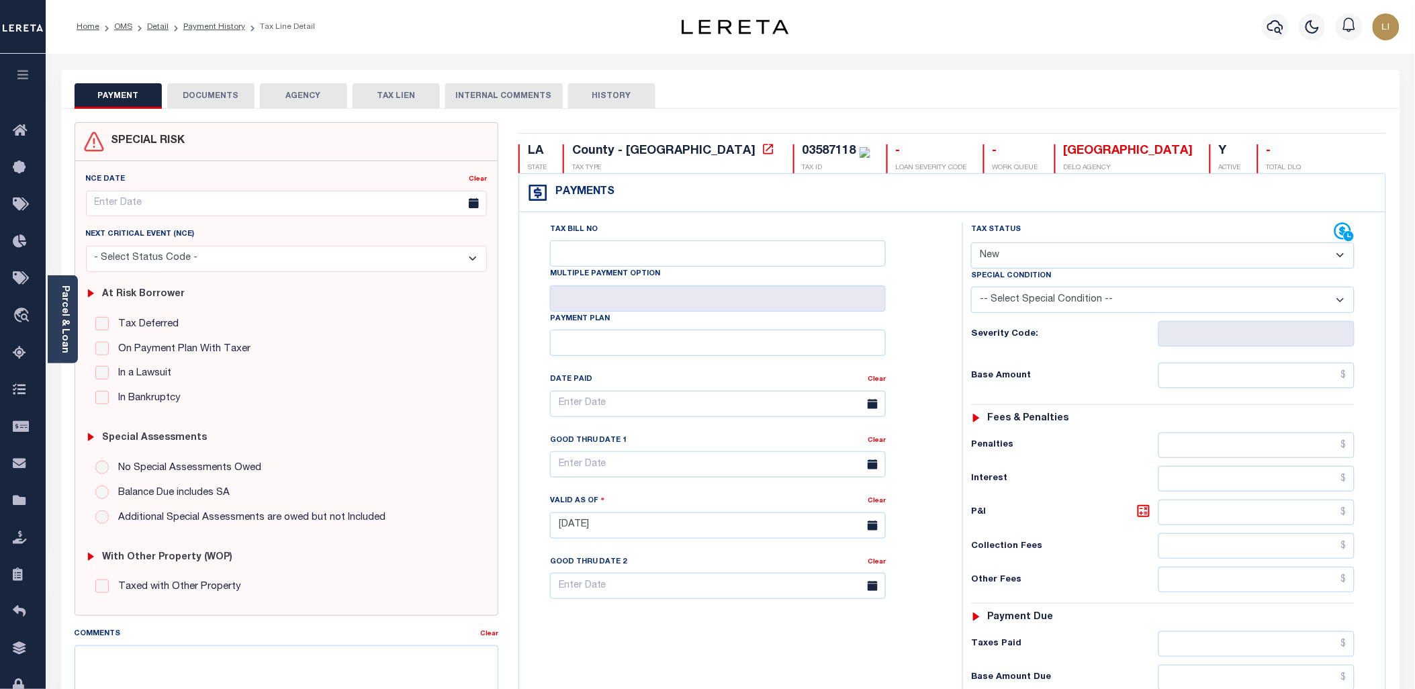
click at [162, 91] on div "PAYMENT DOCUMENTS AGENCY DELINQUENT PAYEE TAX LIEN HISTORY" at bounding box center [731, 95] width 1312 height 25
click at [185, 94] on button "DOCUMENTS" at bounding box center [210, 96] width 87 height 26
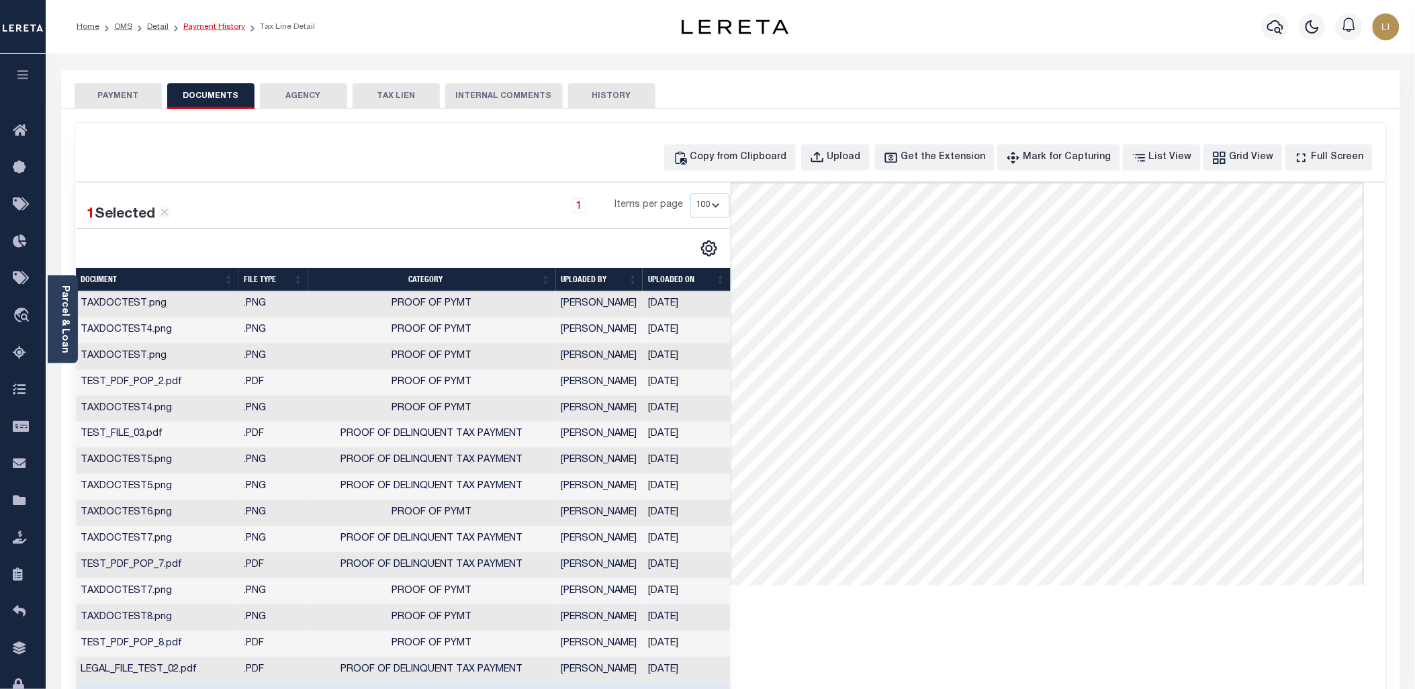
click at [192, 28] on link "Payment History" at bounding box center [214, 27] width 62 height 8
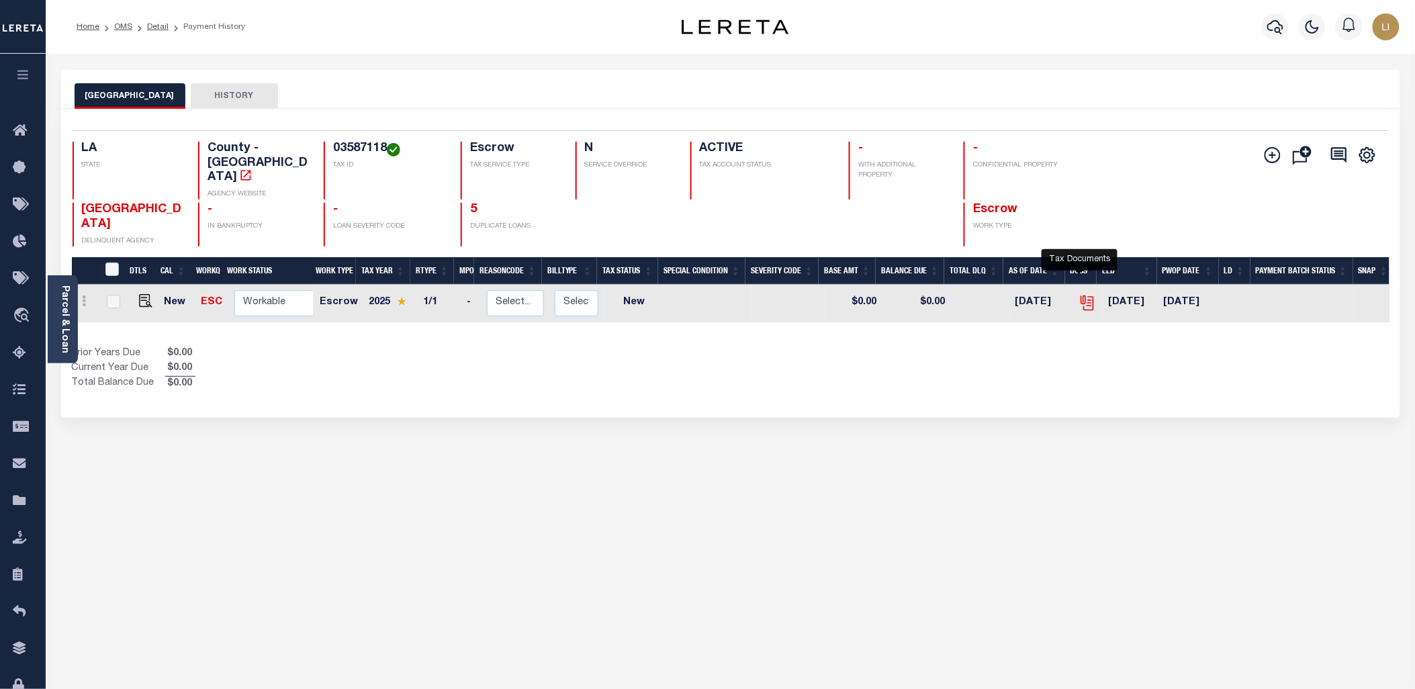
click at [1079, 294] on icon "" at bounding box center [1087, 302] width 17 height 17
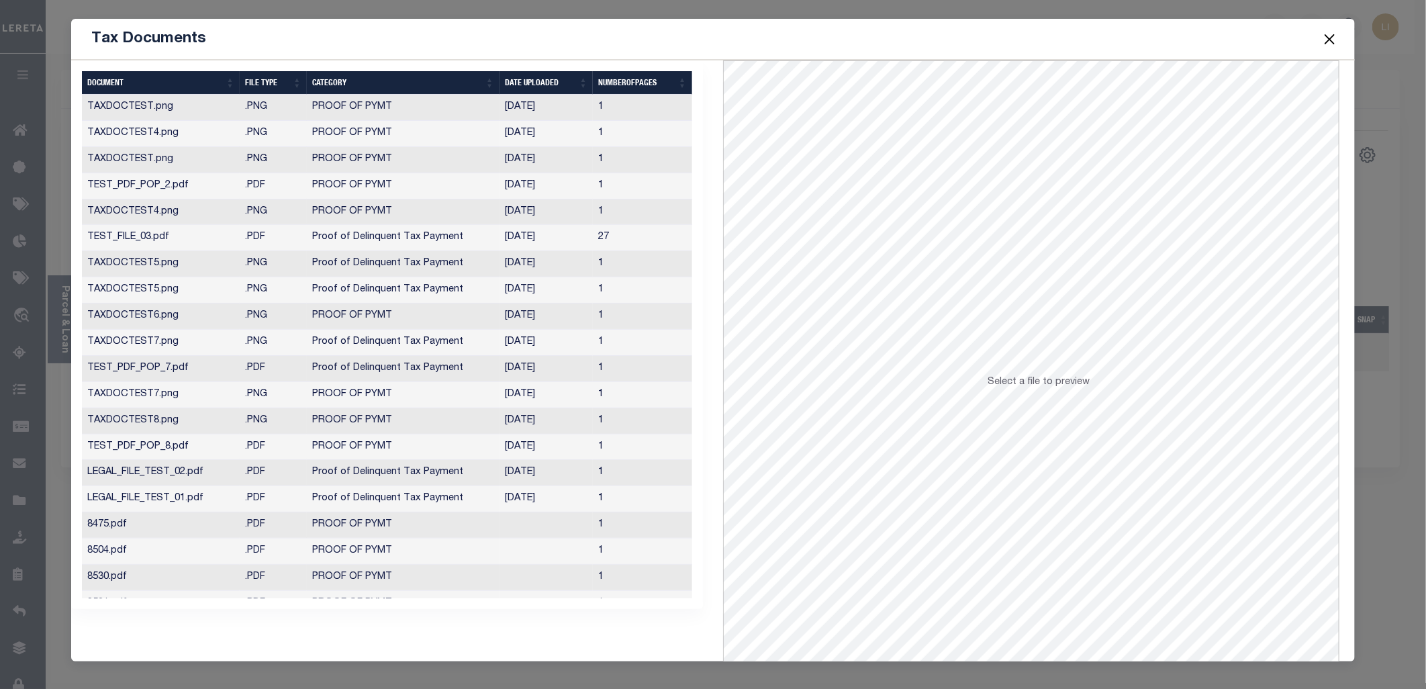
click at [1334, 46] on button "Close" at bounding box center [1330, 38] width 17 height 17
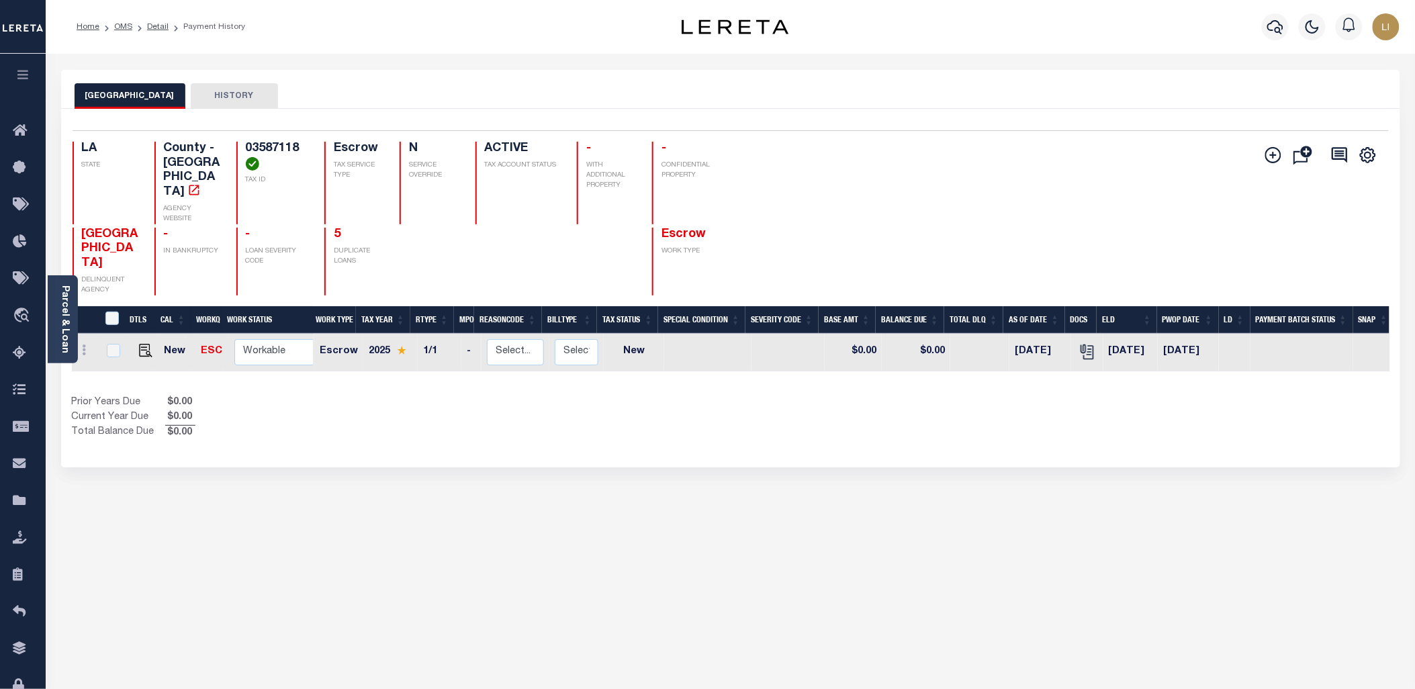
click at [18, 77] on icon "button" at bounding box center [22, 75] width 15 height 12
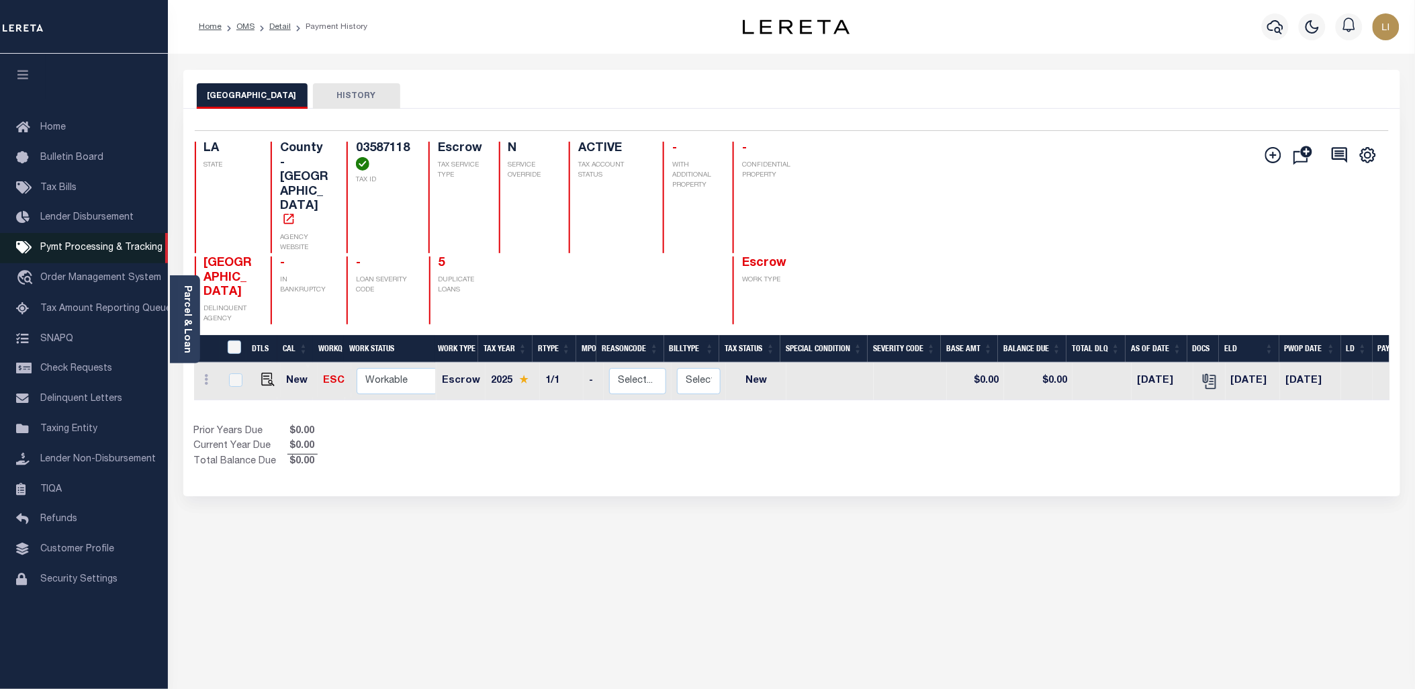
click at [88, 250] on span "Pymt Processing & Tracking" at bounding box center [101, 247] width 122 height 9
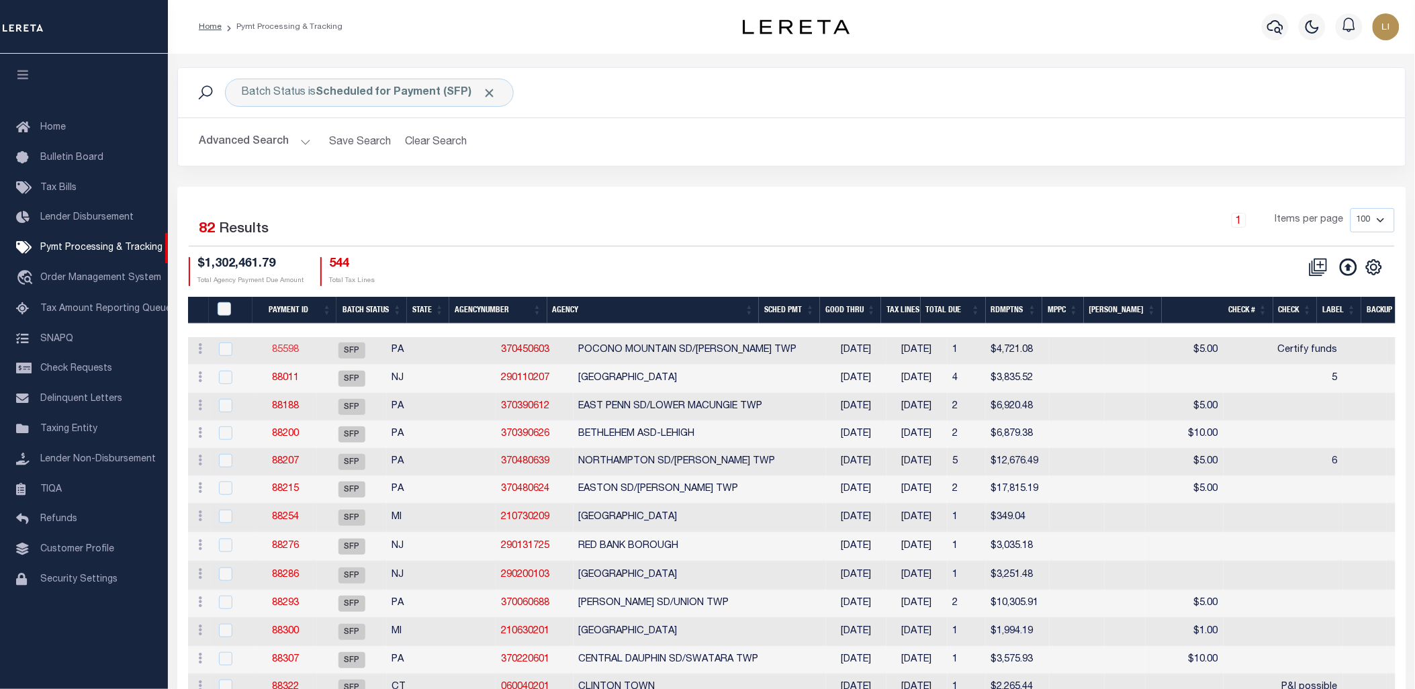
click at [299, 350] on link "85598" at bounding box center [285, 349] width 27 height 9
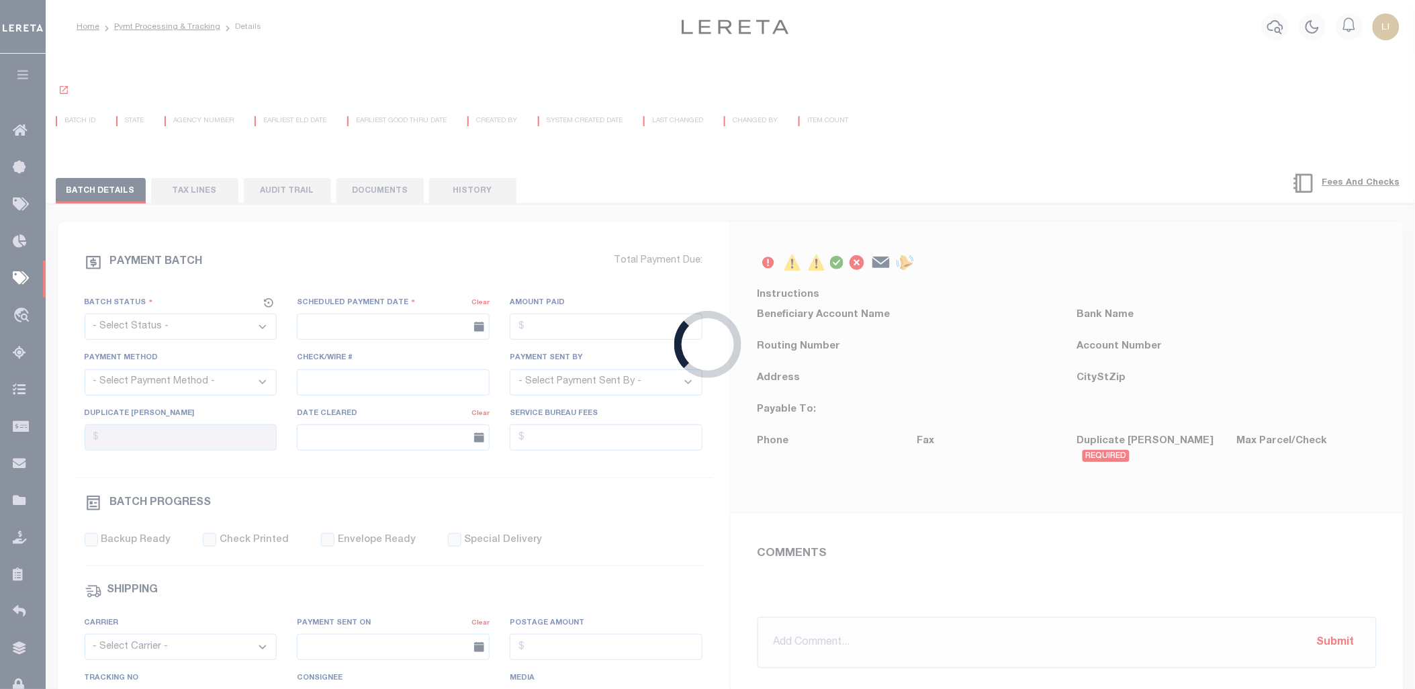
select select "SFP"
type input "[DATE]"
type input "$4,721.08"
type input "Certify funds"
select select
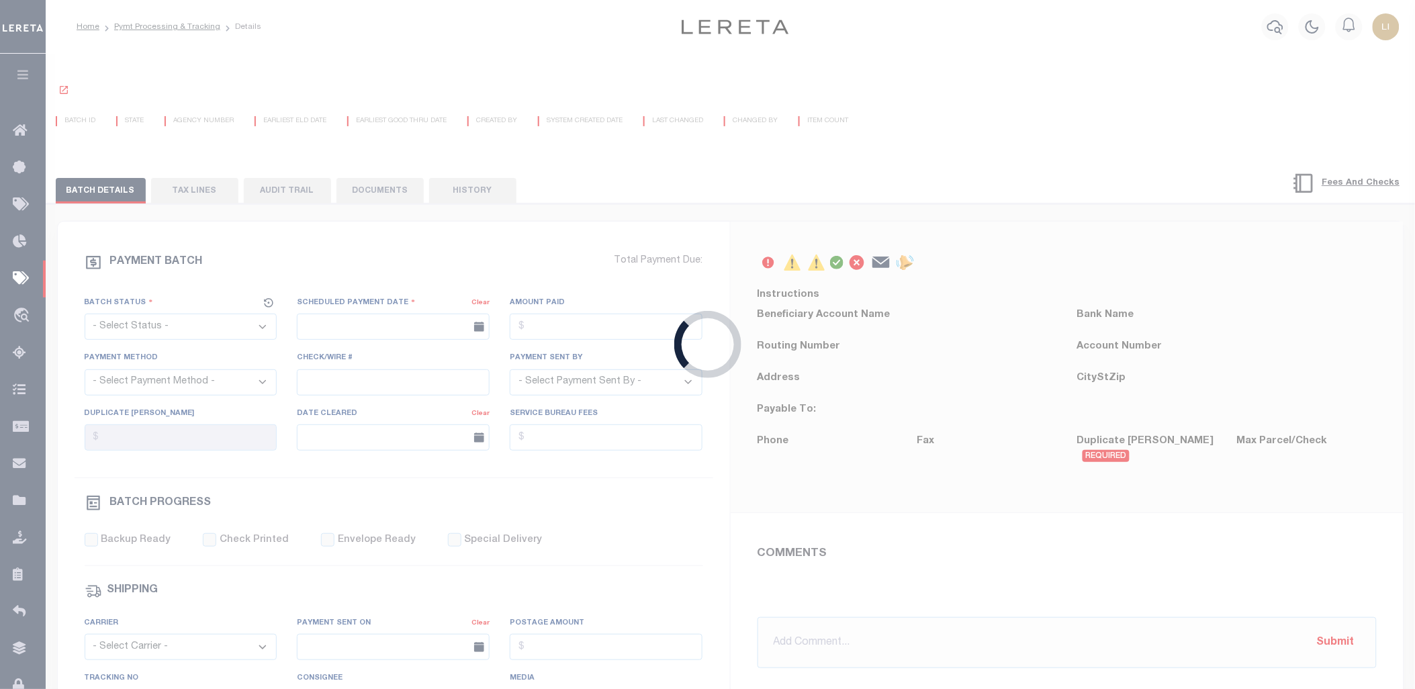
type input "[PERSON_NAME]"
type input "N"
radio input "true"
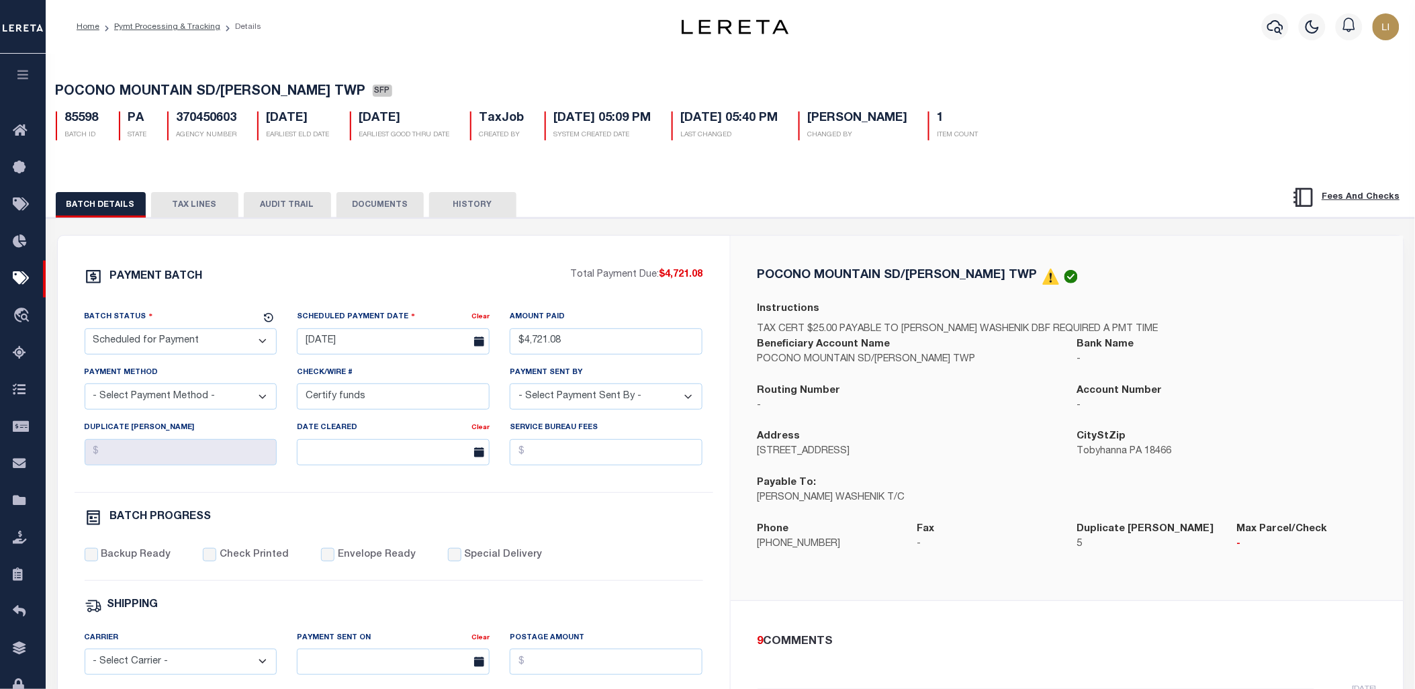
click at [353, 207] on button "DOCUMENTS" at bounding box center [379, 205] width 87 height 26
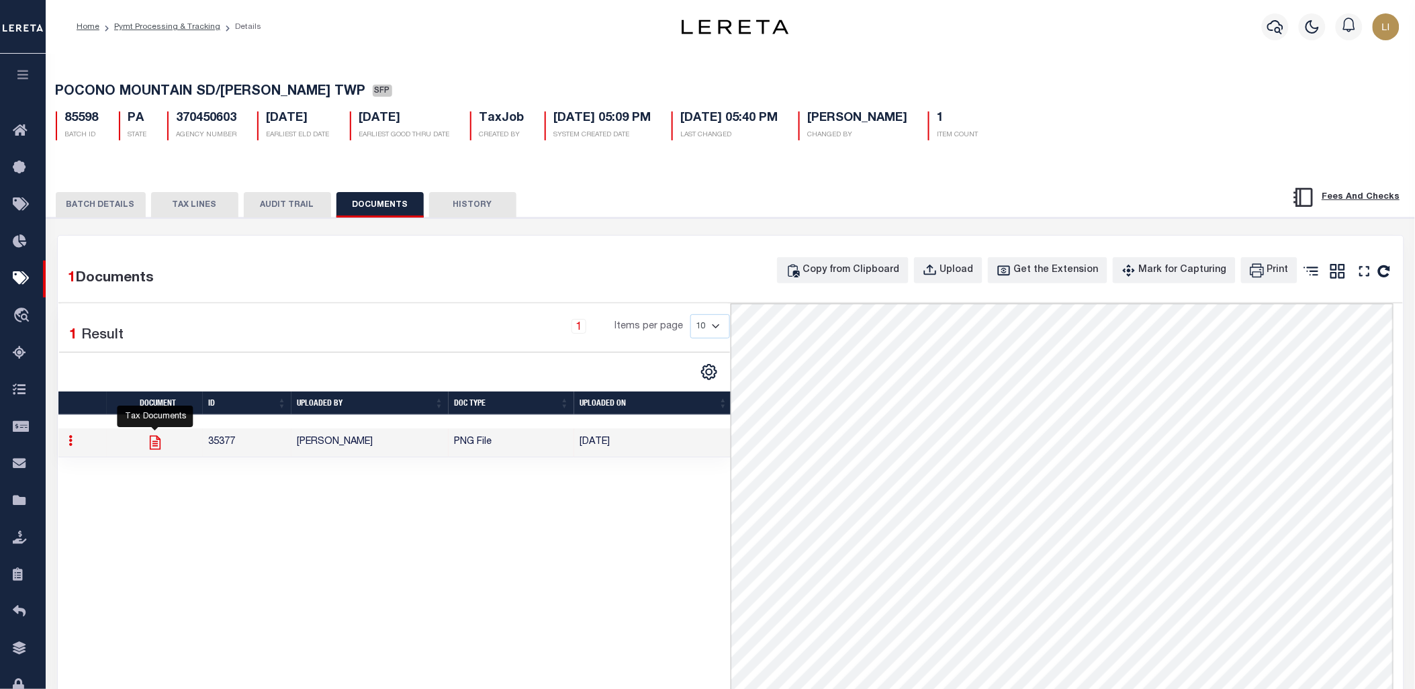
click at [152, 444] on icon at bounding box center [155, 442] width 11 height 14
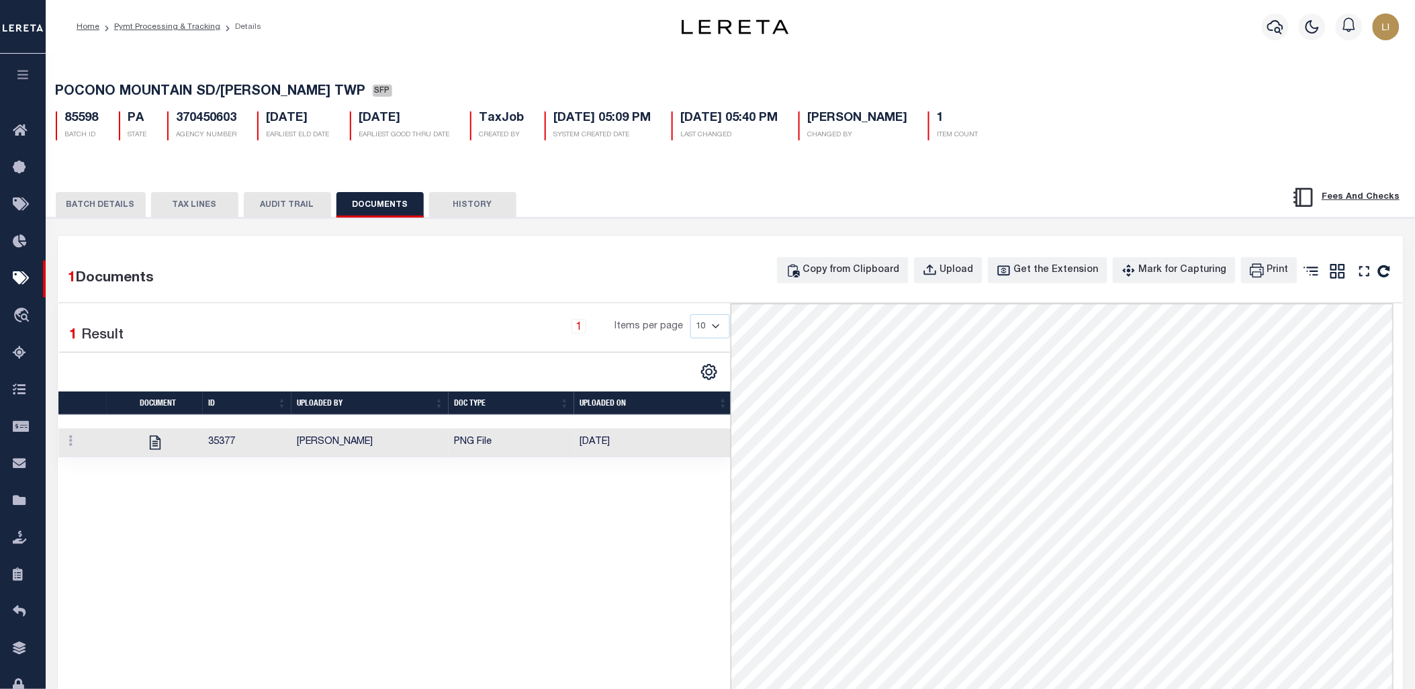
click at [145, 34] on ol "Home Pymt Processing & Tracking Details" at bounding box center [169, 27] width 206 height 28
click at [146, 31] on li "Pymt Processing & Tracking" at bounding box center [159, 27] width 121 height 12
click at [148, 28] on link "Pymt Processing & Tracking" at bounding box center [167, 27] width 106 height 8
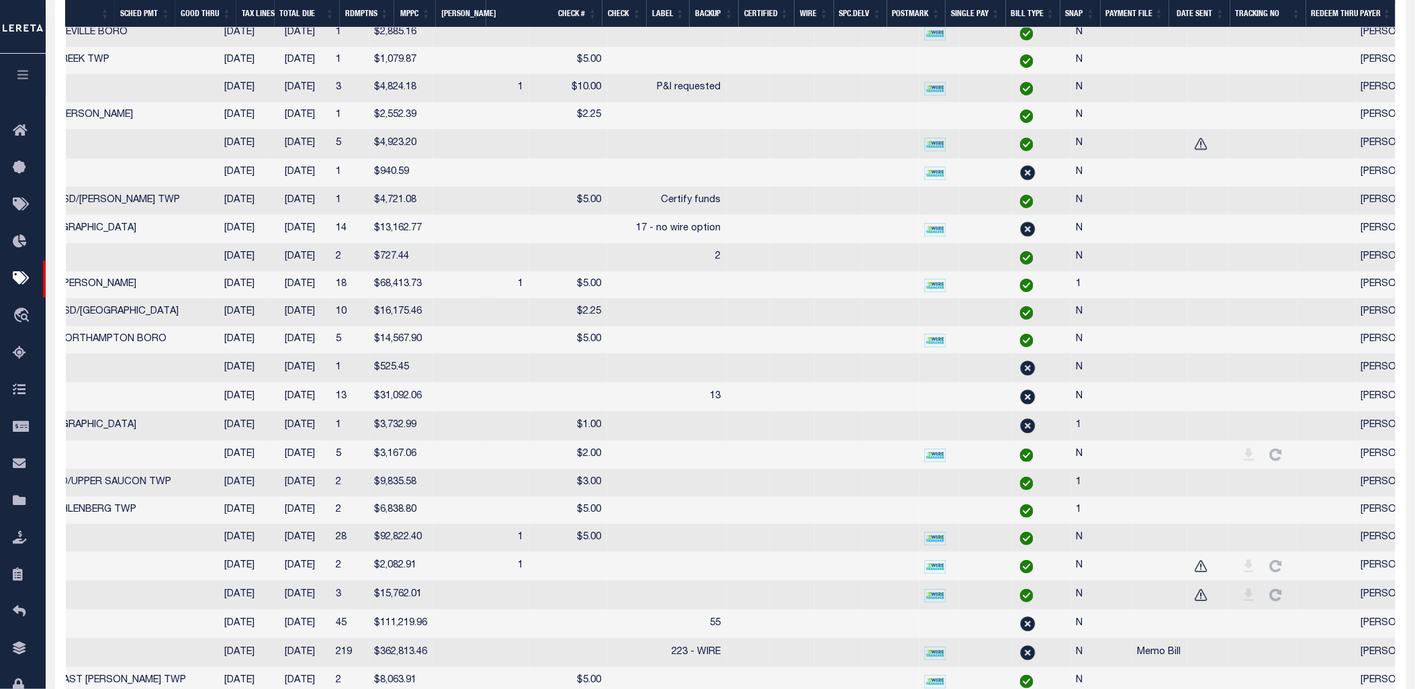
click at [1233, 463] on div at bounding box center [1262, 454] width 59 height 17
checkbox input "true"
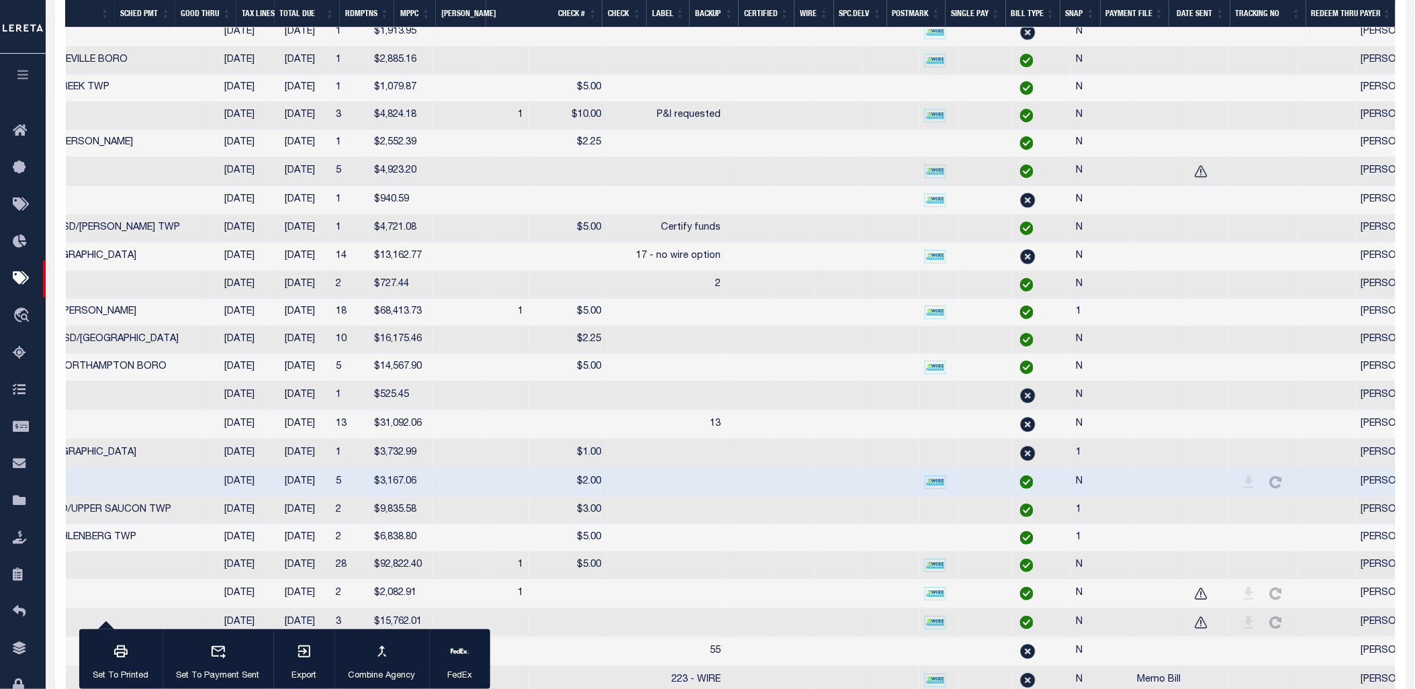
click at [1193, 180] on icon at bounding box center [1201, 171] width 17 height 17
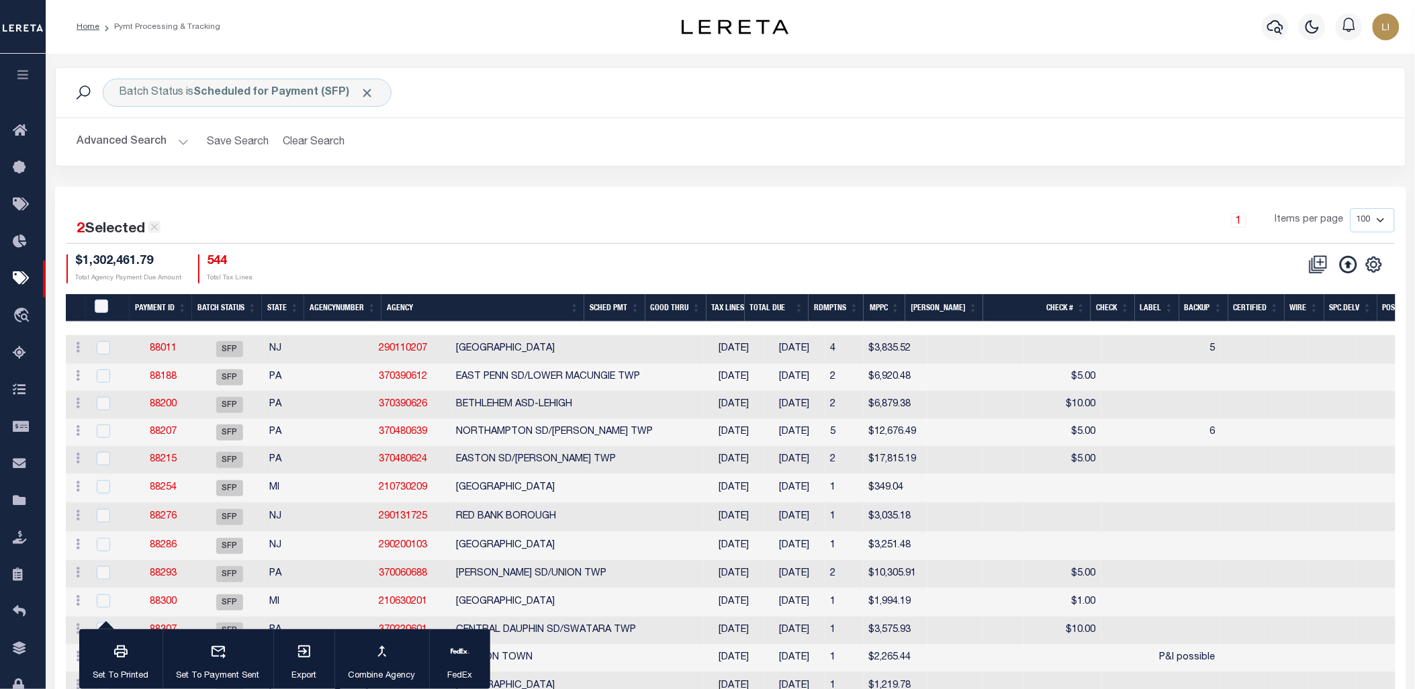
click at [156, 229] on icon at bounding box center [153, 227] width 7 height 7
checkbox input "false"
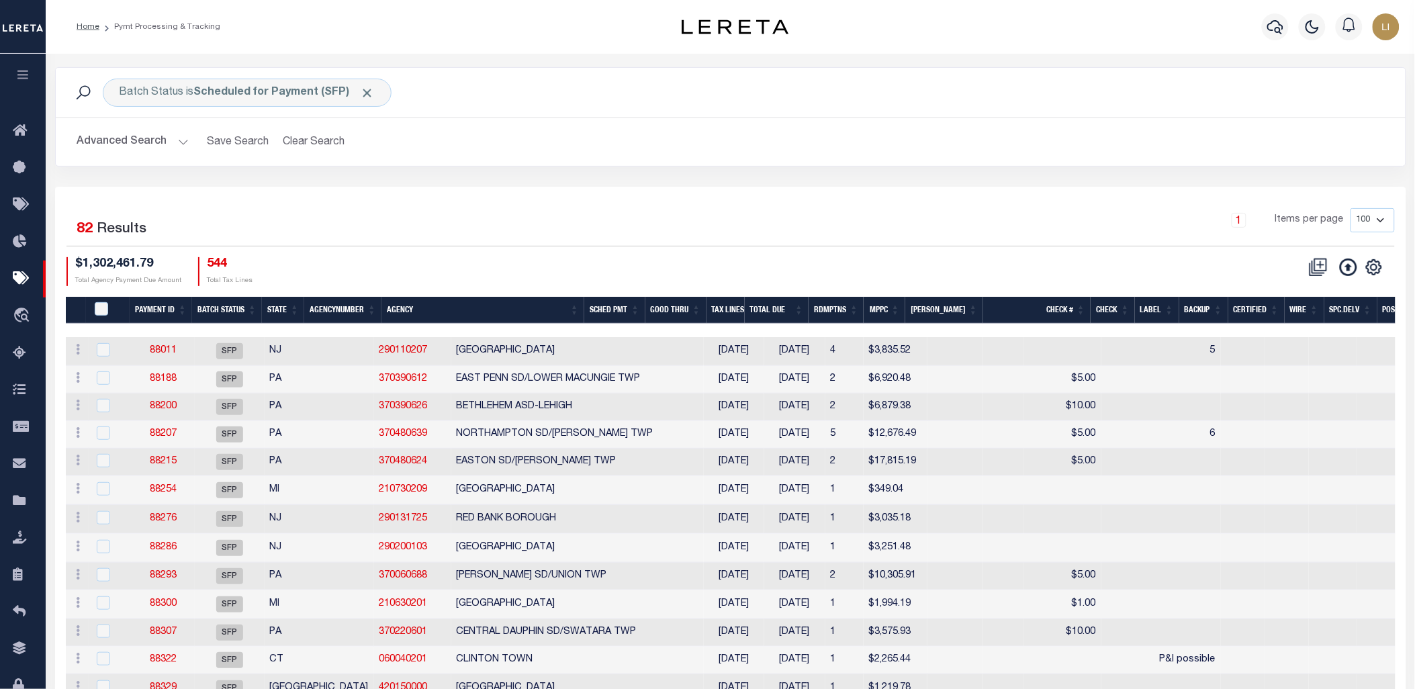
click at [373, 212] on div "2 Selected 82 Results" at bounding box center [224, 227] width 317 height 38
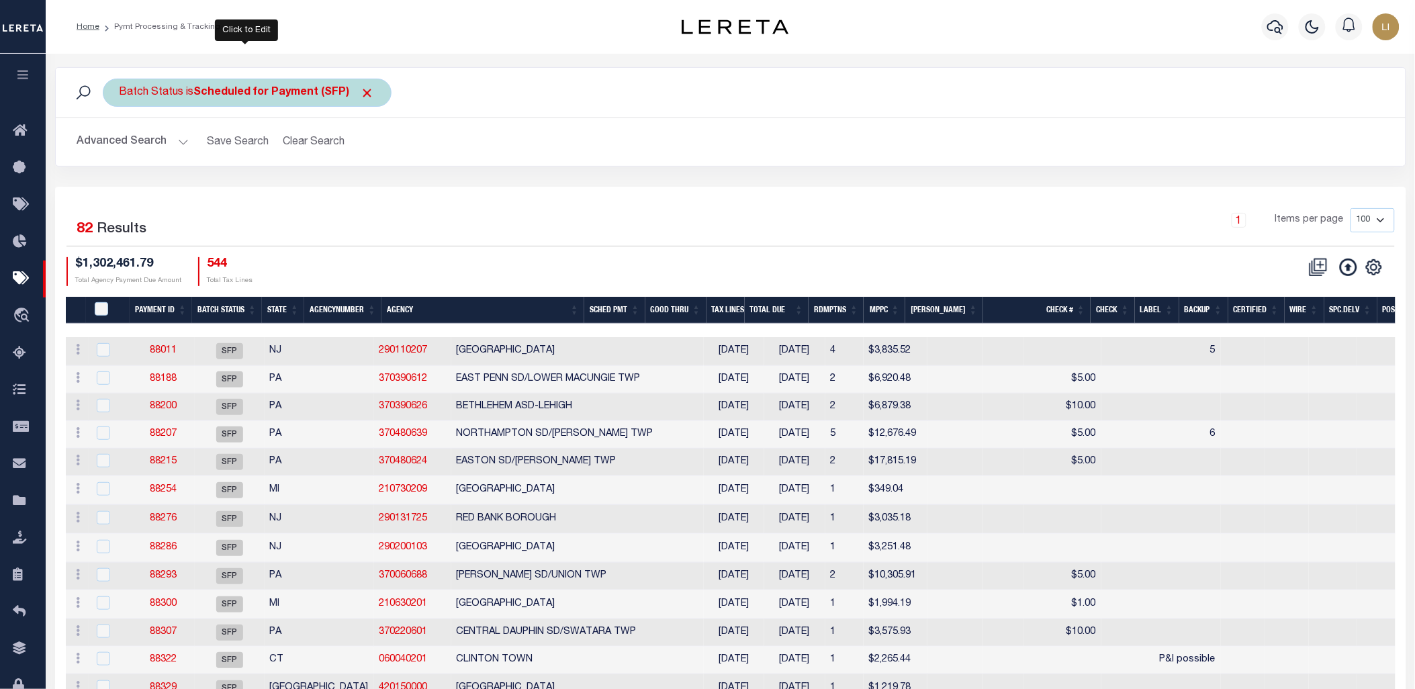
click at [303, 97] on b "Scheduled for Payment (SFP)" at bounding box center [284, 92] width 181 height 11
select select "SFP"
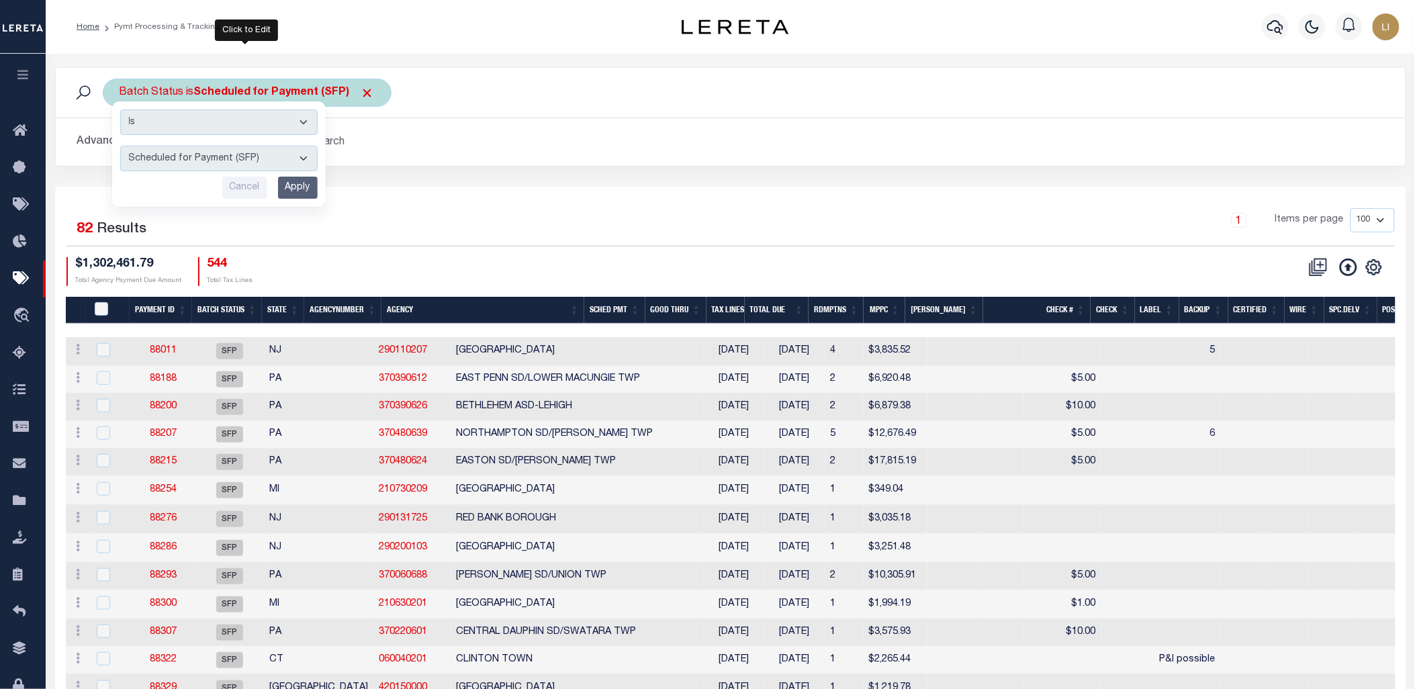
click at [220, 159] on select "Awaiting Funds (AWF) Cleared and Complete (CAC) New Check Needed (NCN) Payment …" at bounding box center [218, 159] width 197 height 26
click at [231, 189] on input "Cancel" at bounding box center [244, 188] width 45 height 22
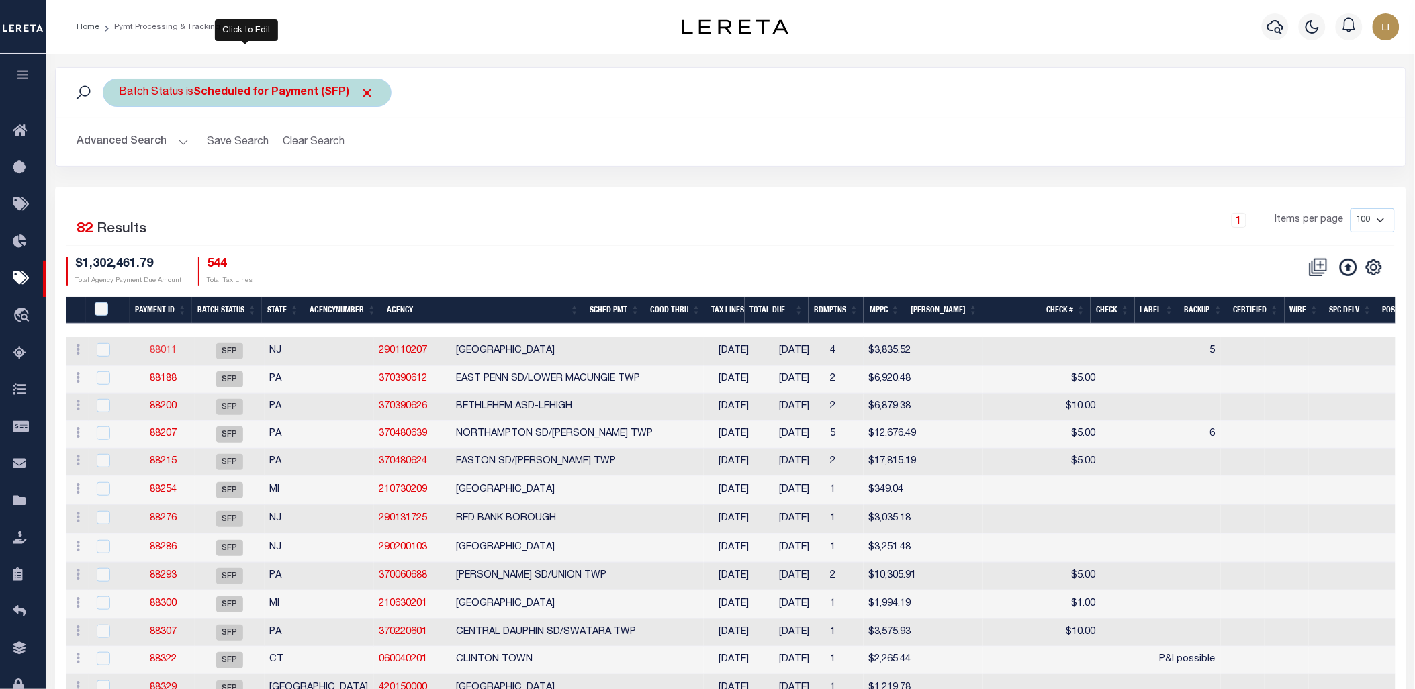
click at [165, 353] on link "88011" at bounding box center [163, 350] width 27 height 9
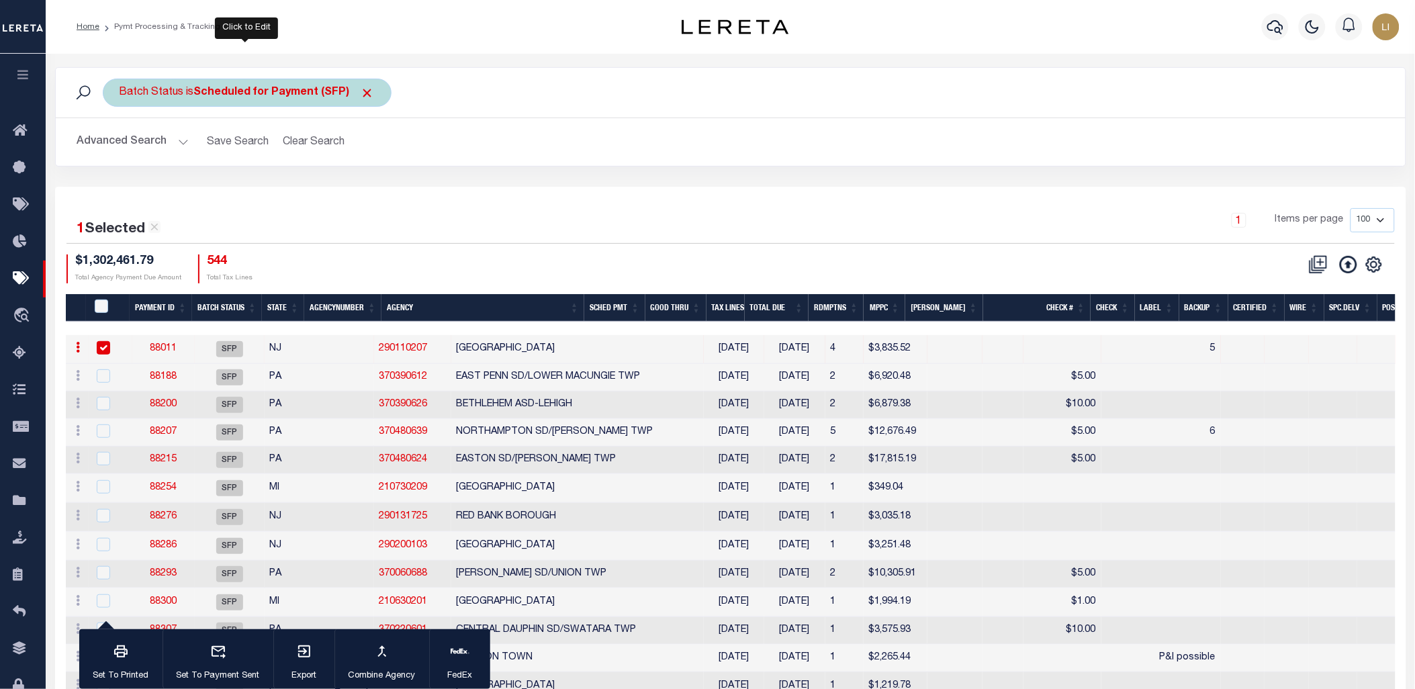
type input "[DATE]"
type input "5"
type input "[PERSON_NAME]"
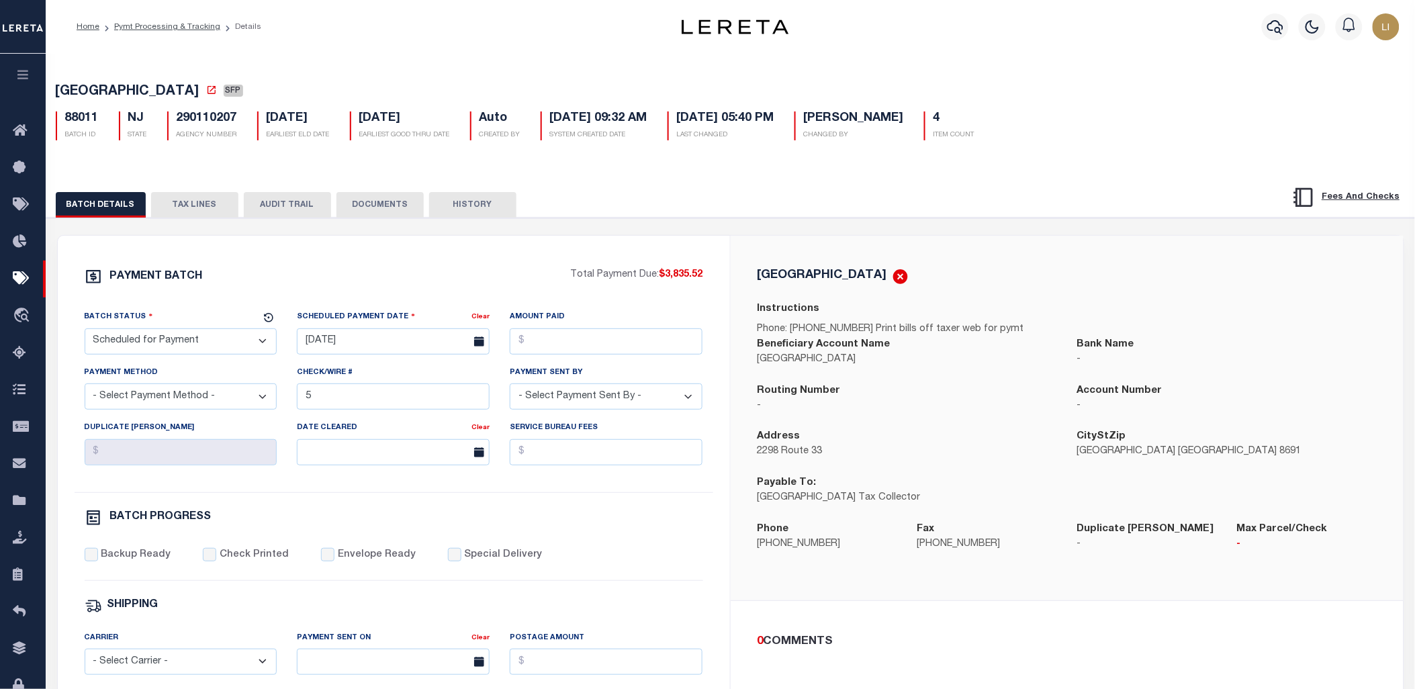
click at [367, 197] on button "DOCUMENTS" at bounding box center [379, 205] width 87 height 26
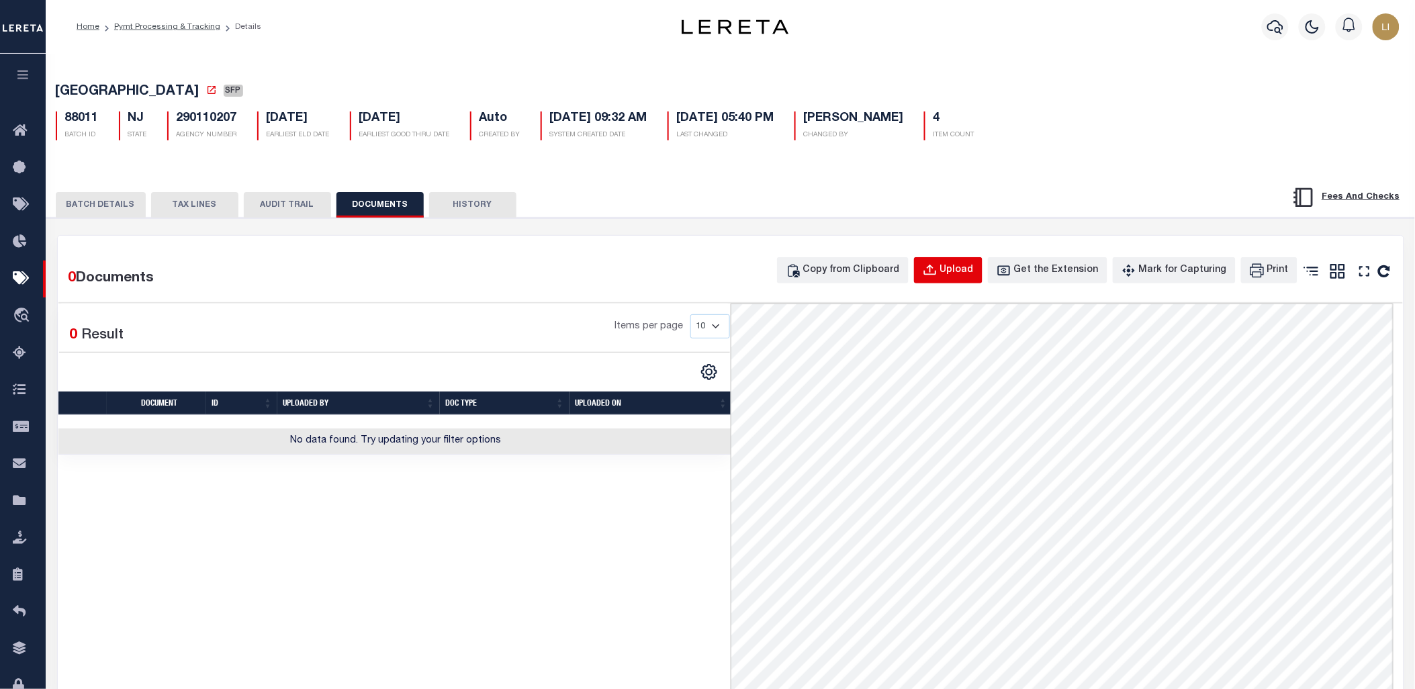
click at [944, 279] on button "Upload" at bounding box center [948, 270] width 69 height 26
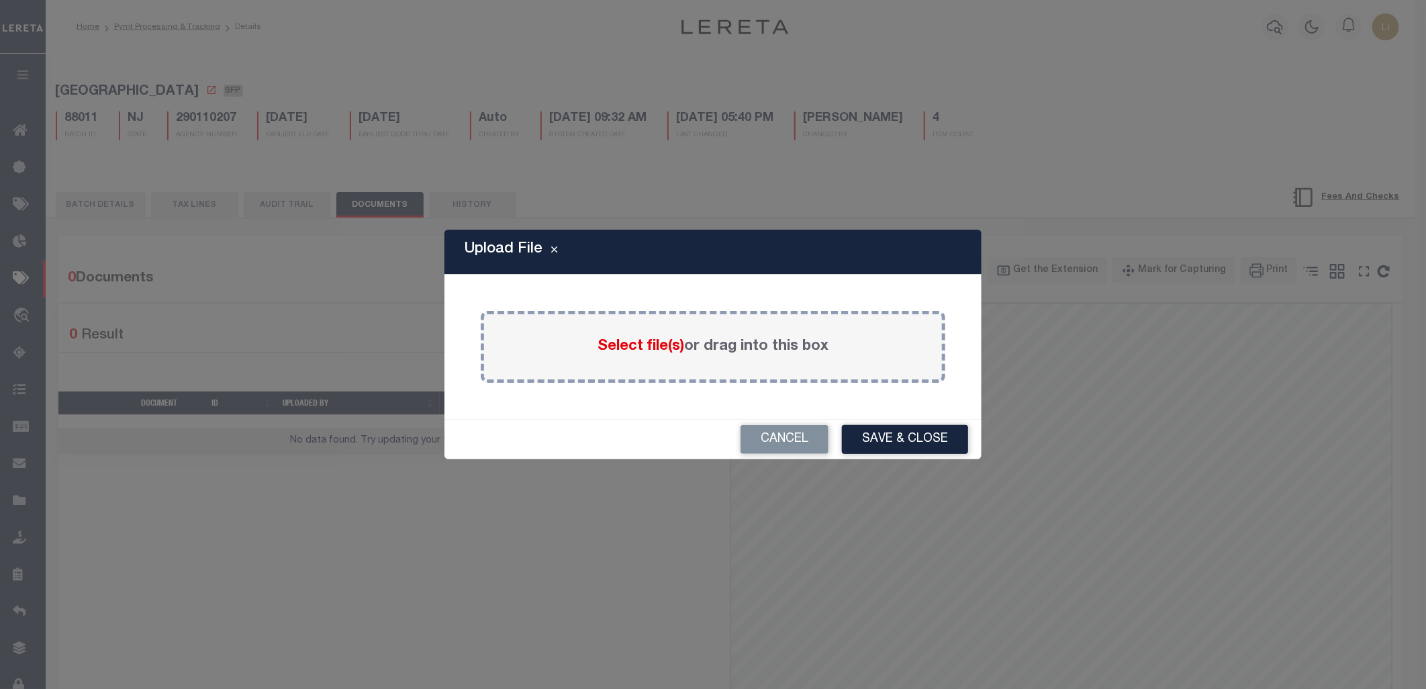
click at [641, 351] on span "Select file(s)" at bounding box center [641, 346] width 87 height 15
click at [0, 0] on input "Select file(s) or drag into this box" at bounding box center [0, 0] width 0 height 0
click at [667, 351] on span "Select file(s)" at bounding box center [641, 346] width 87 height 15
click at [0, 0] on input "Select file(s) or drag into this box" at bounding box center [0, 0] width 0 height 0
click at [621, 343] on span "Select file(s)" at bounding box center [641, 346] width 87 height 15
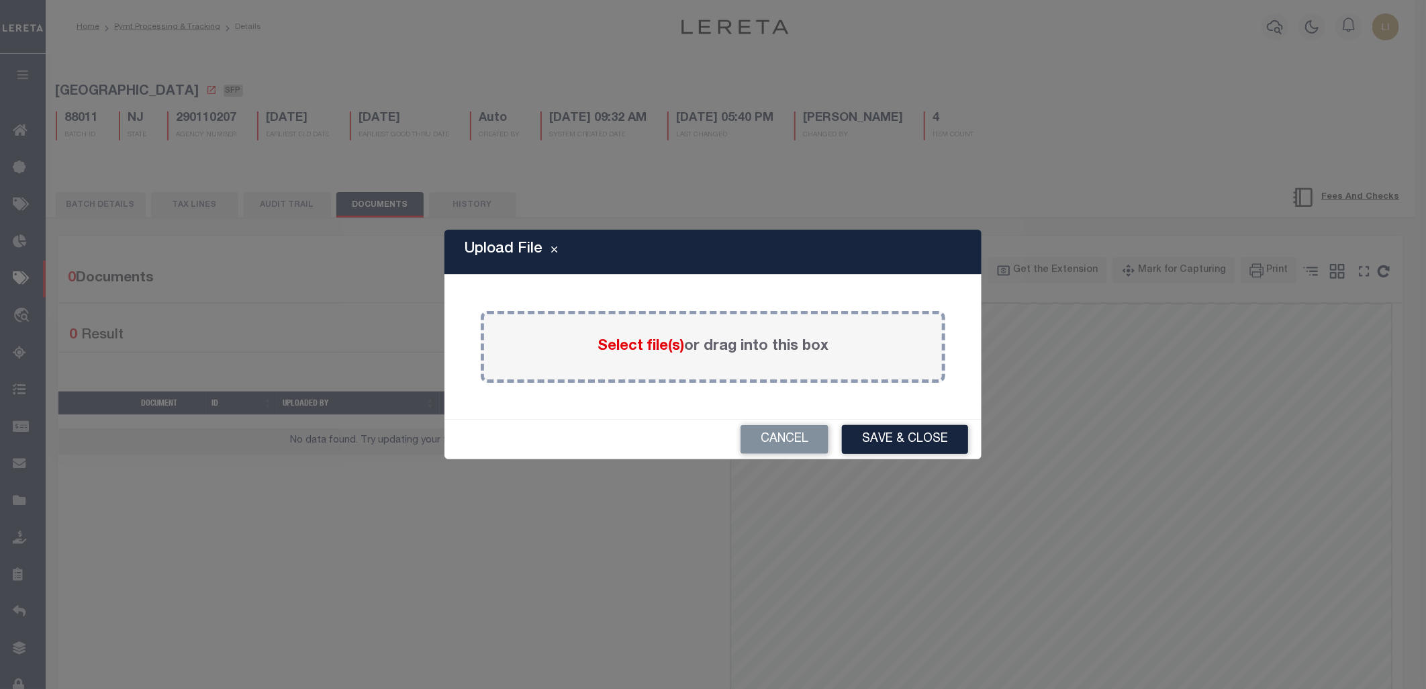
click at [0, 0] on input "Select file(s) or drag into this box" at bounding box center [0, 0] width 0 height 0
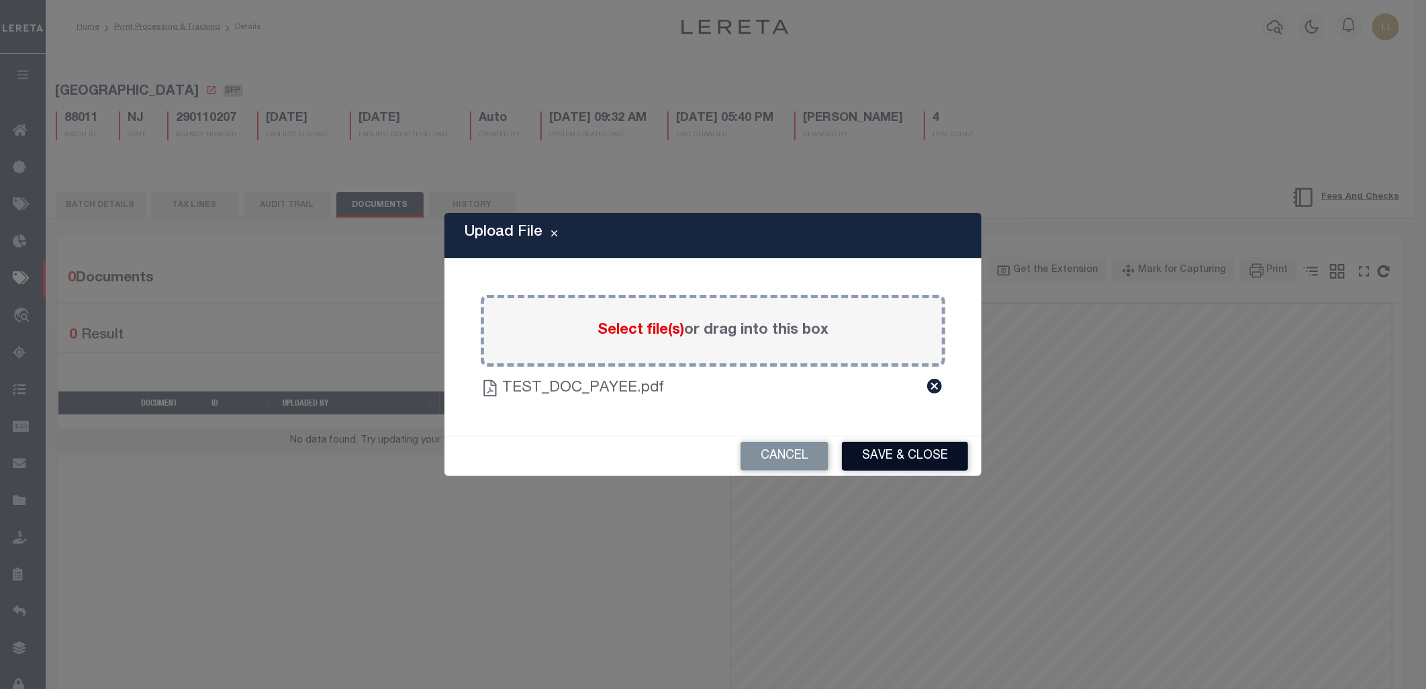
click at [923, 451] on button "Save & Close" at bounding box center [905, 456] width 126 height 29
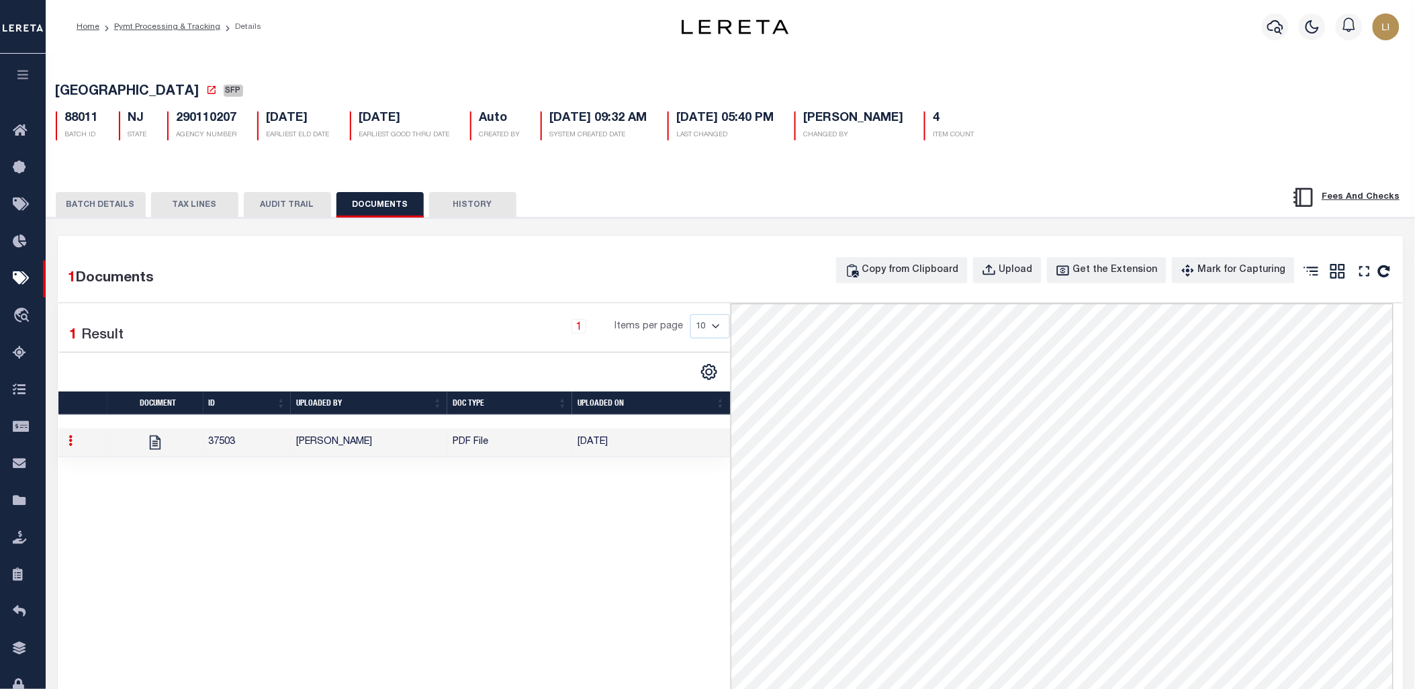
click at [357, 451] on td "[PERSON_NAME]" at bounding box center [369, 442] width 156 height 29
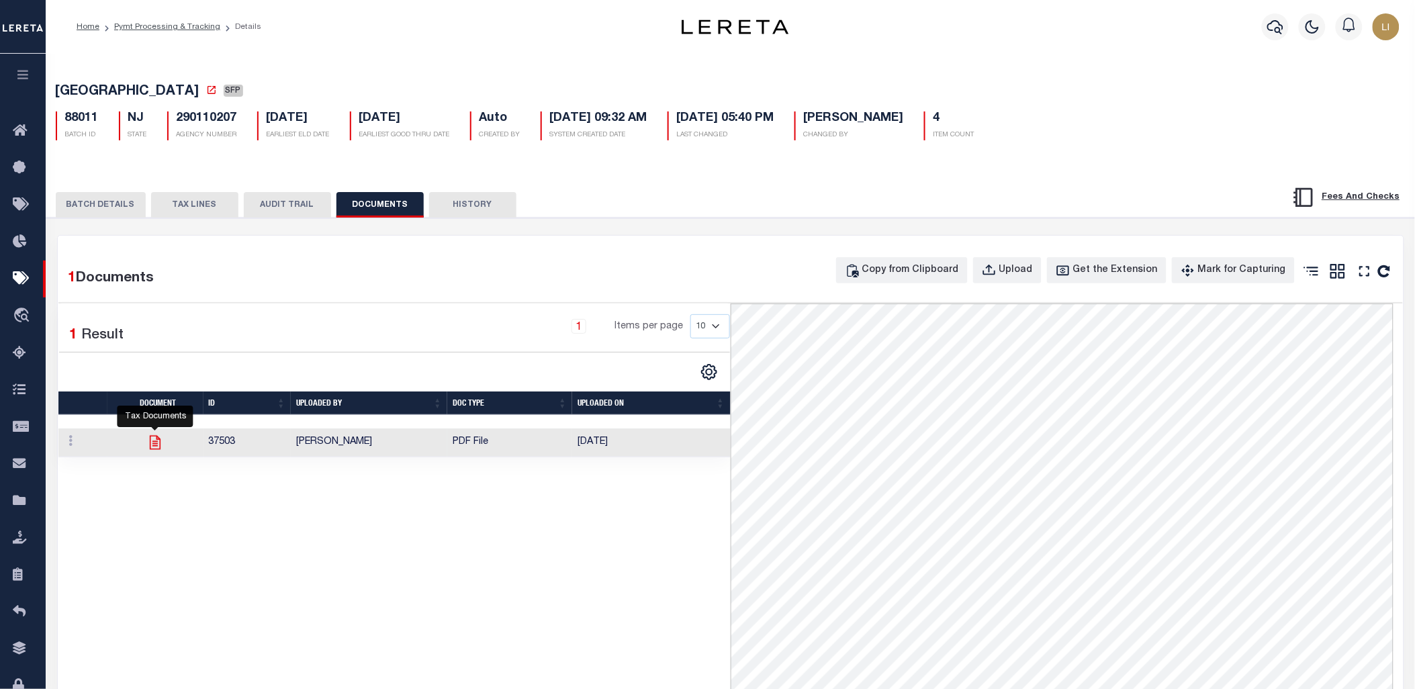
click at [152, 447] on icon at bounding box center [154, 442] width 17 height 17
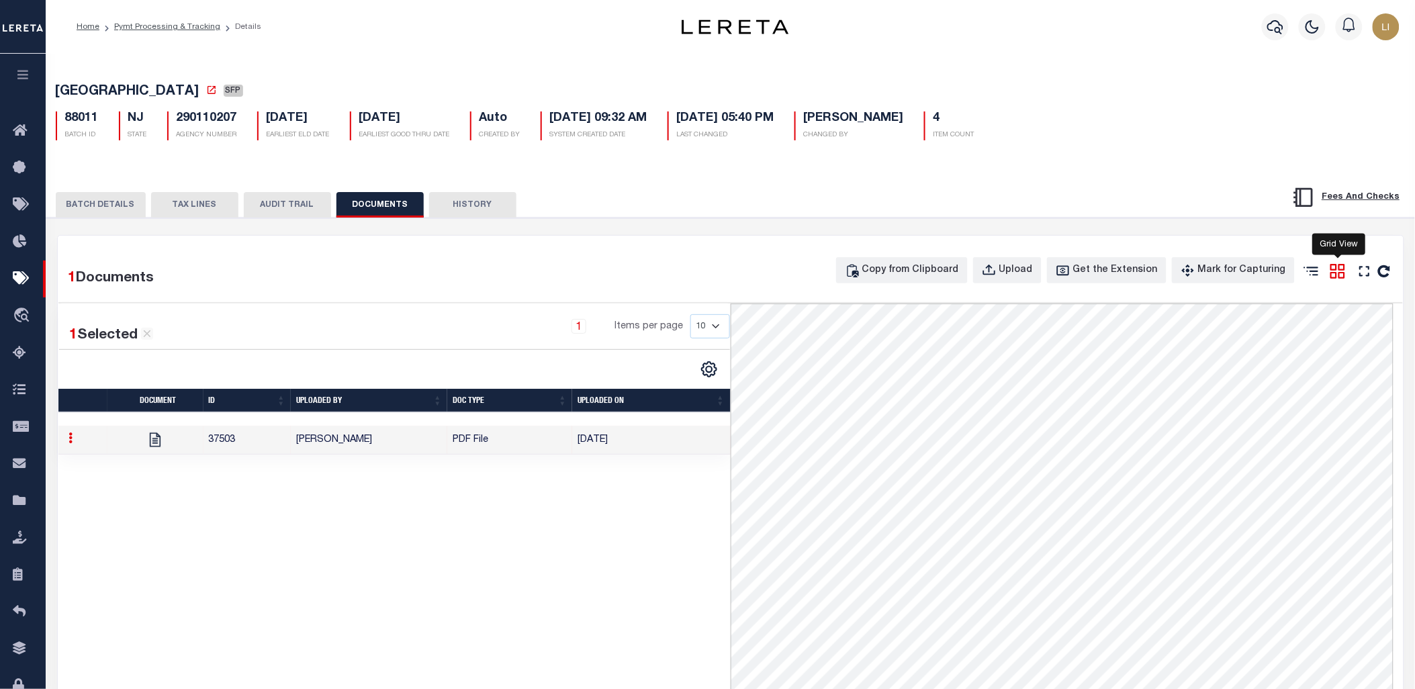
click at [1343, 271] on icon at bounding box center [1337, 272] width 15 height 15
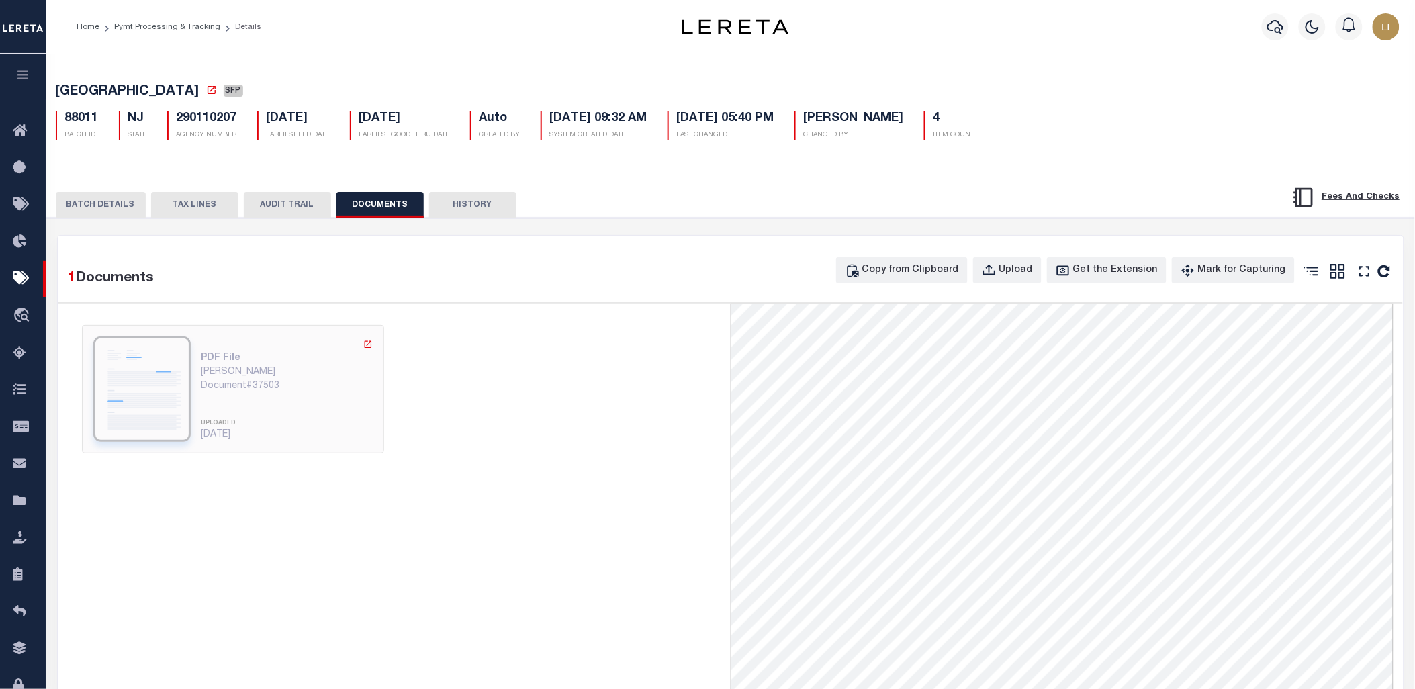
click at [353, 388] on div "Document#37503" at bounding box center [287, 386] width 172 height 14
click at [1319, 273] on icon at bounding box center [1310, 271] width 17 height 17
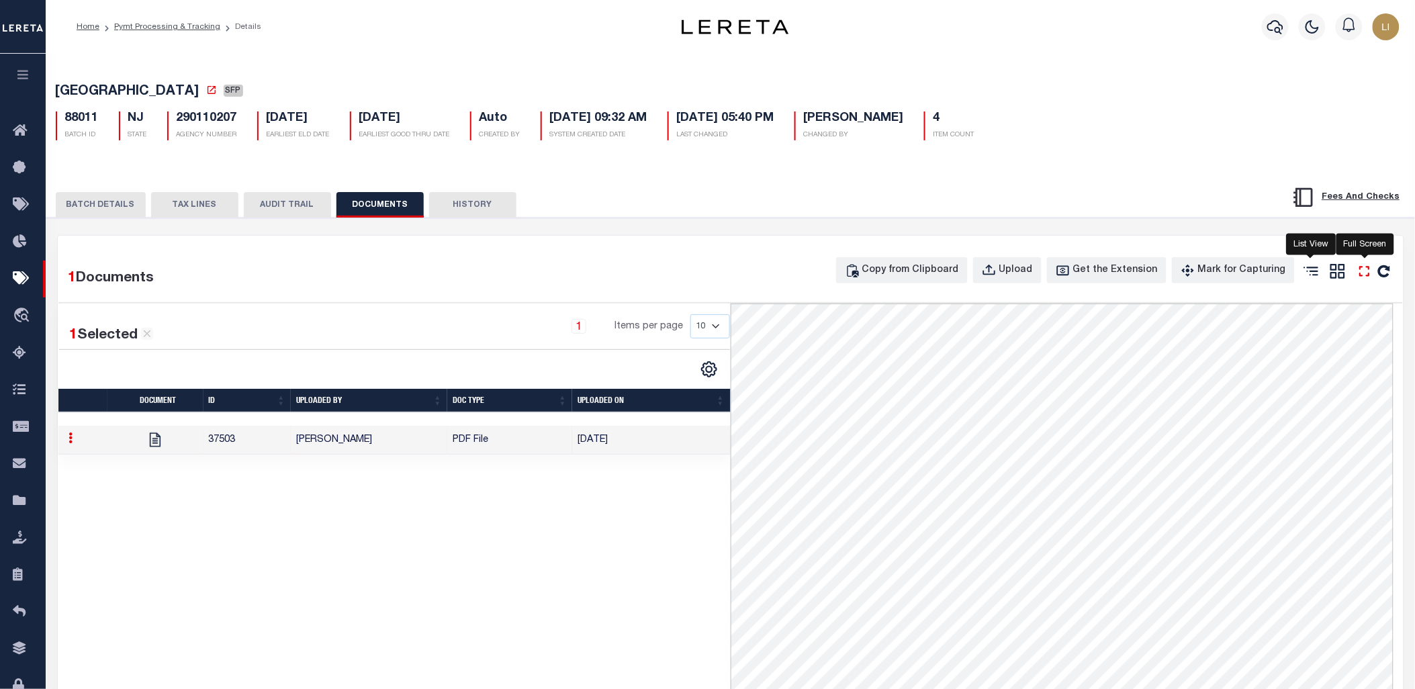
click at [1372, 273] on icon "" at bounding box center [1364, 271] width 17 height 17
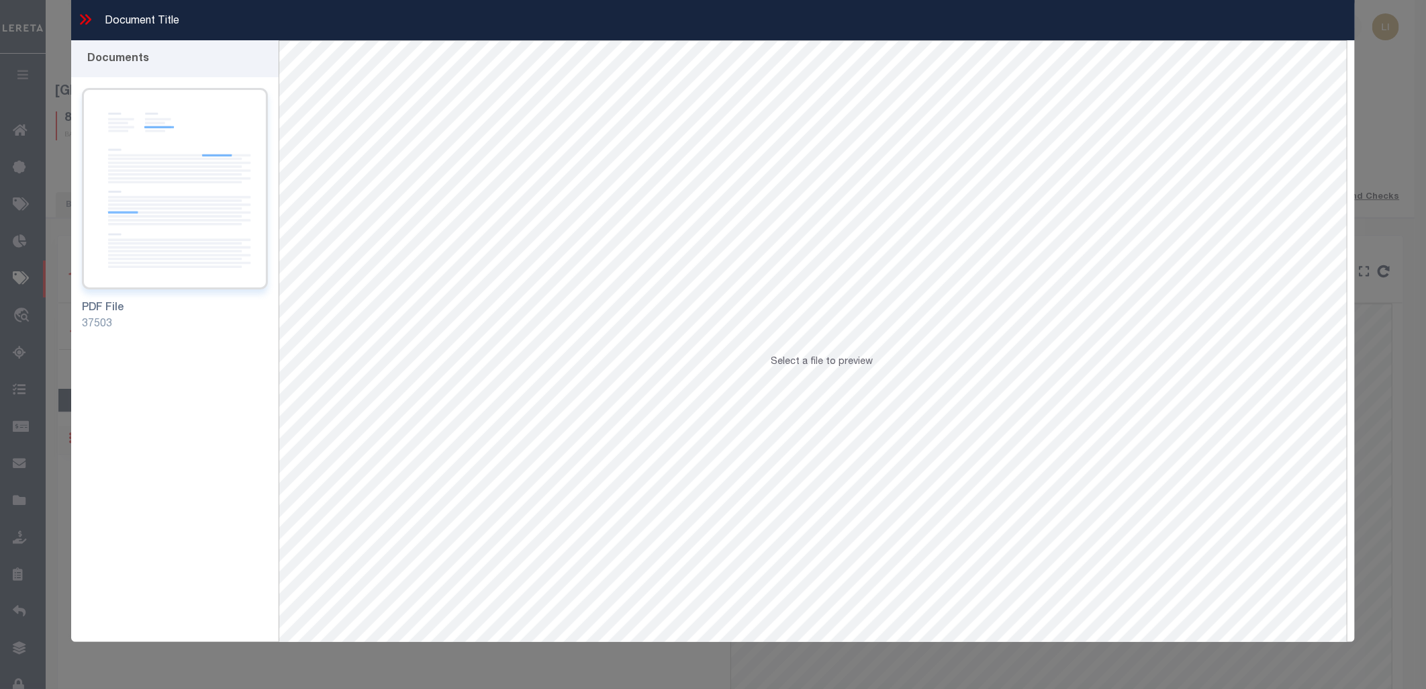
click at [122, 246] on img at bounding box center [175, 188] width 186 height 201
click at [204, 168] on img at bounding box center [175, 188] width 186 height 201
click at [128, 128] on img at bounding box center [175, 188] width 186 height 201
click at [158, 400] on div "PDF File 37503" at bounding box center [175, 369] width 208 height 585
click at [130, 196] on img at bounding box center [175, 188] width 186 height 201
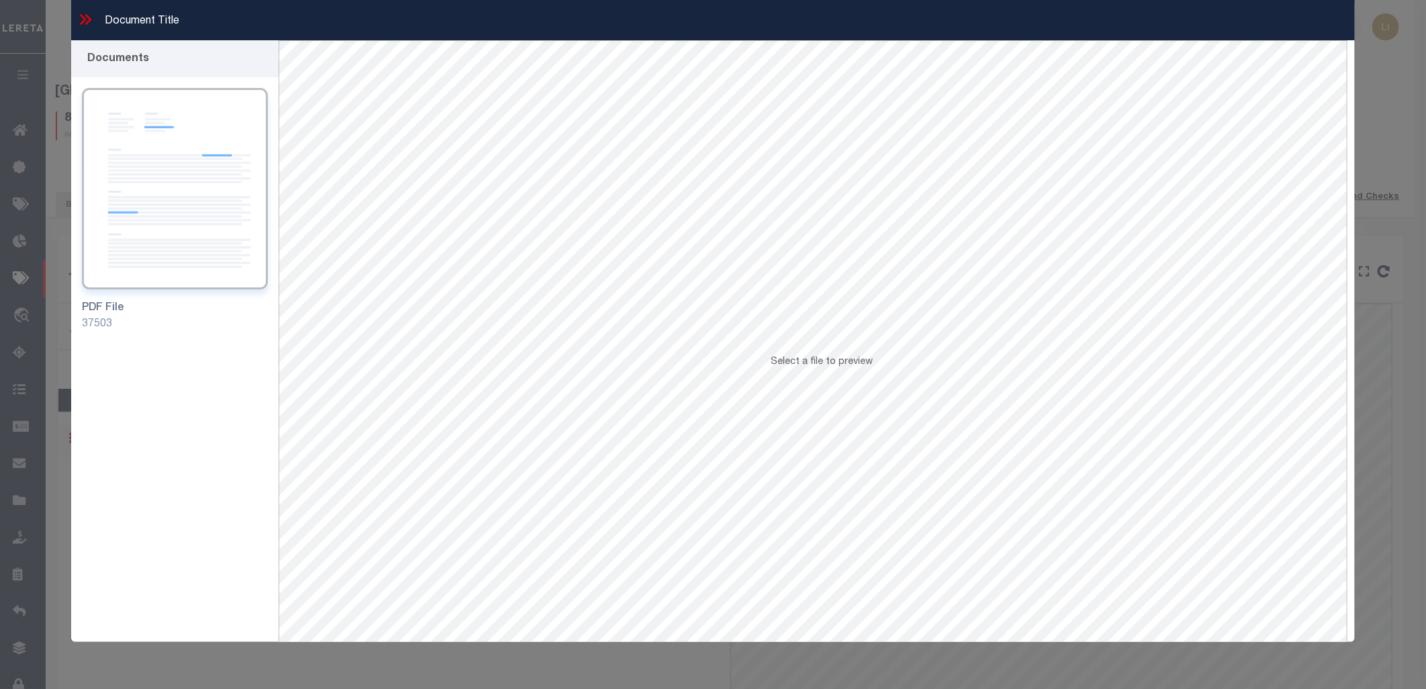
click at [83, 17] on icon at bounding box center [83, 19] width 6 height 11
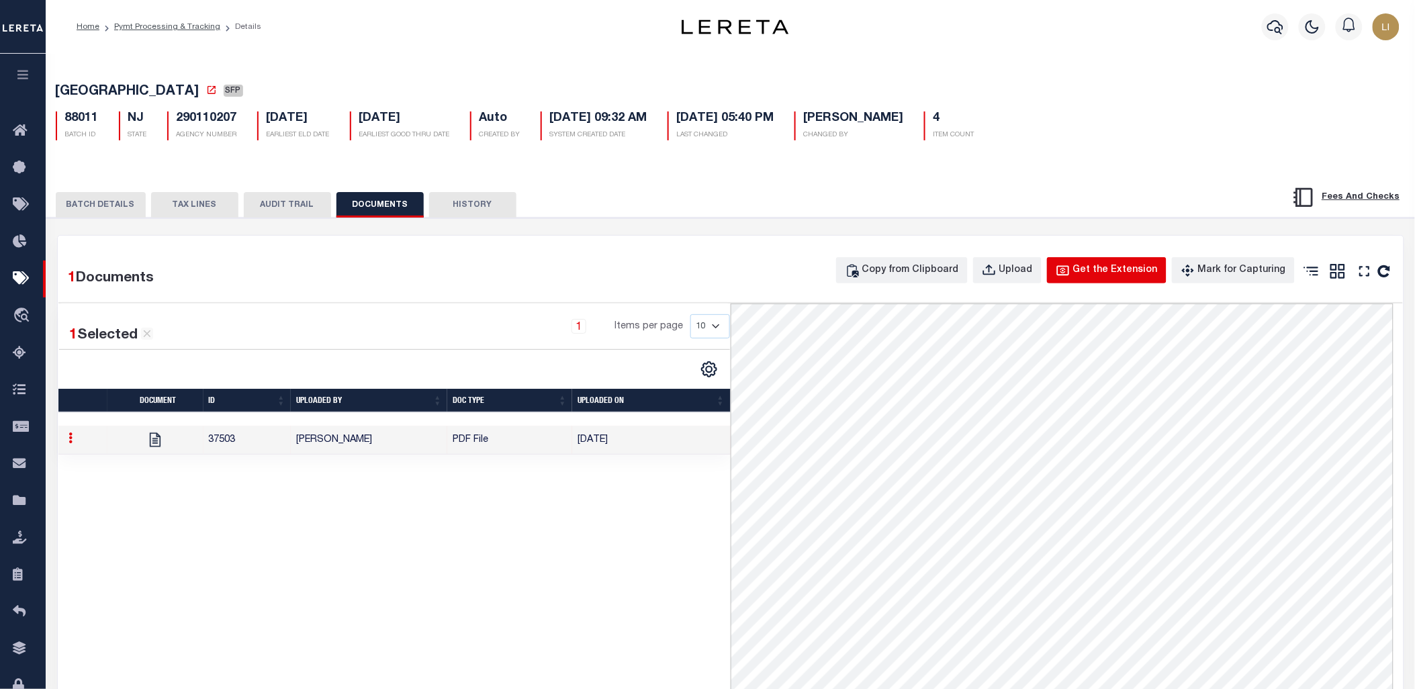
click at [1097, 277] on div "Get the Extension" at bounding box center [1115, 270] width 85 height 15
click at [130, 203] on button "BATCH DETAILS" at bounding box center [101, 205] width 90 height 26
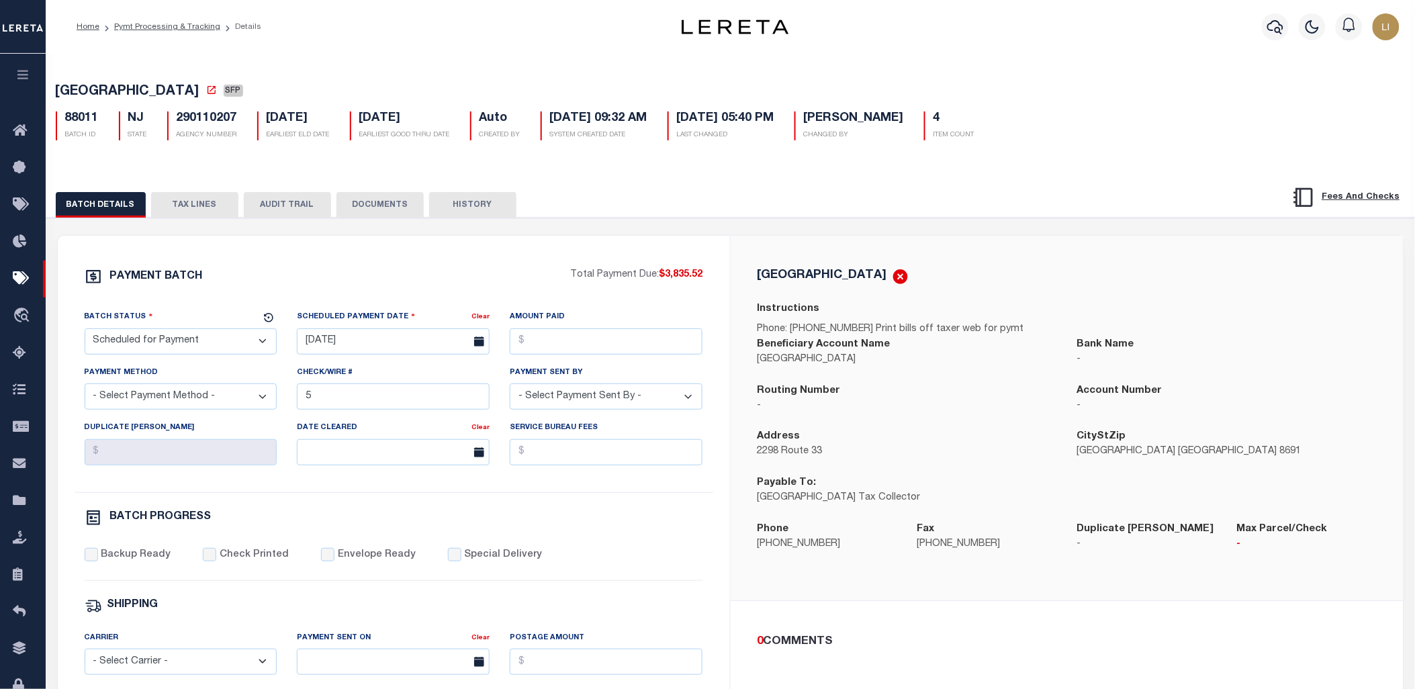
click at [176, 211] on button "TAX LINES" at bounding box center [194, 205] width 87 height 26
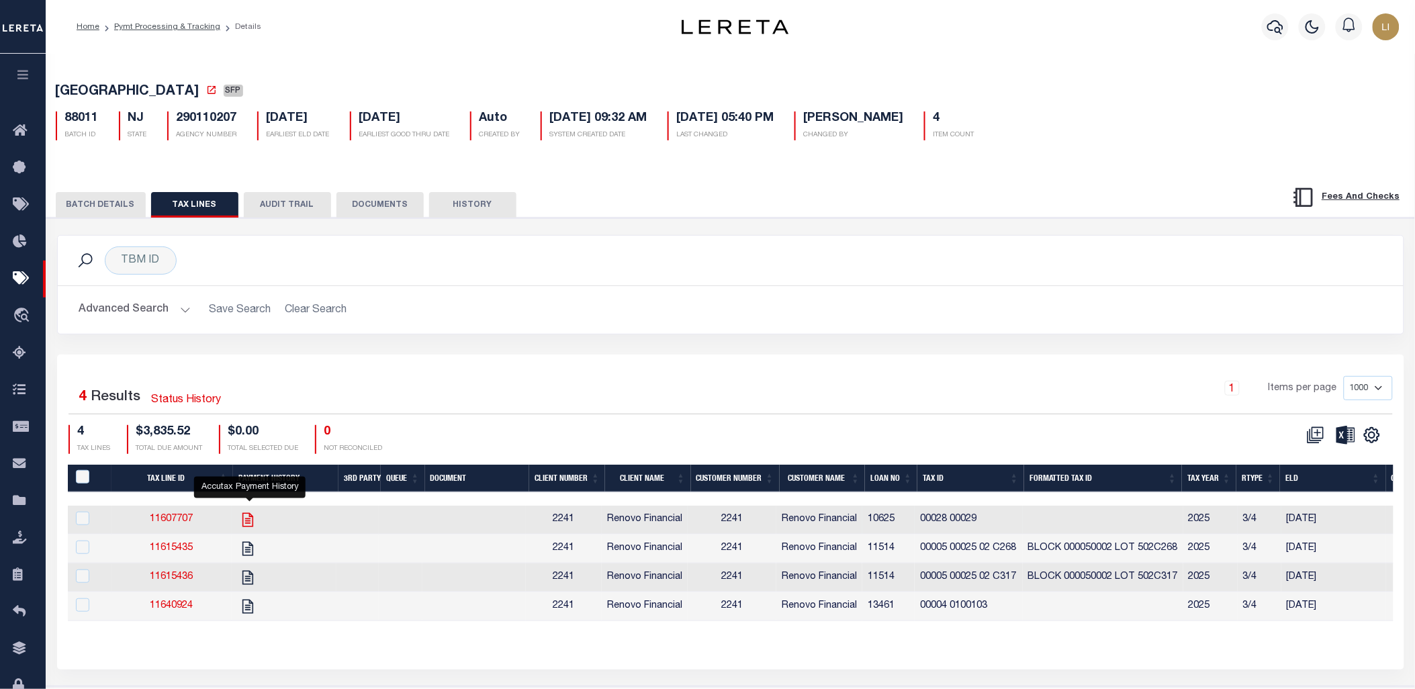
click at [249, 526] on icon "" at bounding box center [247, 519] width 17 height 17
checkbox input "true"
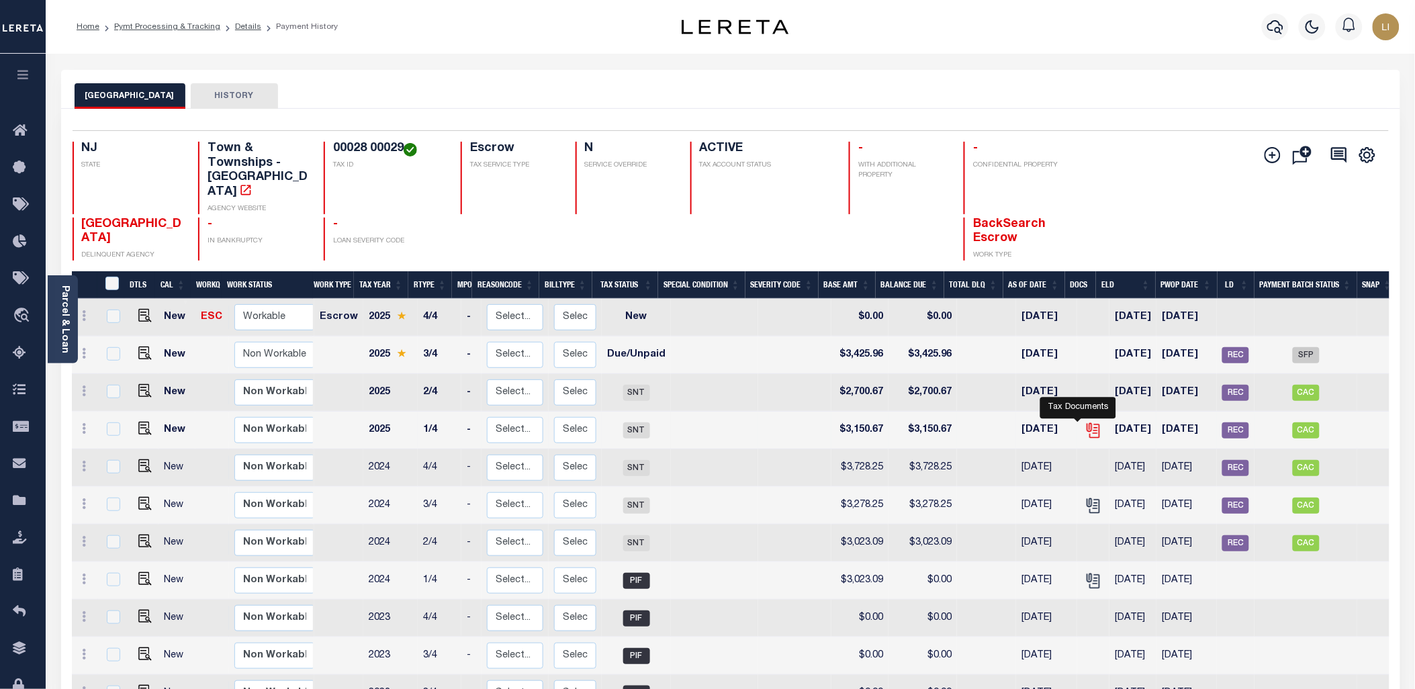
click at [1085, 422] on icon "" at bounding box center [1093, 430] width 17 height 17
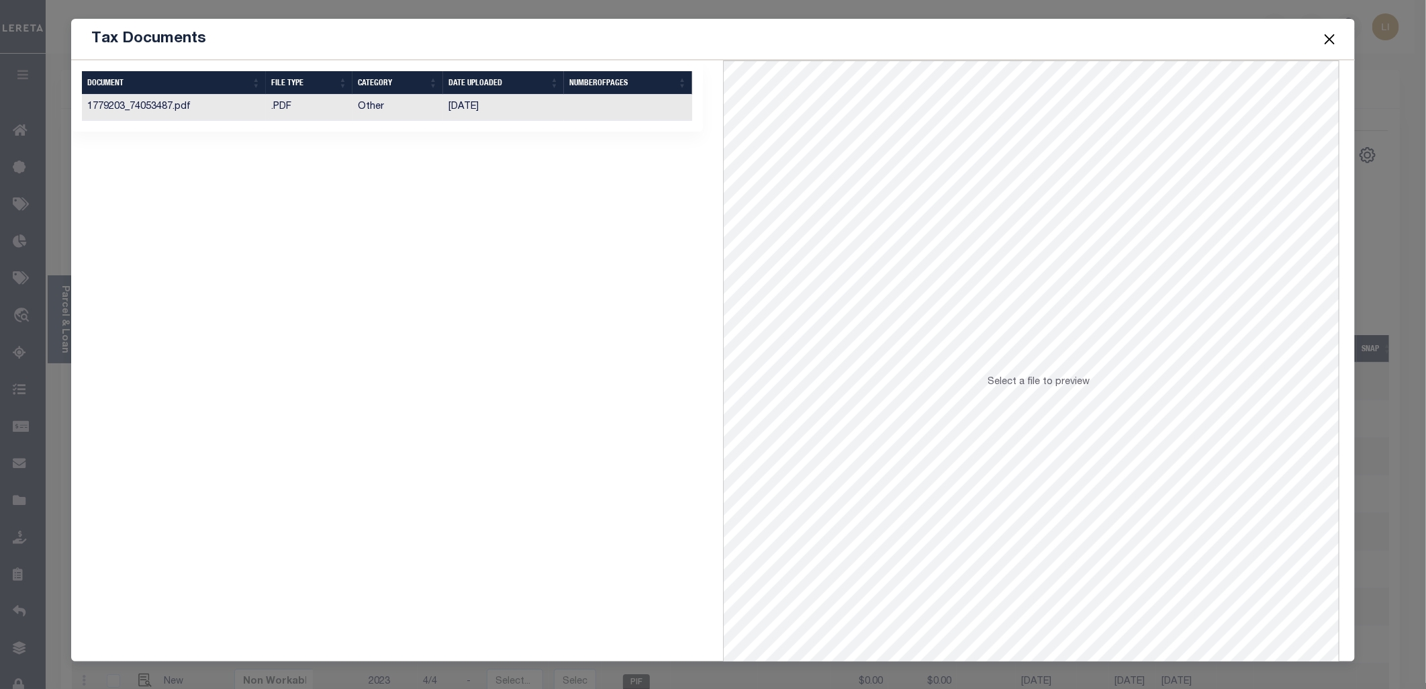
click at [261, 101] on td "1779203_74053487.pdf" at bounding box center [174, 108] width 184 height 26
click at [1327, 40] on button "Close" at bounding box center [1330, 38] width 17 height 17
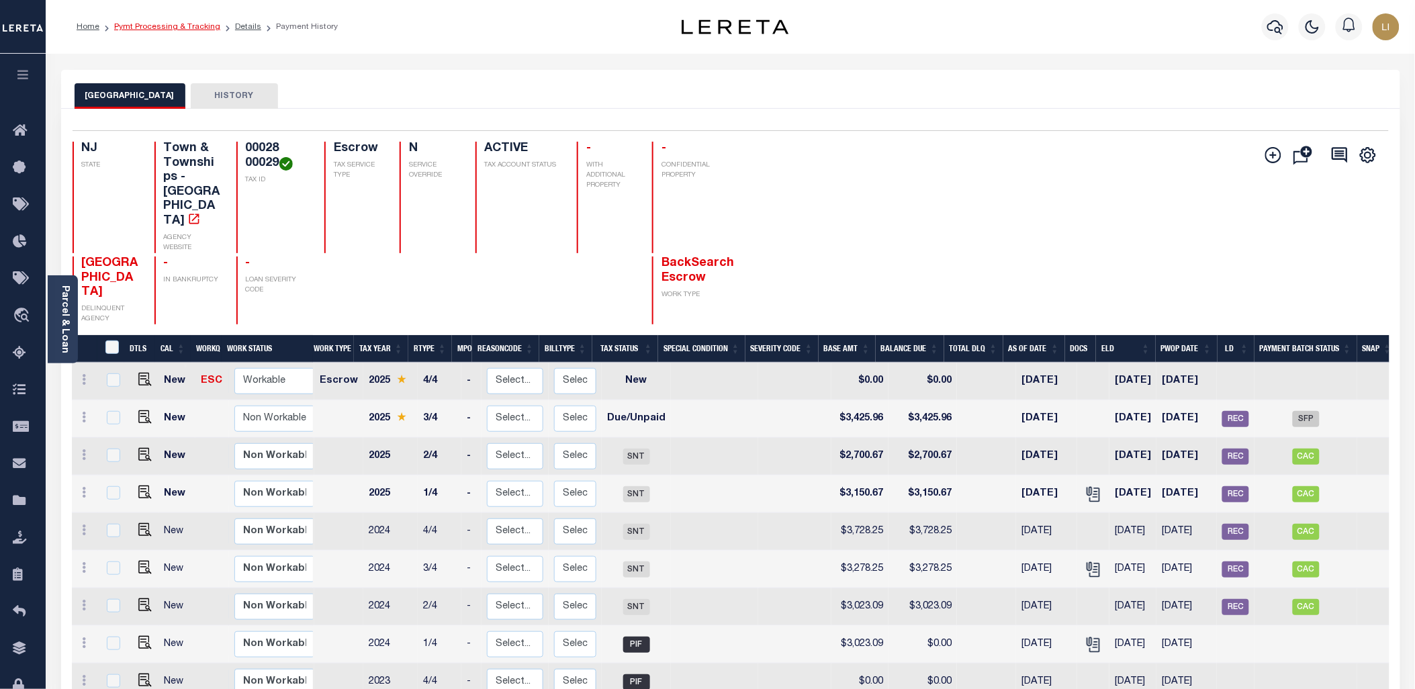
click at [142, 27] on link "Pymt Processing & Tracking" at bounding box center [167, 27] width 106 height 8
